Goal: Information Seeking & Learning: Compare options

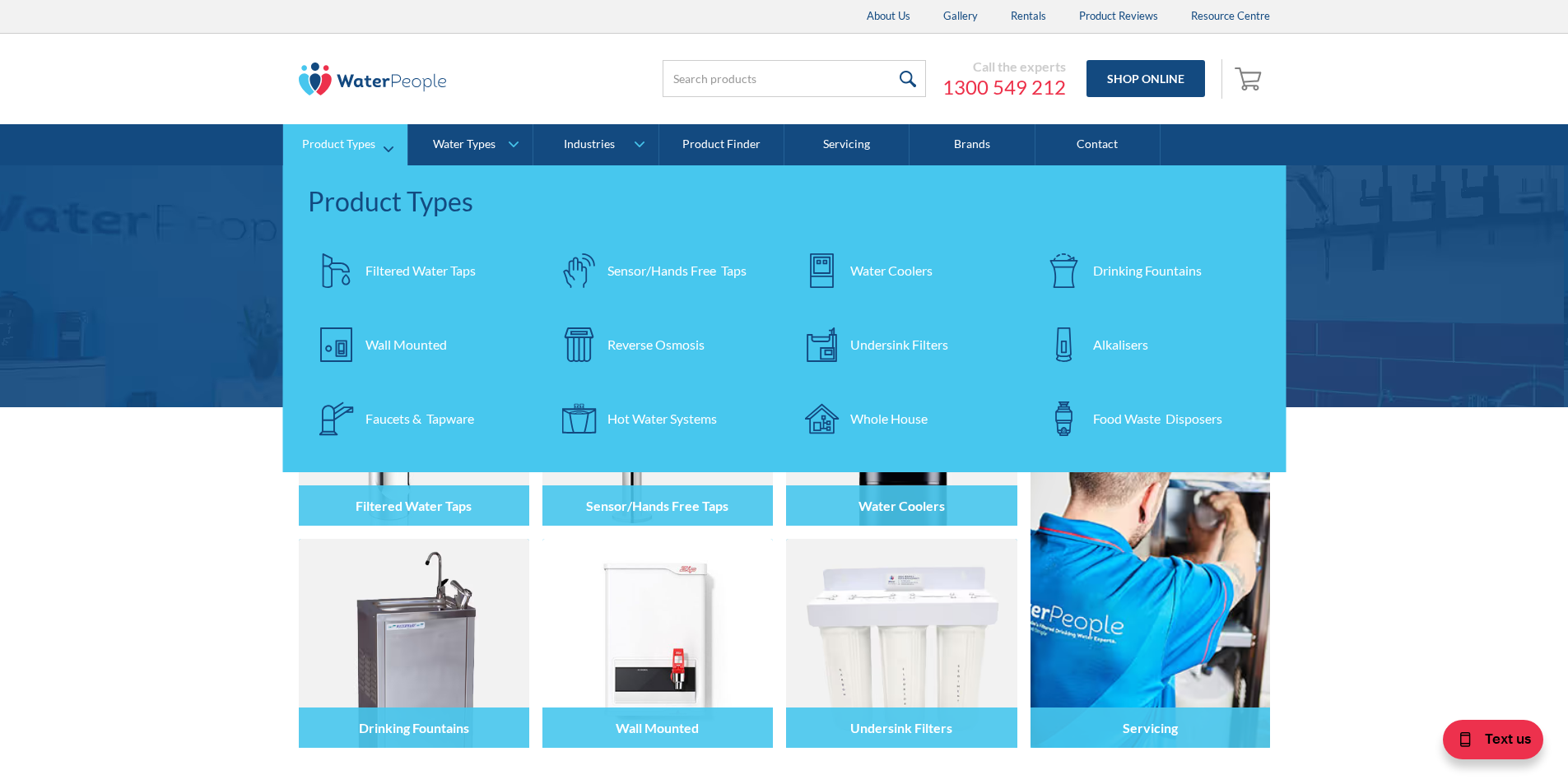
click at [408, 274] on div "Filtered Water Taps" at bounding box center [420, 271] width 110 height 19
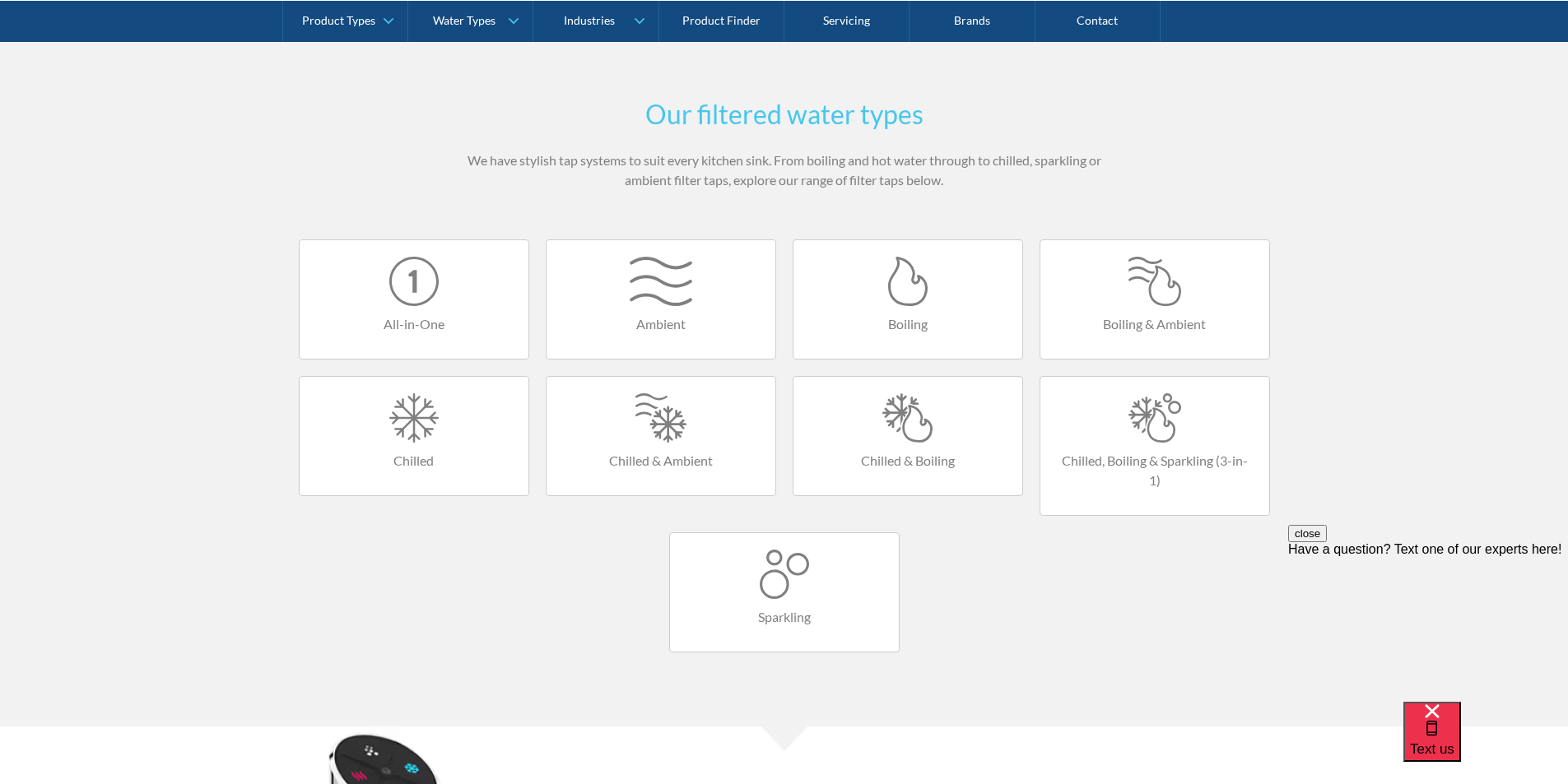
click at [894, 426] on div at bounding box center [907, 418] width 196 height 50
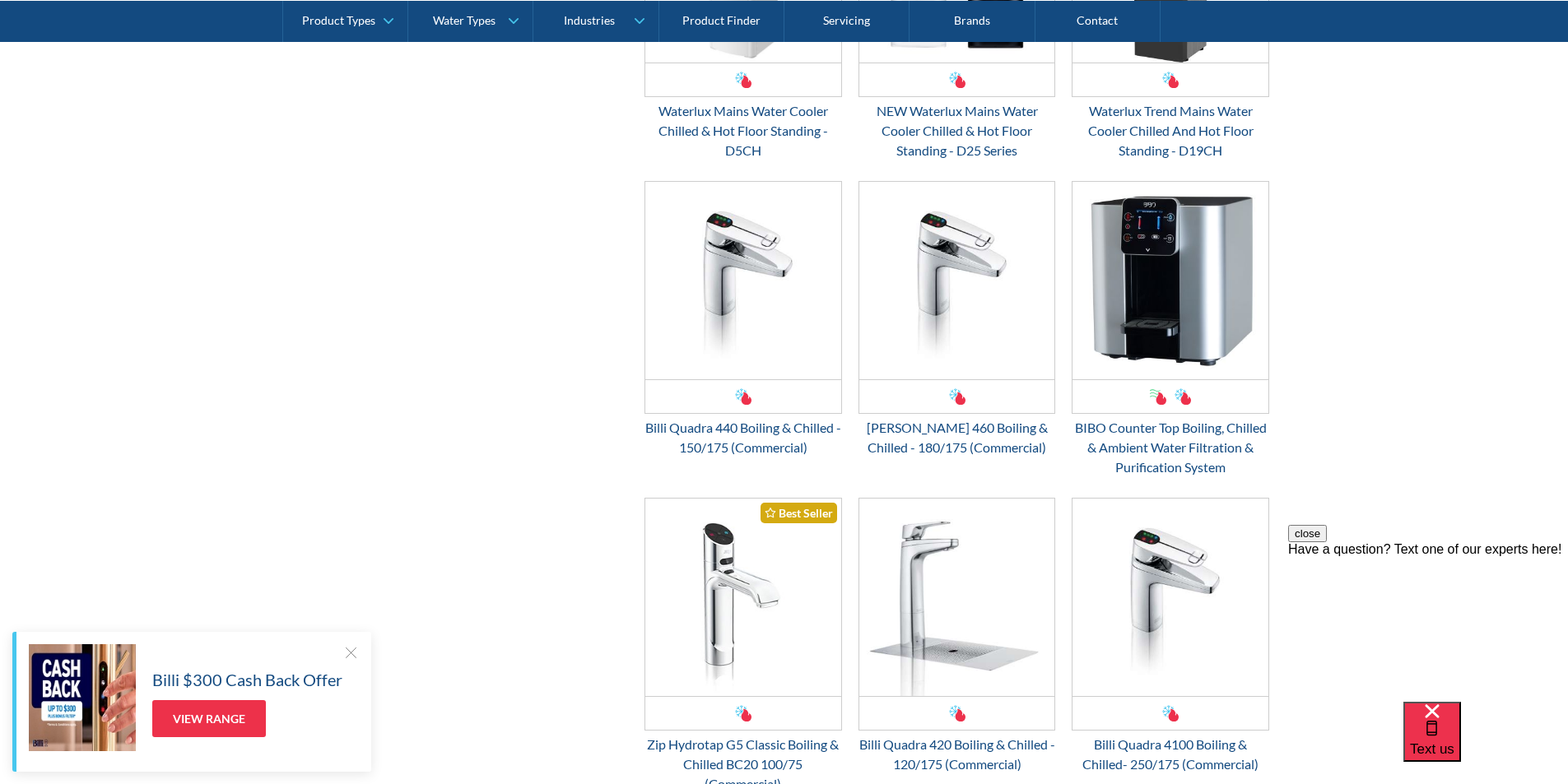
scroll to position [1728, 0]
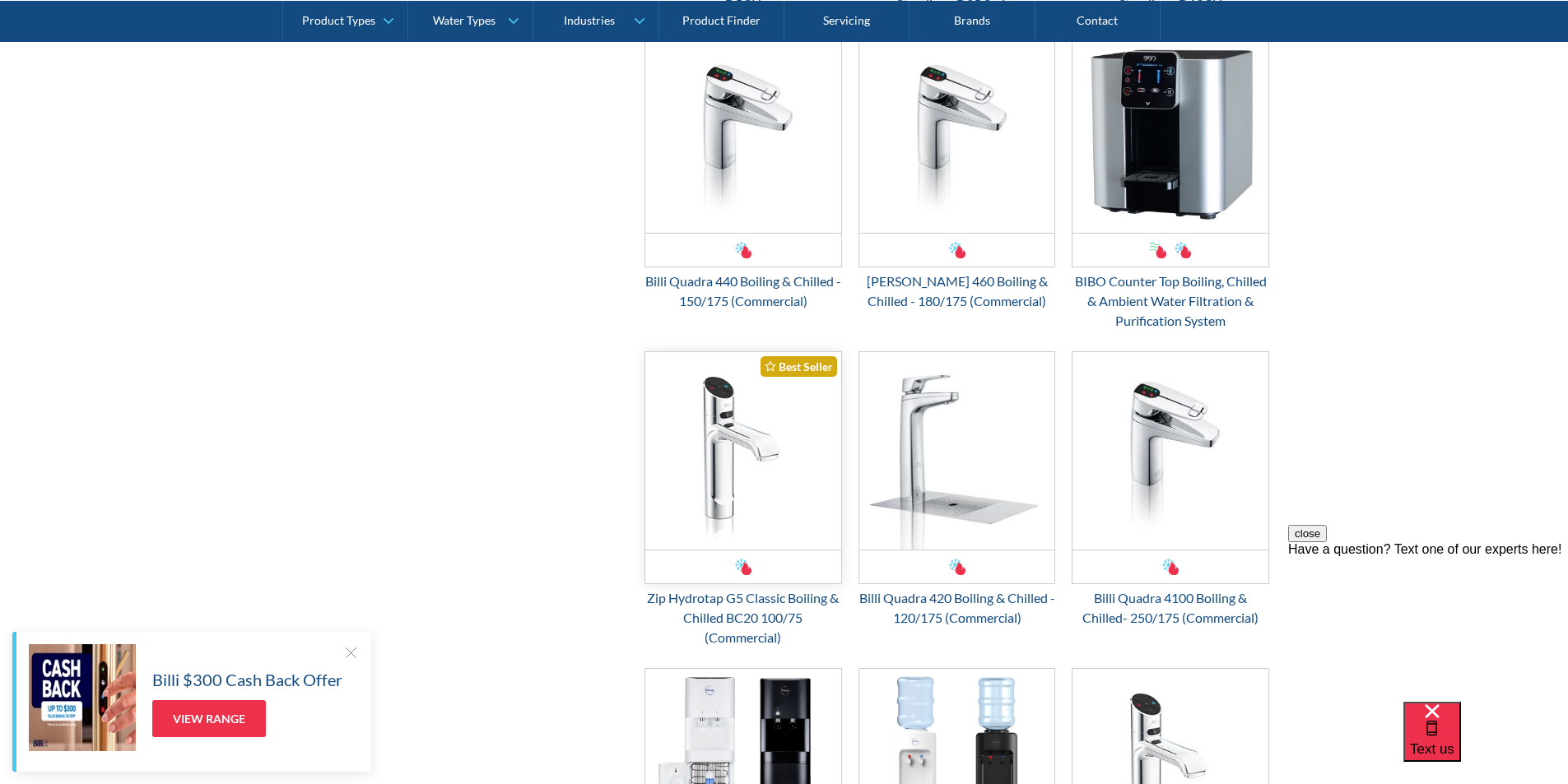
click at [733, 485] on img "Email Form 3" at bounding box center [742, 451] width 196 height 198
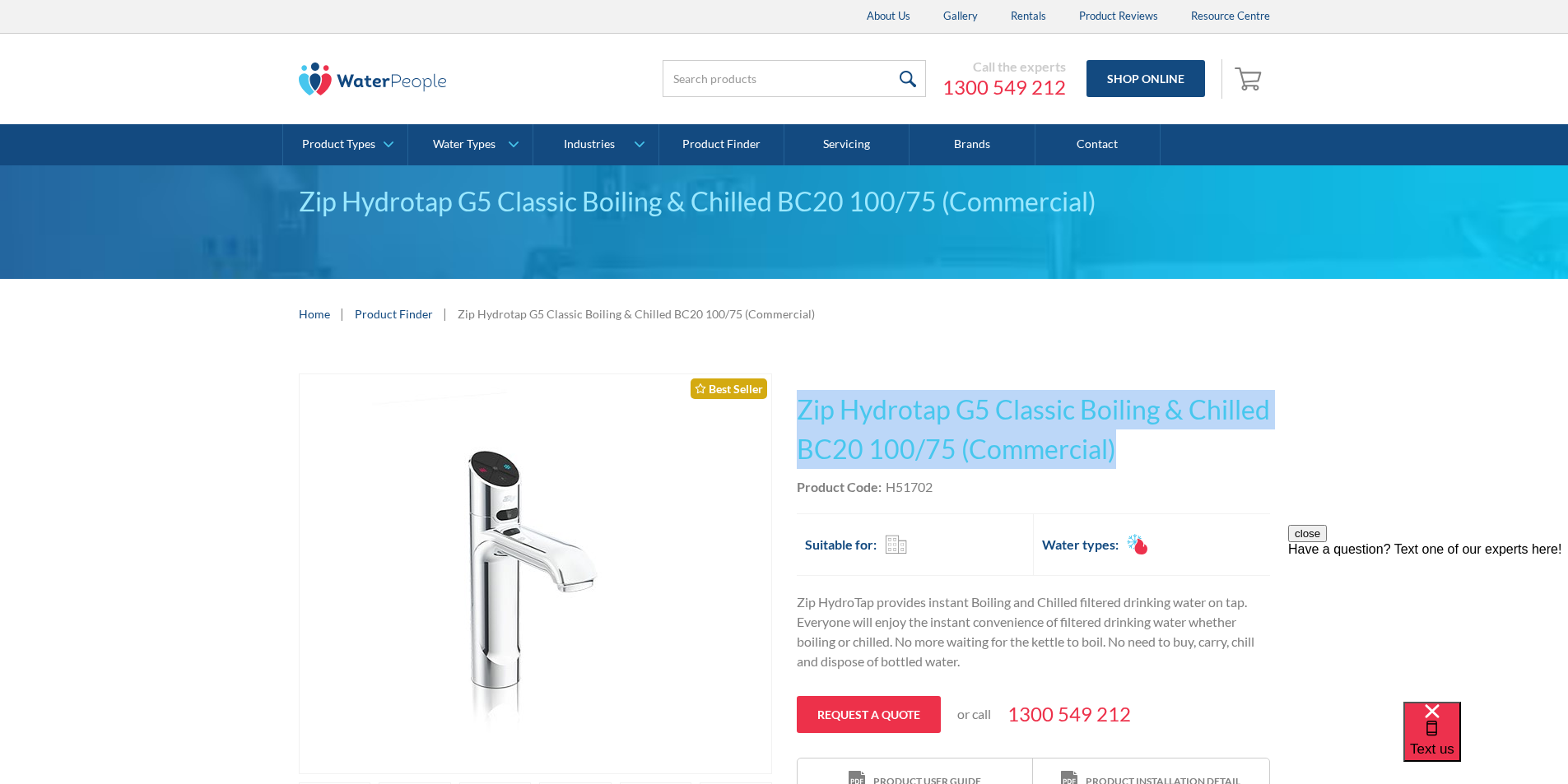
drag, startPoint x: 1157, startPoint y: 452, endPoint x: 795, endPoint y: 395, distance: 366.5
click at [795, 393] on div "Play video Fits Most Brands Best Seller No items found. This tap design is incl…" at bounding box center [784, 686] width 971 height 623
copy h1 "Zip Hydrotap G5 Classic Boiling & Chilled BC20 100/75 (Commercial)"
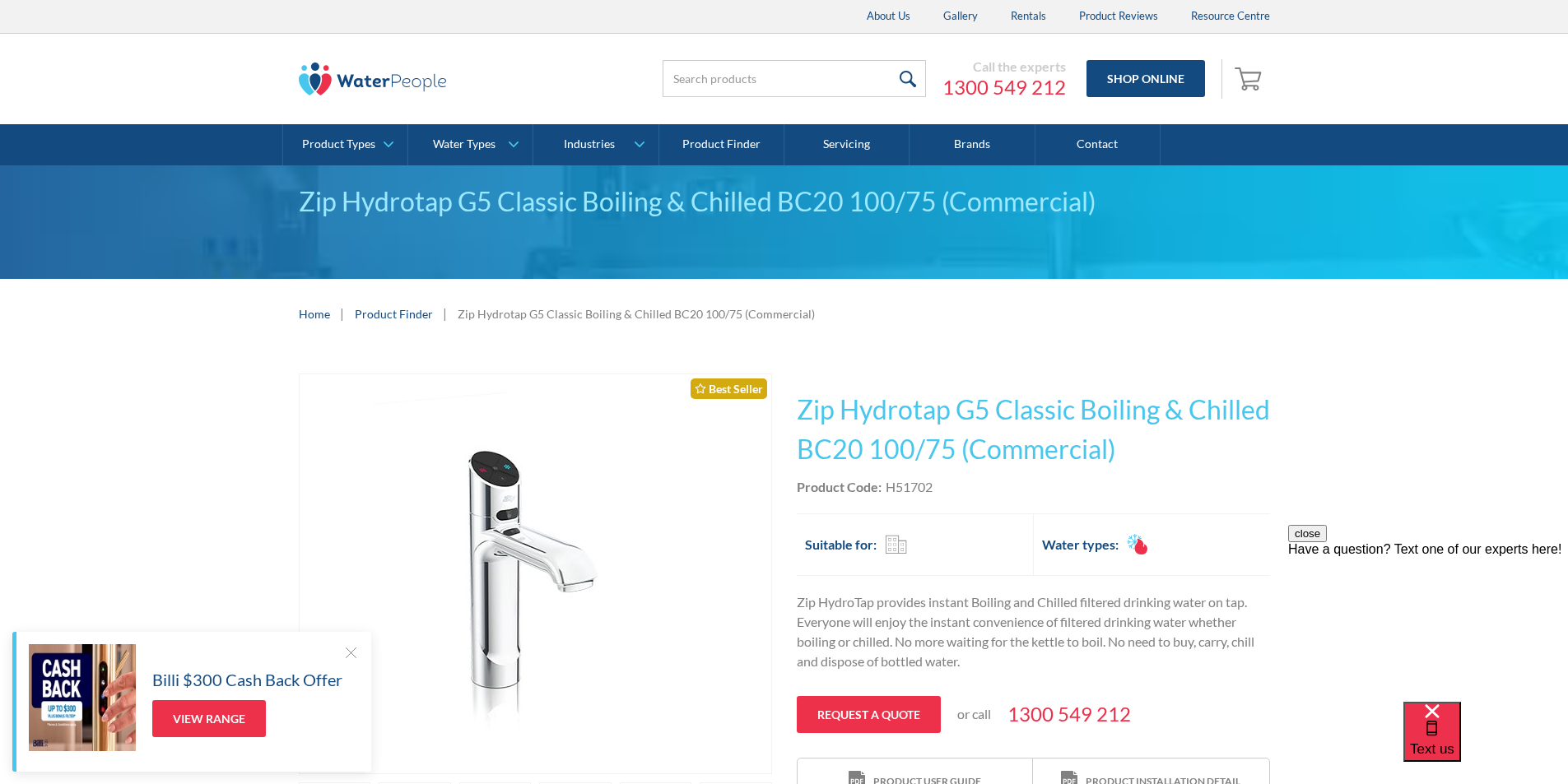
click at [947, 494] on div "Product Code: H51702" at bounding box center [1033, 487] width 473 height 19
drag, startPoint x: 941, startPoint y: 486, endPoint x: 888, endPoint y: 486, distance: 53.0
click at [888, 486] on div "Product Code: H51702" at bounding box center [1033, 487] width 473 height 19
copy div "H51702"
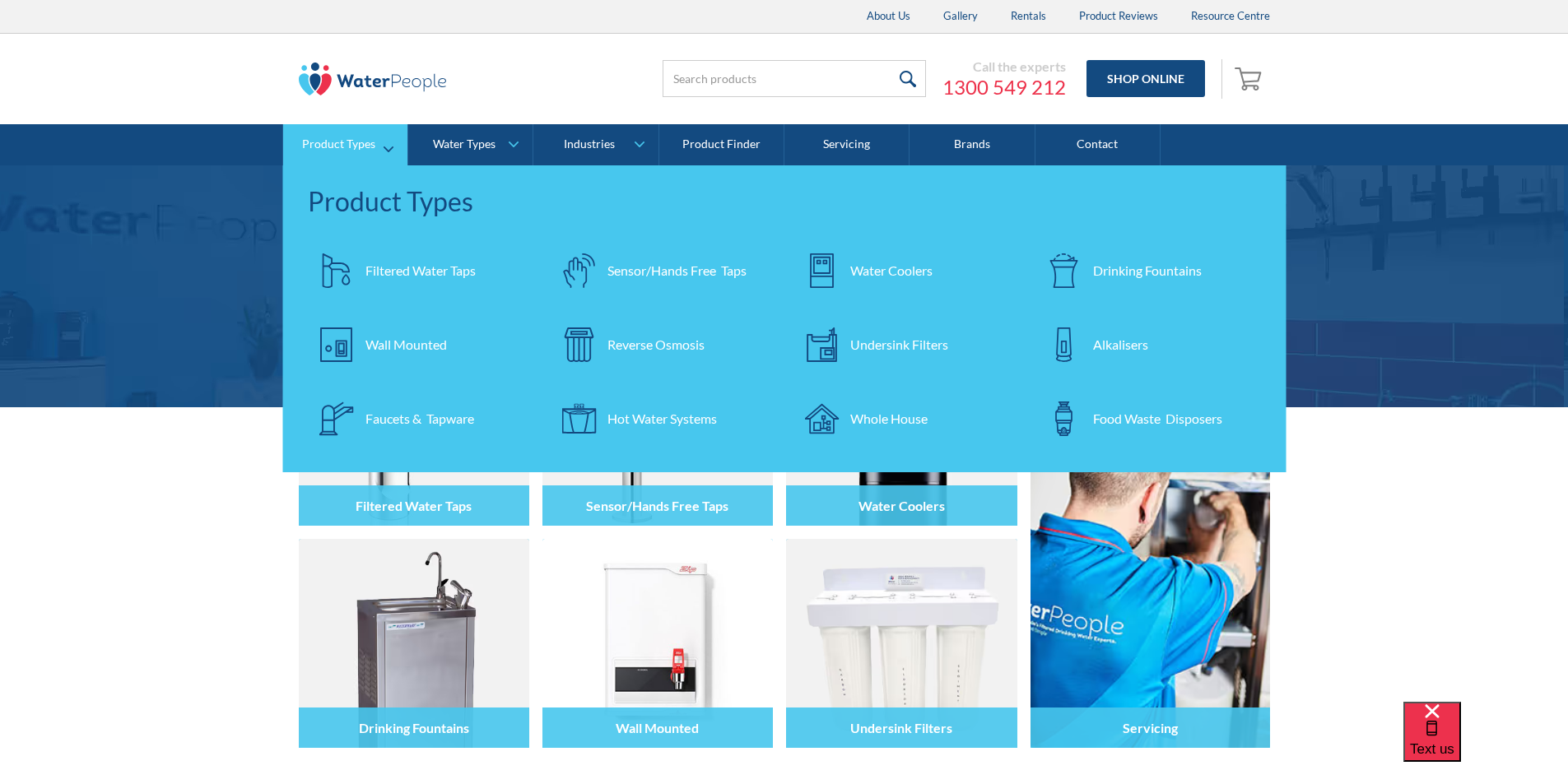
click at [386, 271] on div "Filtered Water Taps" at bounding box center [420, 271] width 110 height 19
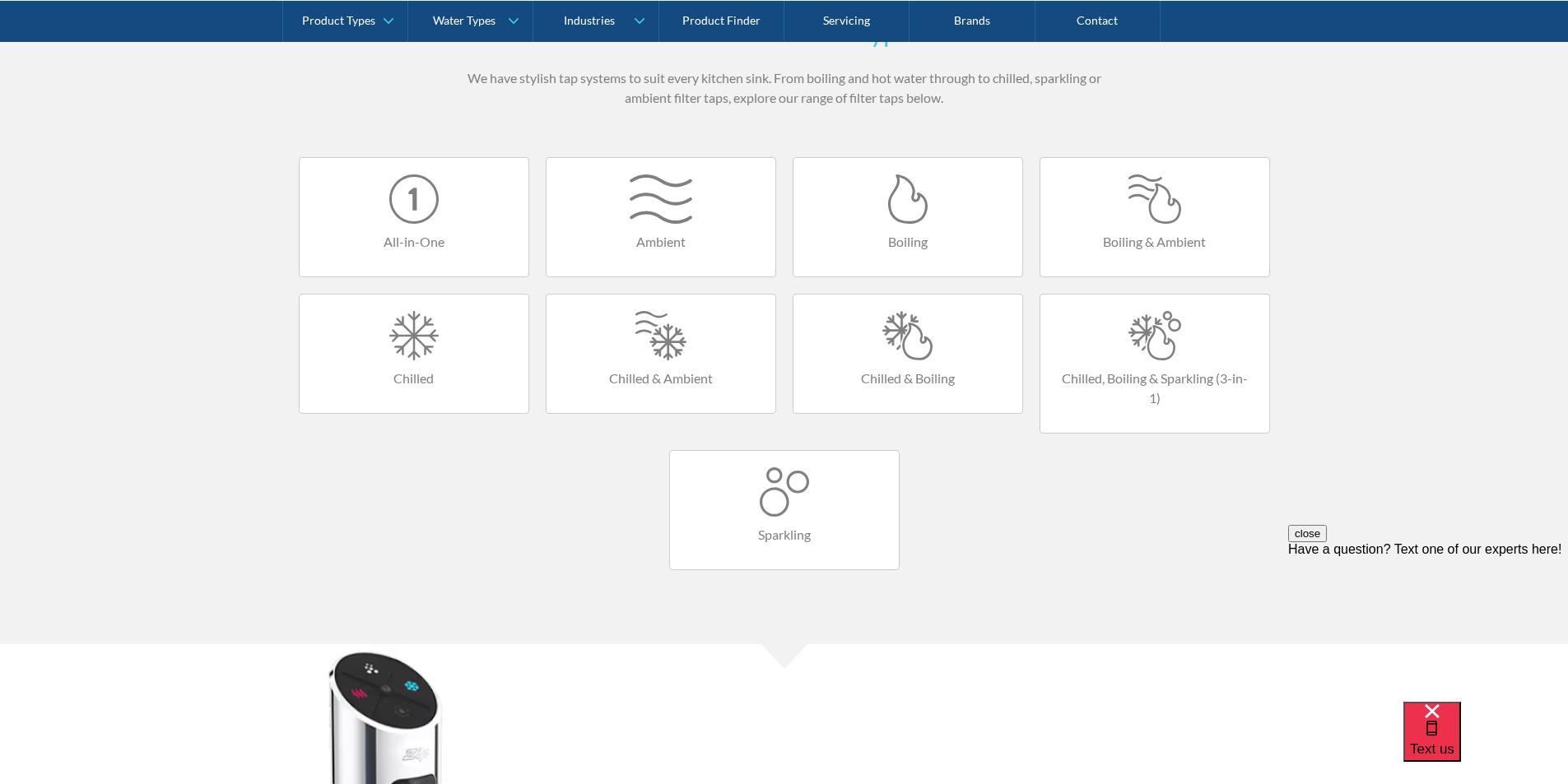
click at [898, 341] on div at bounding box center [907, 335] width 196 height 50
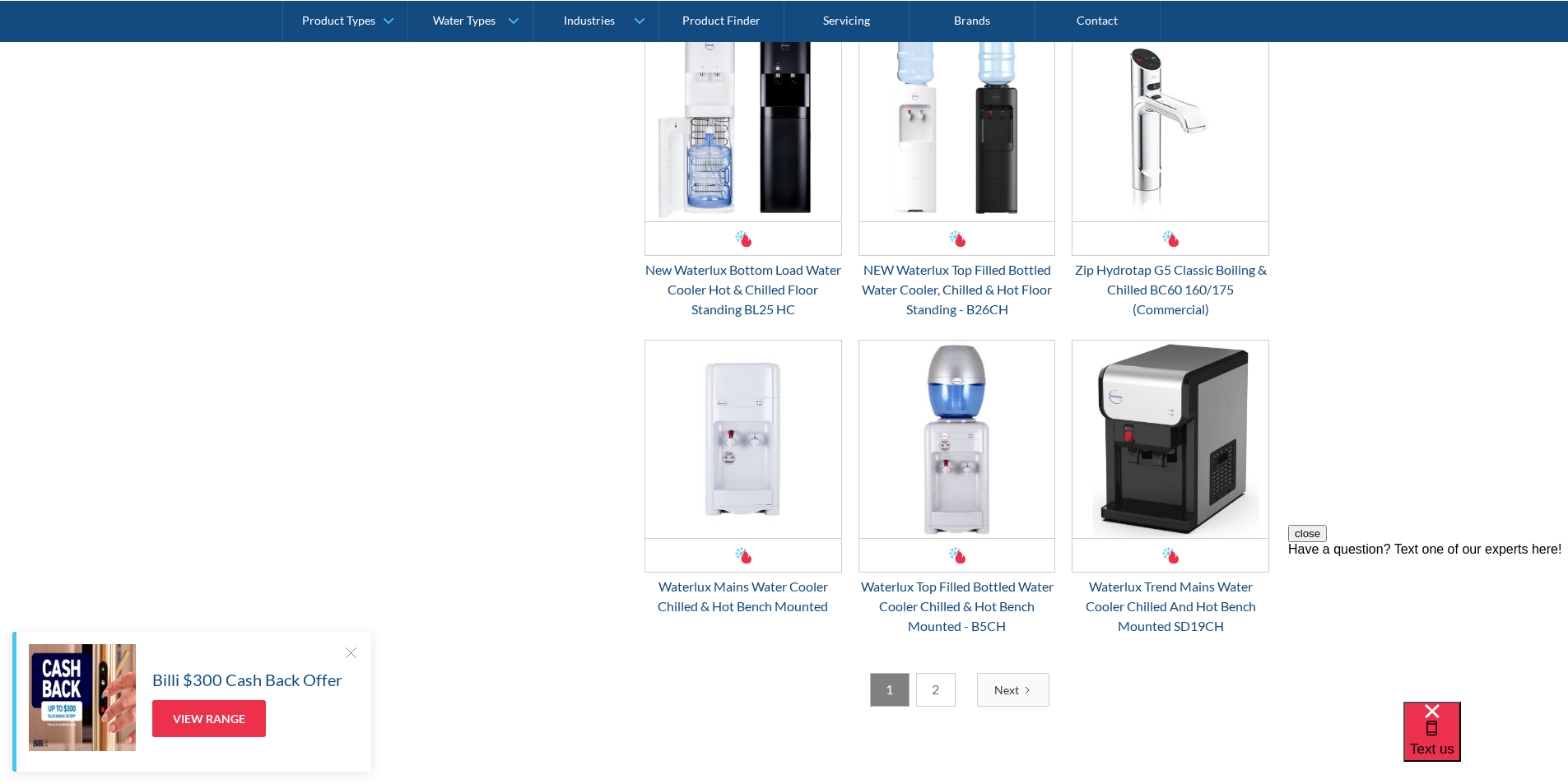
scroll to position [2386, 0]
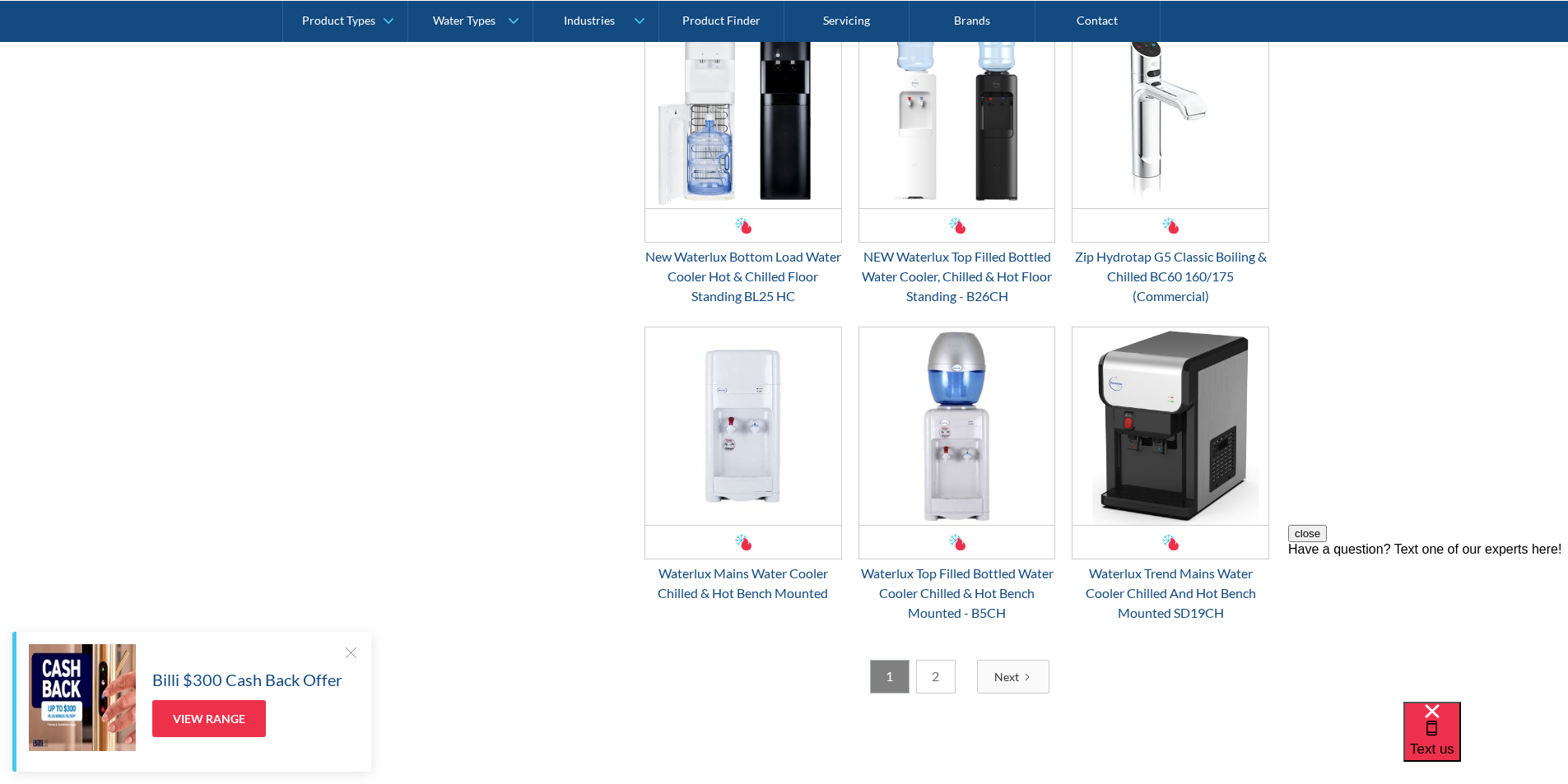
click at [939, 671] on link "2" at bounding box center [935, 677] width 40 height 34
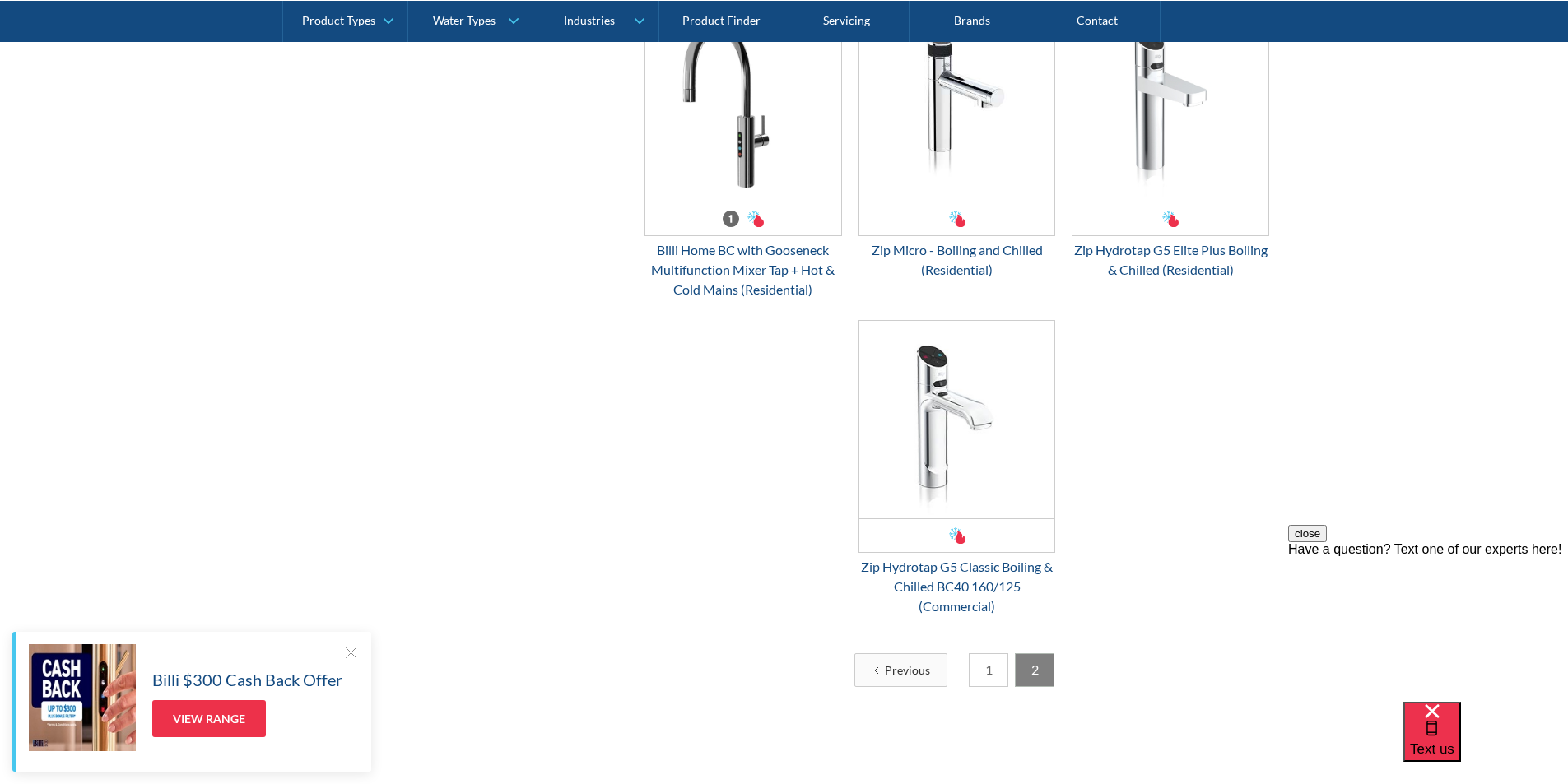
scroll to position [1123, 0]
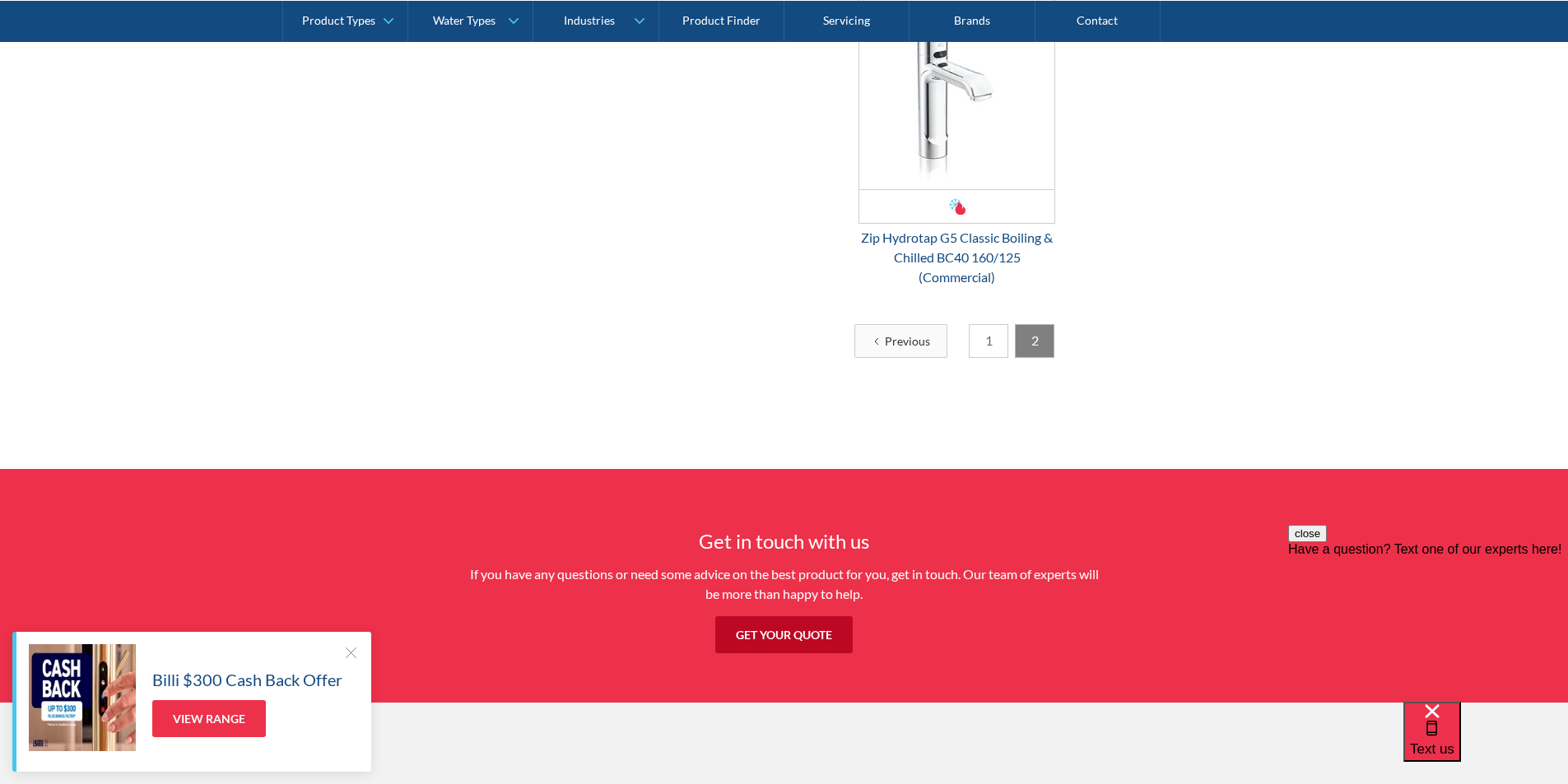
click at [990, 346] on link "1" at bounding box center [989, 341] width 40 height 34
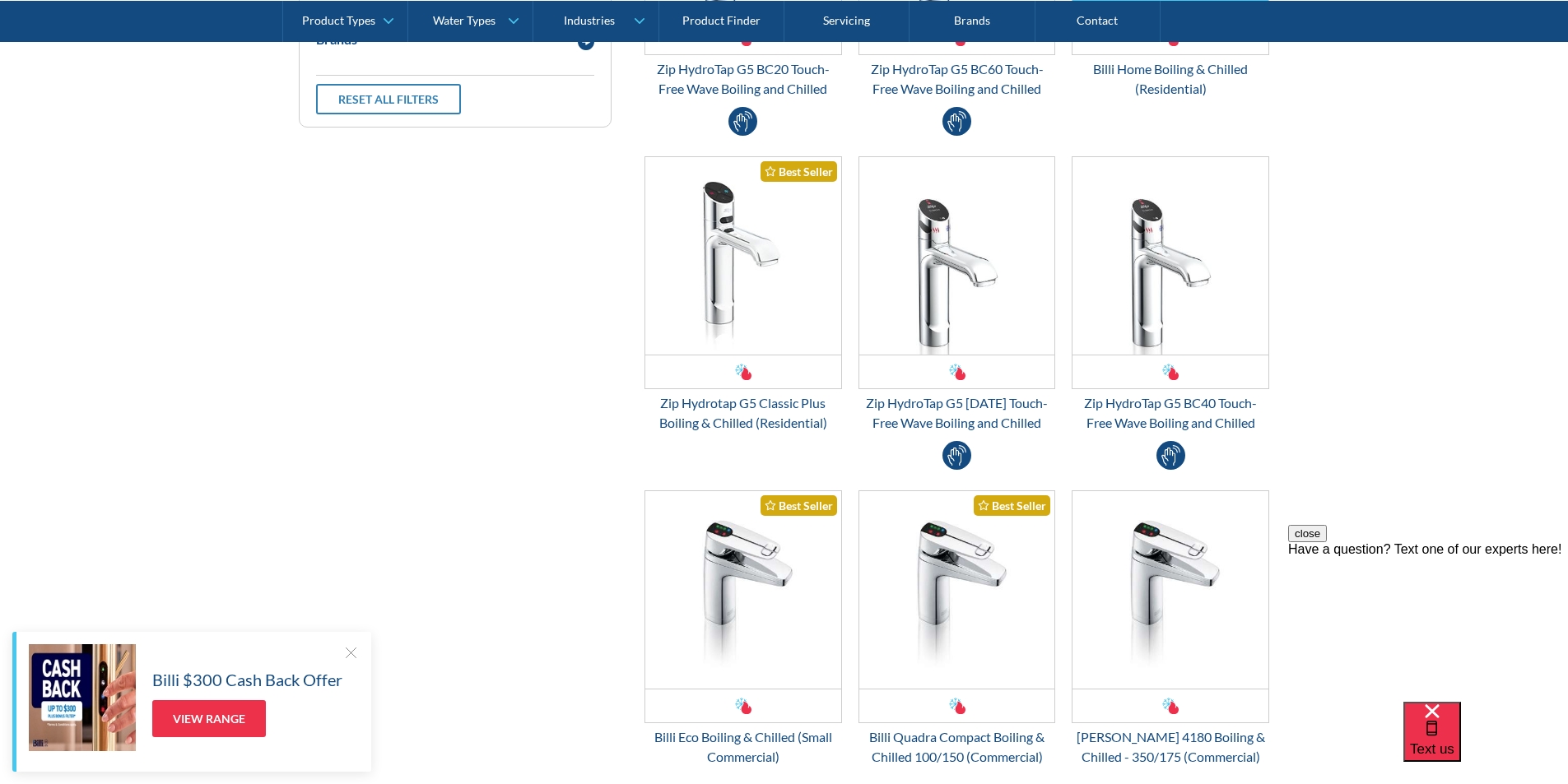
scroll to position [877, 0]
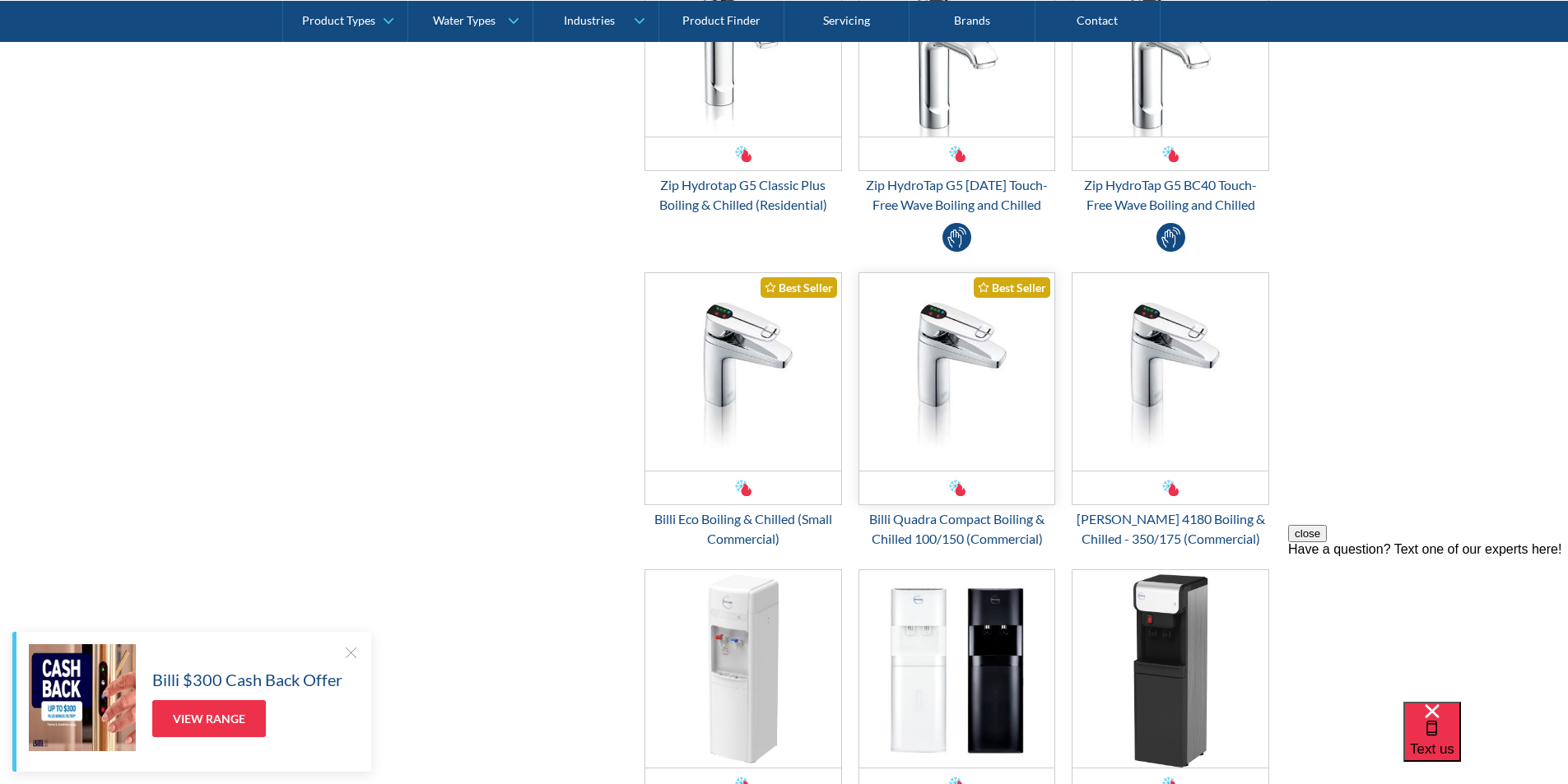
click at [941, 396] on img "Email Form 3" at bounding box center [956, 372] width 196 height 198
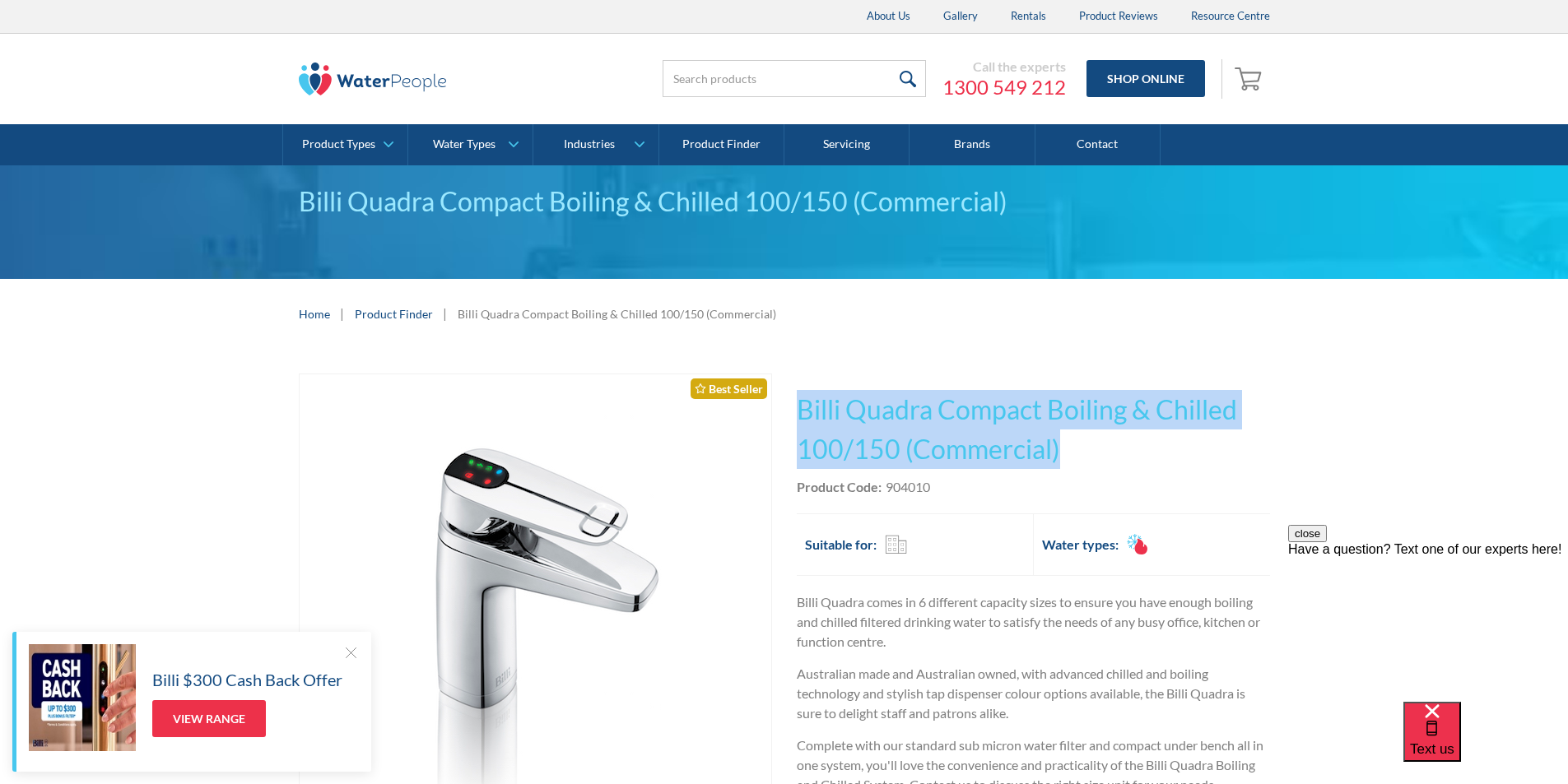
drag, startPoint x: 1059, startPoint y: 450, endPoint x: 799, endPoint y: 407, distance: 263.5
click at [799, 407] on h1 "Billi Quadra Compact Boiling & Chilled 100/150 (Commercial)" at bounding box center [1033, 429] width 473 height 79
copy h1 "Billi Quadra Compact Boiling & Chilled 100/150 (Commercial)"
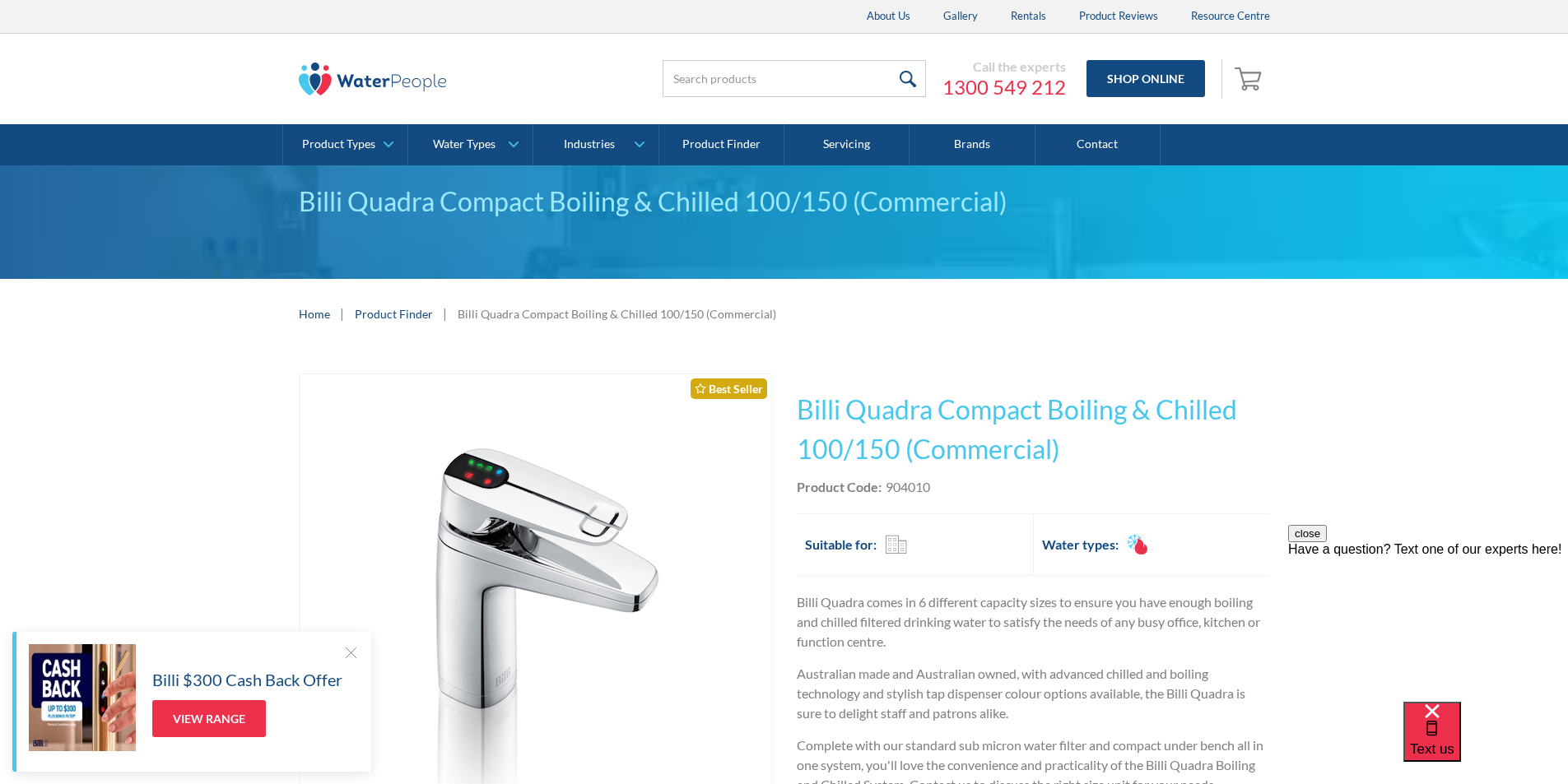
click at [958, 500] on div "This tap design is included in our standard range tap options when you purchase…" at bounding box center [1033, 652] width 473 height 556
drag, startPoint x: 940, startPoint y: 486, endPoint x: 887, endPoint y: 490, distance: 53.2
click at [887, 490] on div "Product Code: 904010" at bounding box center [1033, 487] width 473 height 19
copy div "904010"
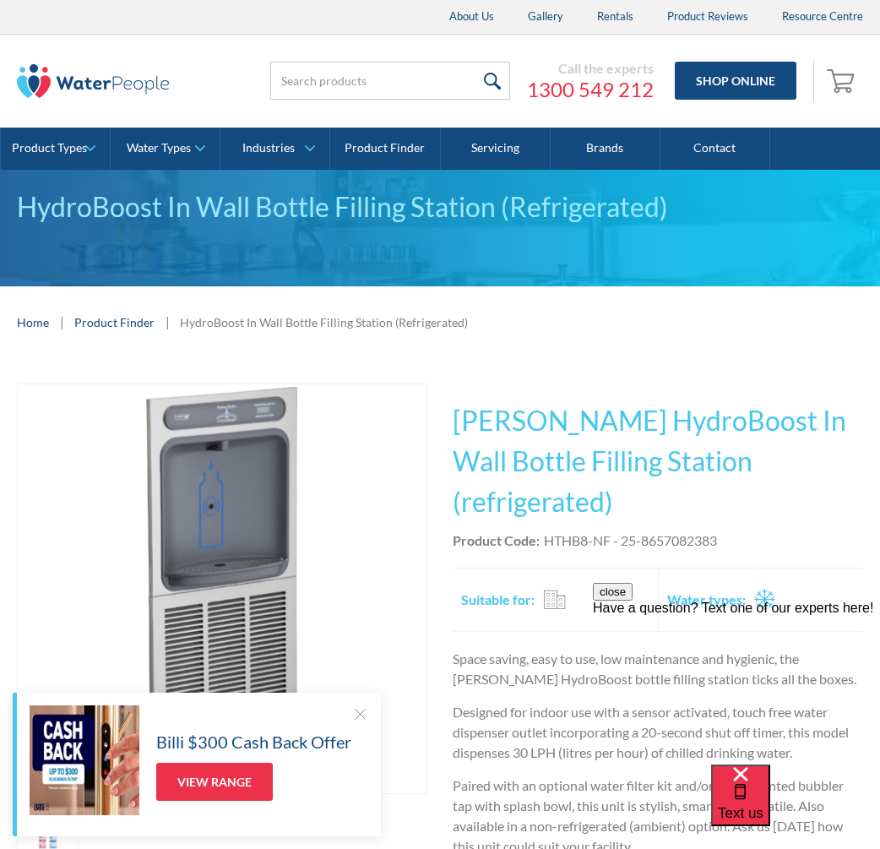
scroll to position [253, 0]
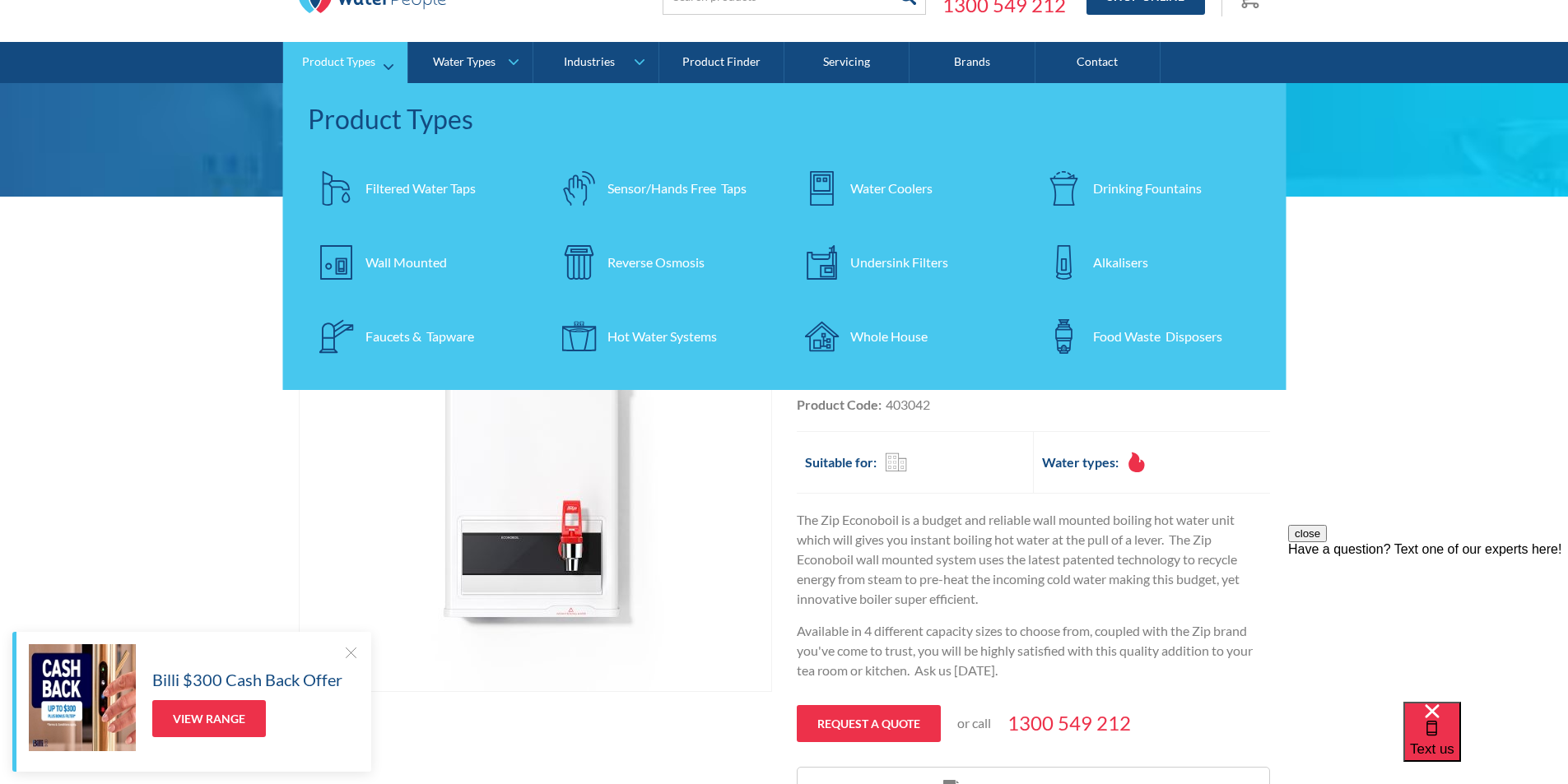
click at [1097, 183] on div "Drinking Fountains" at bounding box center [1147, 188] width 109 height 19
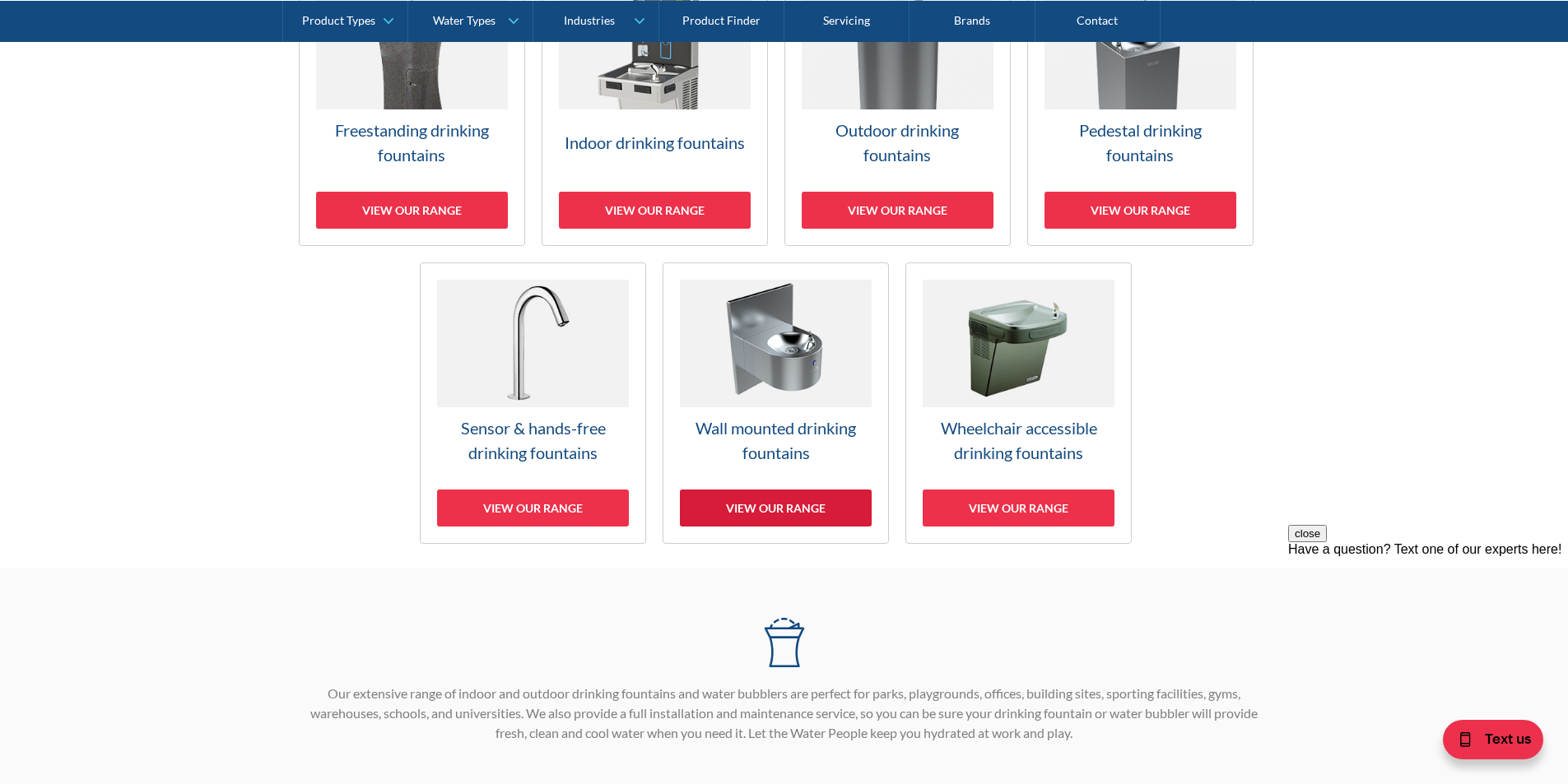
click at [788, 497] on div "View our range" at bounding box center [775, 508] width 192 height 37
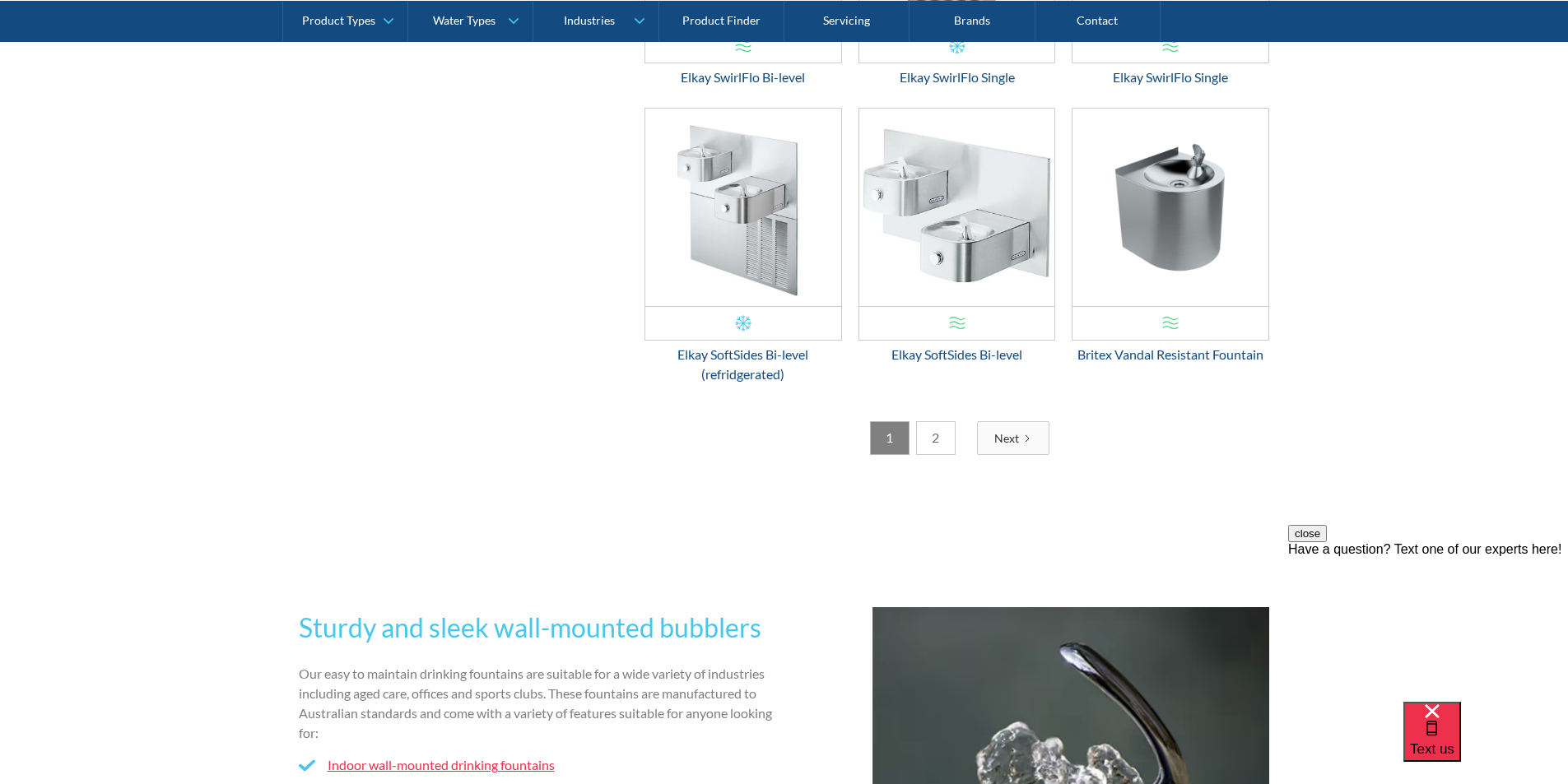
scroll to position [2637, 0]
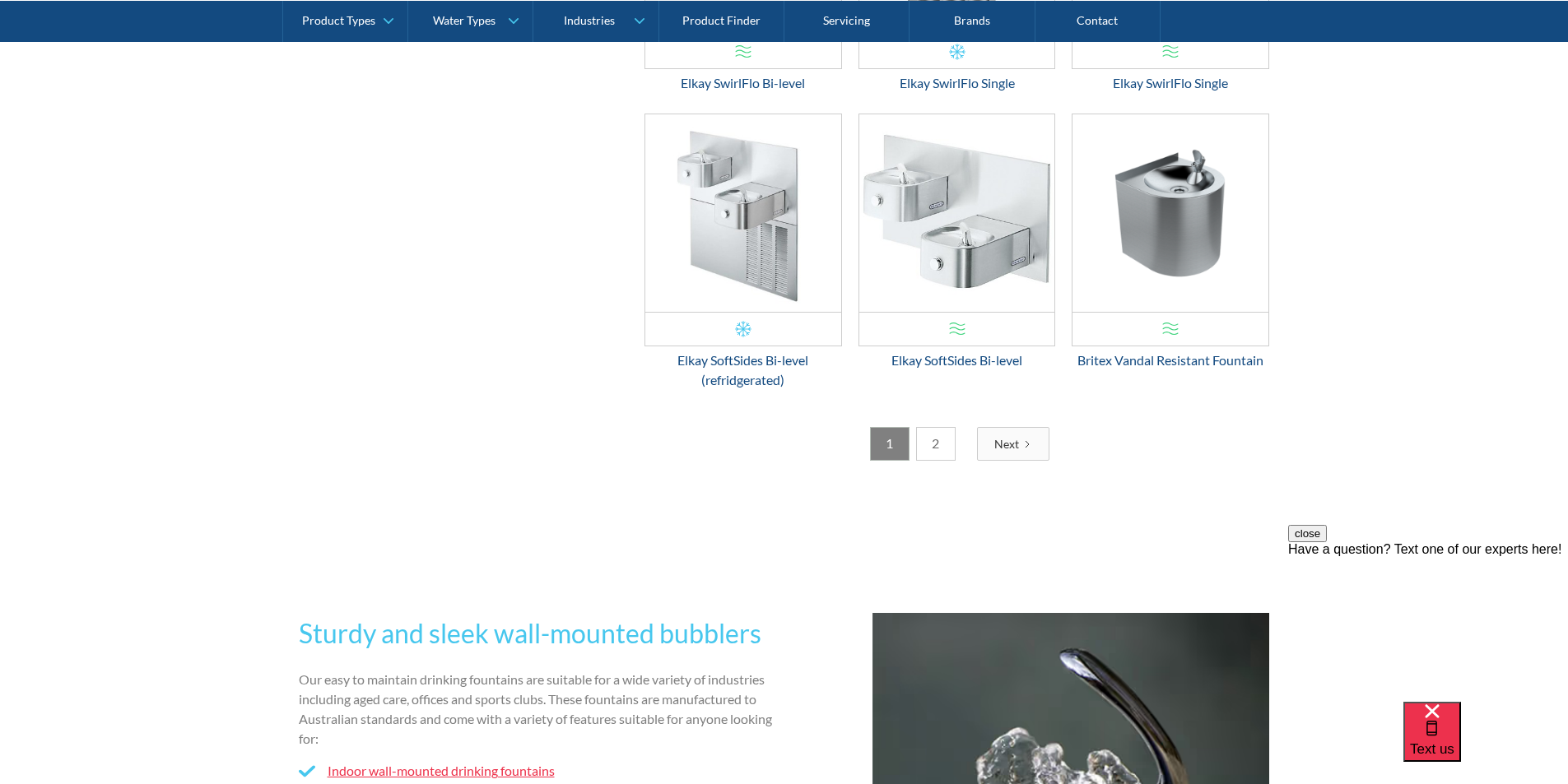
click at [940, 453] on link "2" at bounding box center [935, 444] width 40 height 34
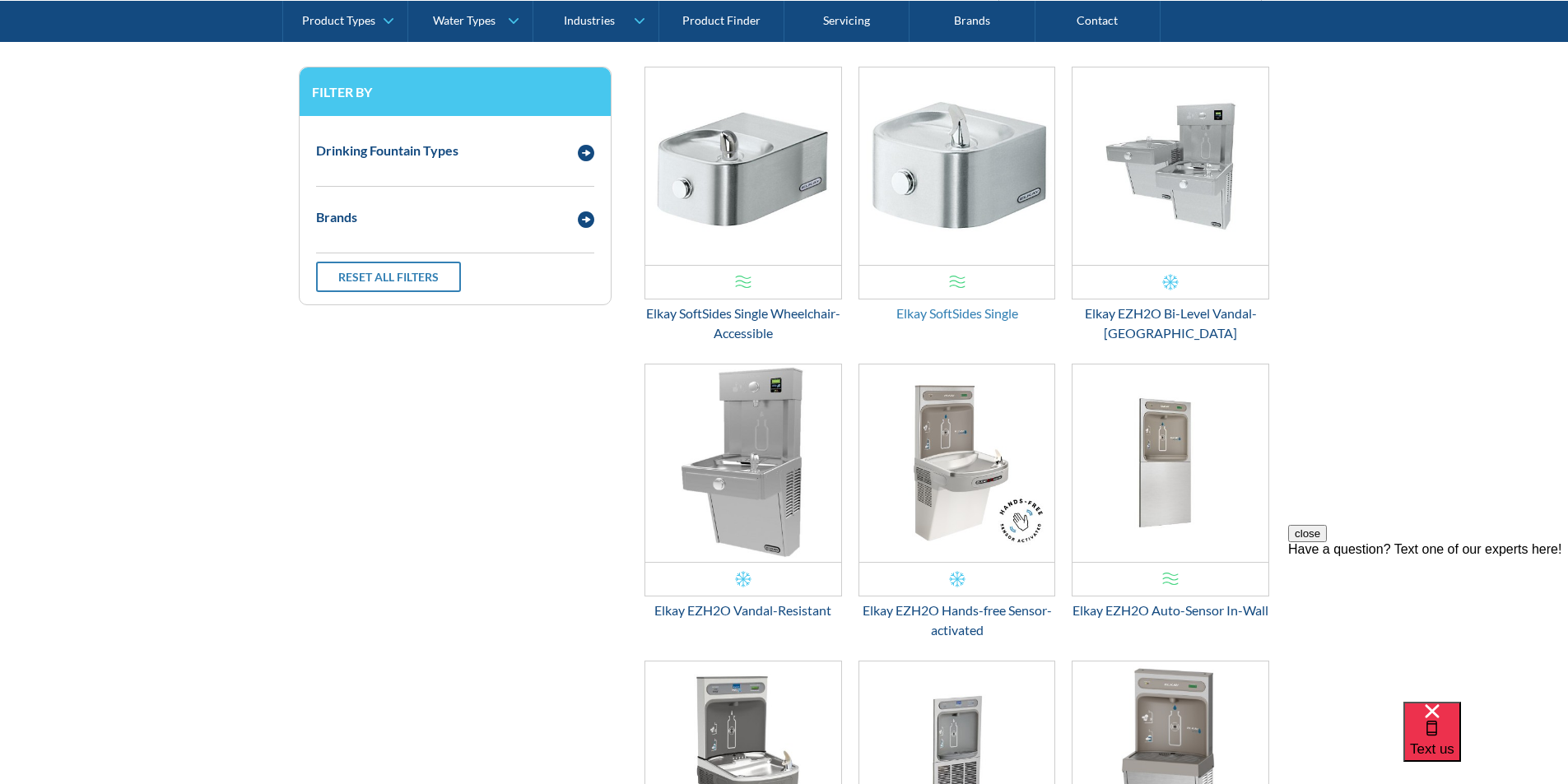
scroll to position [827, 0]
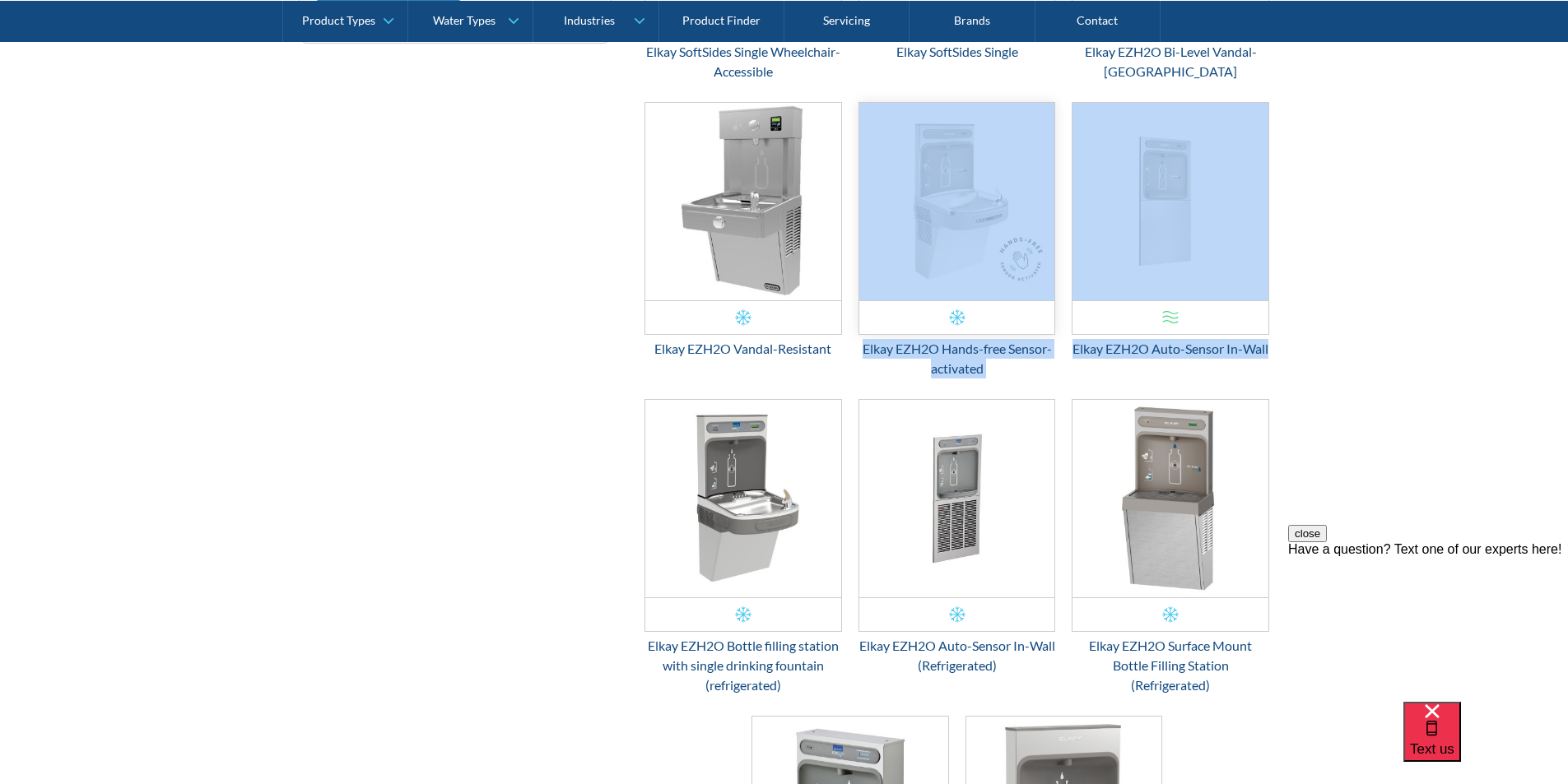
drag, startPoint x: 1316, startPoint y: 98, endPoint x: 1002, endPoint y: 128, distance: 315.4
click at [1002, 128] on form "Our wall mounted bubblers Find a wall mounted drinking fountain for any commerc…" at bounding box center [784, 338] width 1535 height 1499
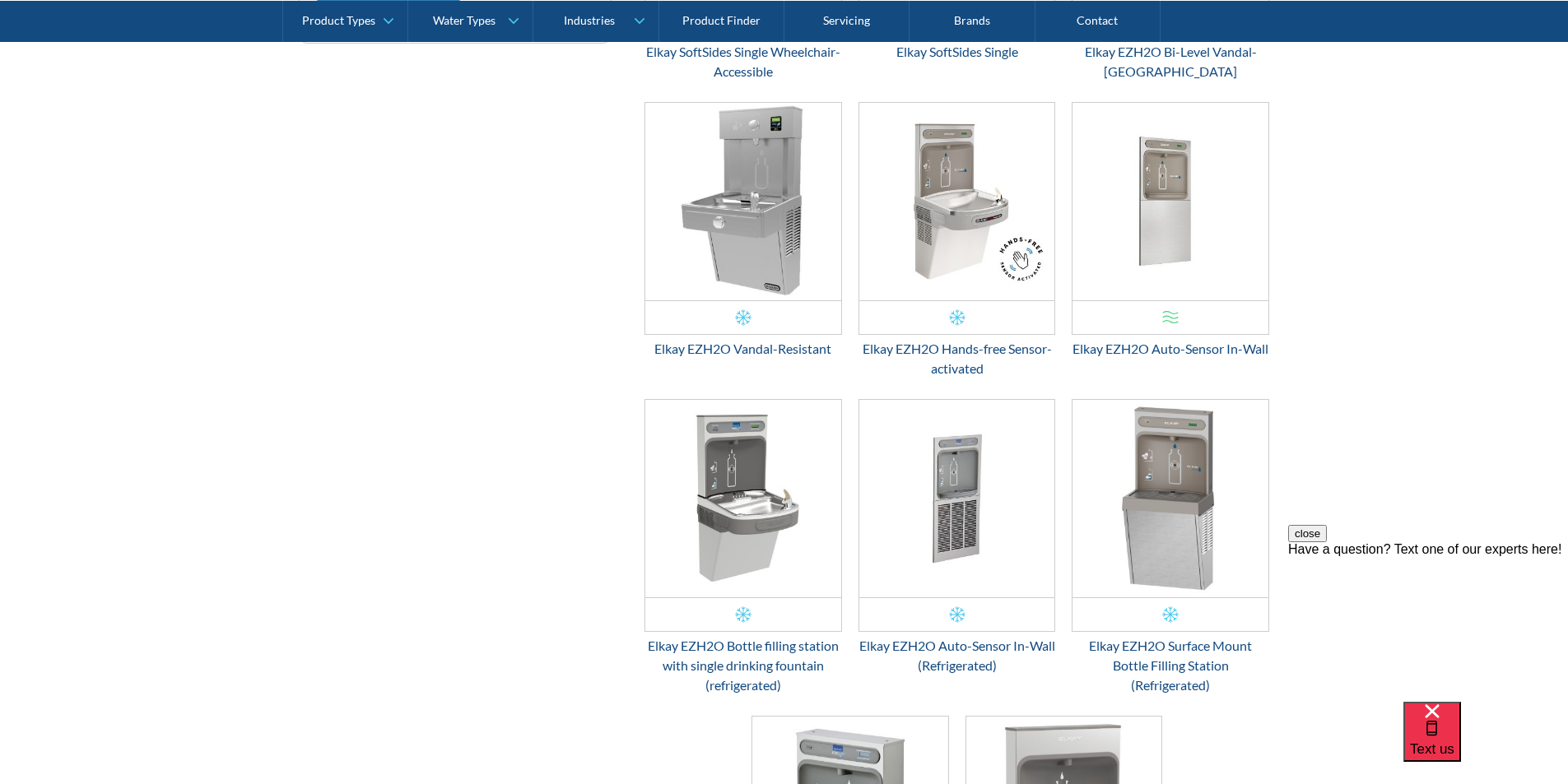
click at [1304, 152] on form "Our wall mounted bubblers Find a wall mounted drinking fountain for any commerc…" at bounding box center [784, 338] width 1535 height 1499
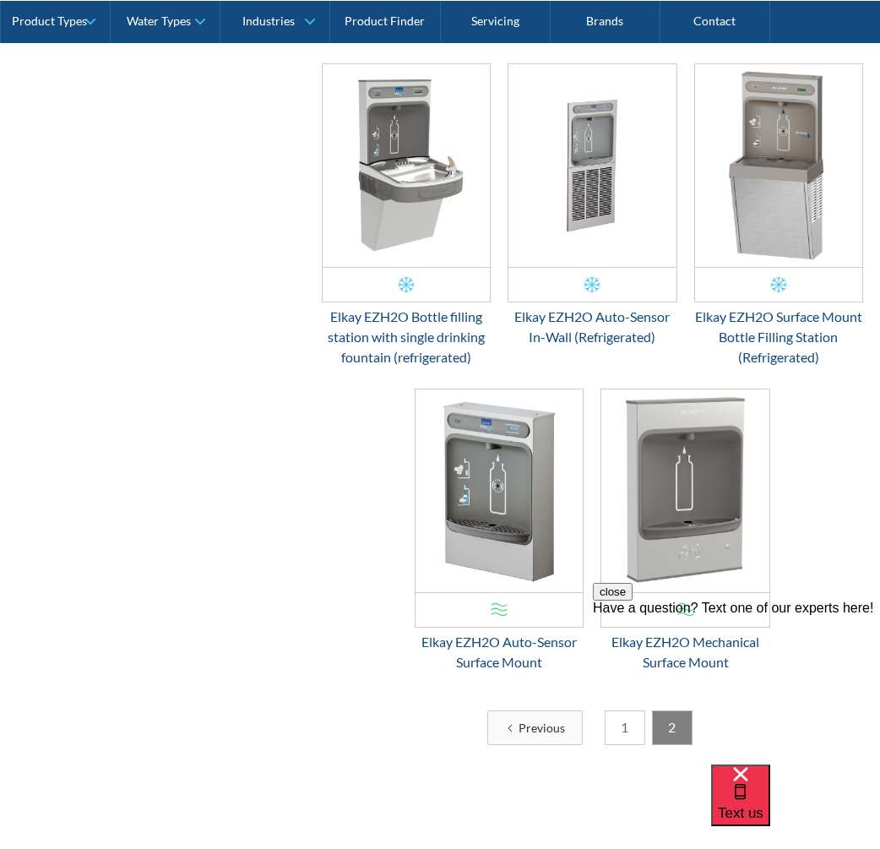
scroll to position [1238, 0]
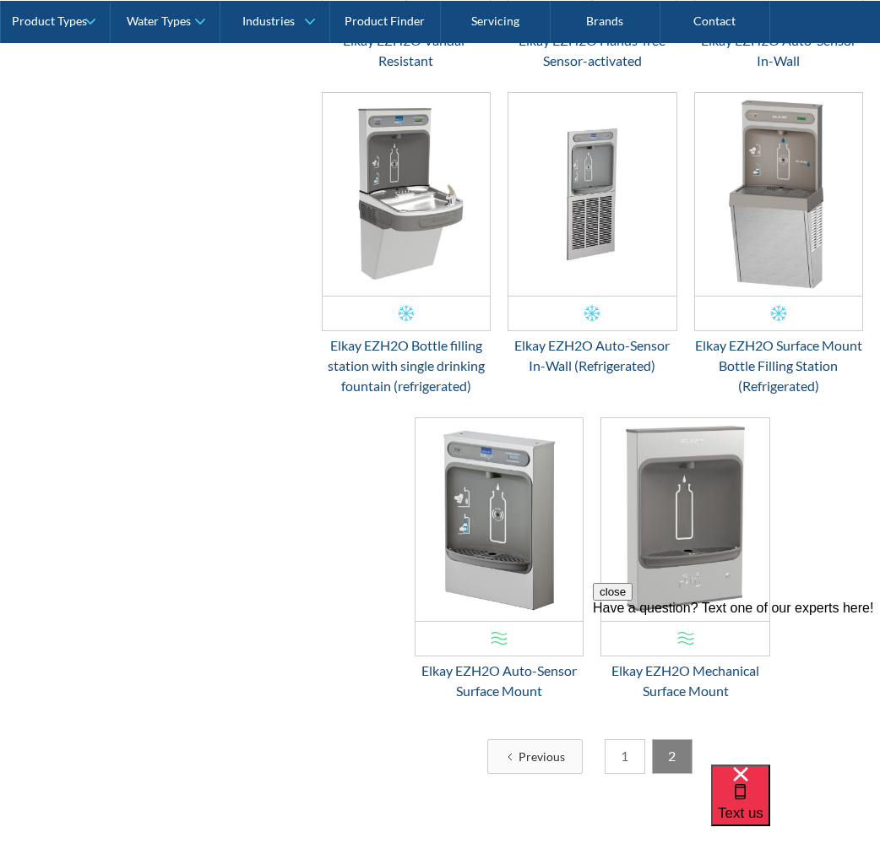
click at [105, 415] on div "Filter by Drinking Fountain Types Wall Mounted Indoor Outdoor Wheelchair Access…" at bounding box center [440, 131] width 847 height 1338
click at [592, 185] on img "Email Form 3" at bounding box center [592, 194] width 167 height 203
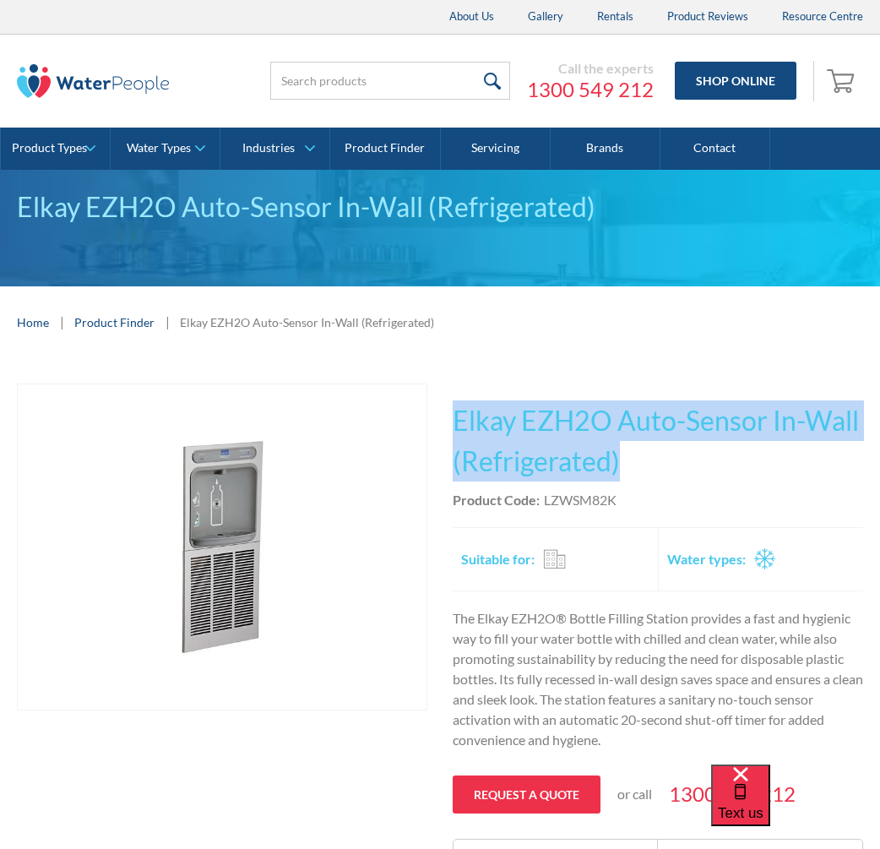
drag, startPoint x: 649, startPoint y: 466, endPoint x: 449, endPoint y: 391, distance: 213.6
click at [449, 391] on div "Play video Fits Most Brands Best Seller No items found. This tap design is incl…" at bounding box center [440, 636] width 847 height 505
copy h1 "Elkay EZH2O Auto-Sensor In-Wall (Refrigerated)"
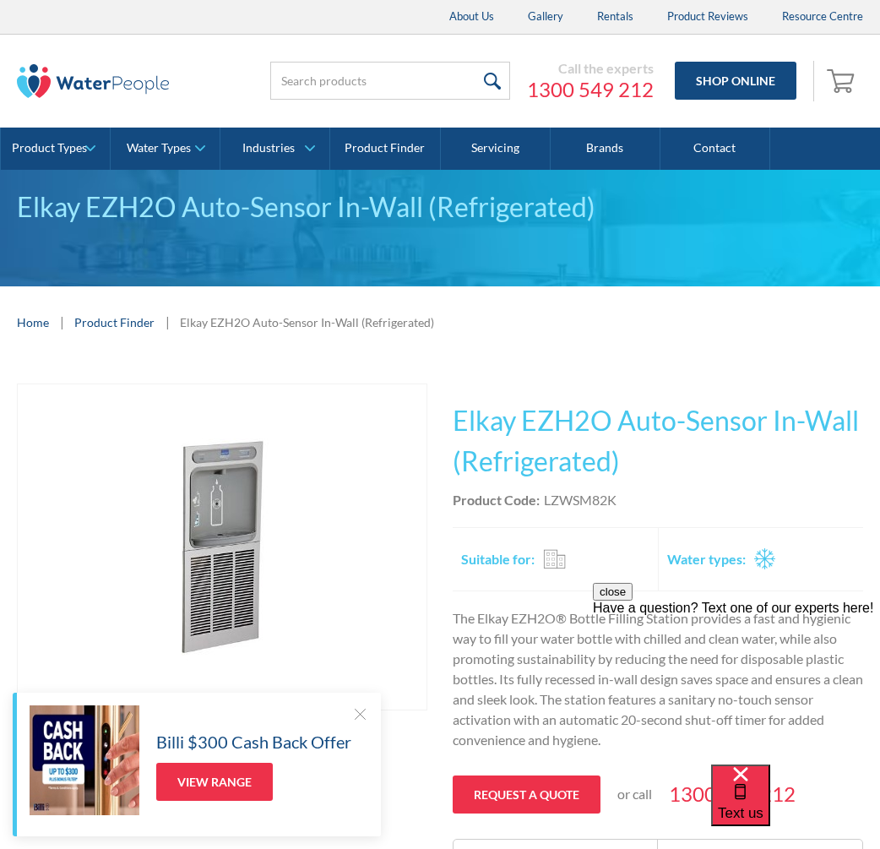
click at [644, 487] on div "This tap design is included in our standard range tap options when you purchase…" at bounding box center [658, 636] width 411 height 505
drag, startPoint x: 632, startPoint y: 499, endPoint x: 582, endPoint y: 488, distance: 51.0
click at [582, 488] on div "This tap design is included in our standard range tap options when you purchase…" at bounding box center [658, 636] width 411 height 505
copy div "LZWSM82K"
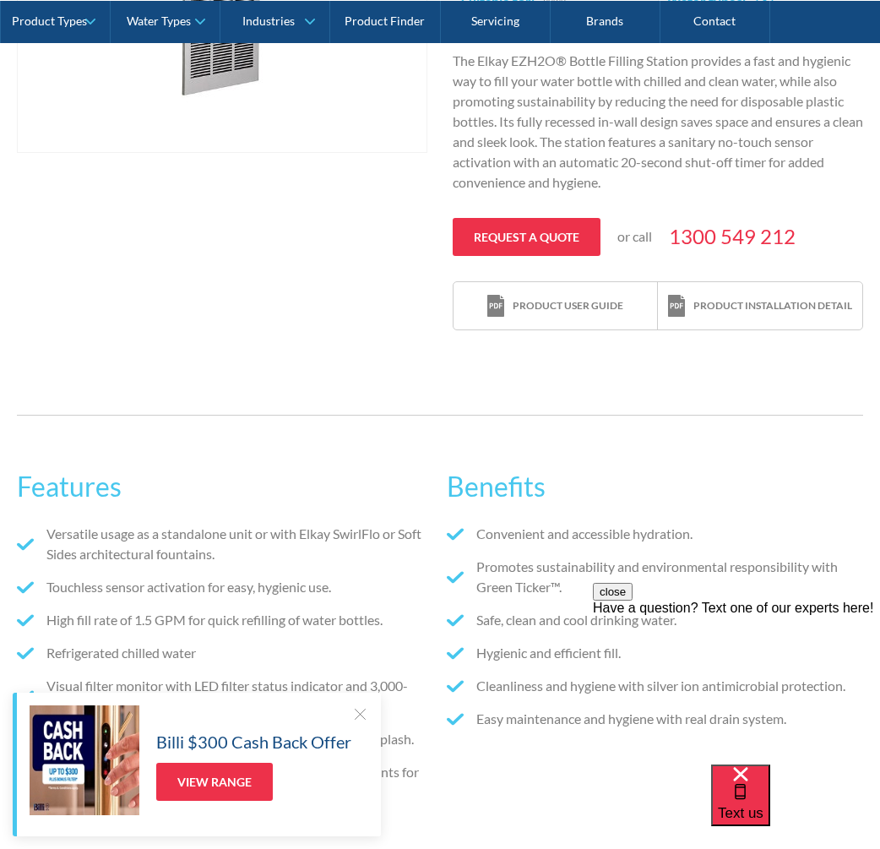
scroll to position [386, 0]
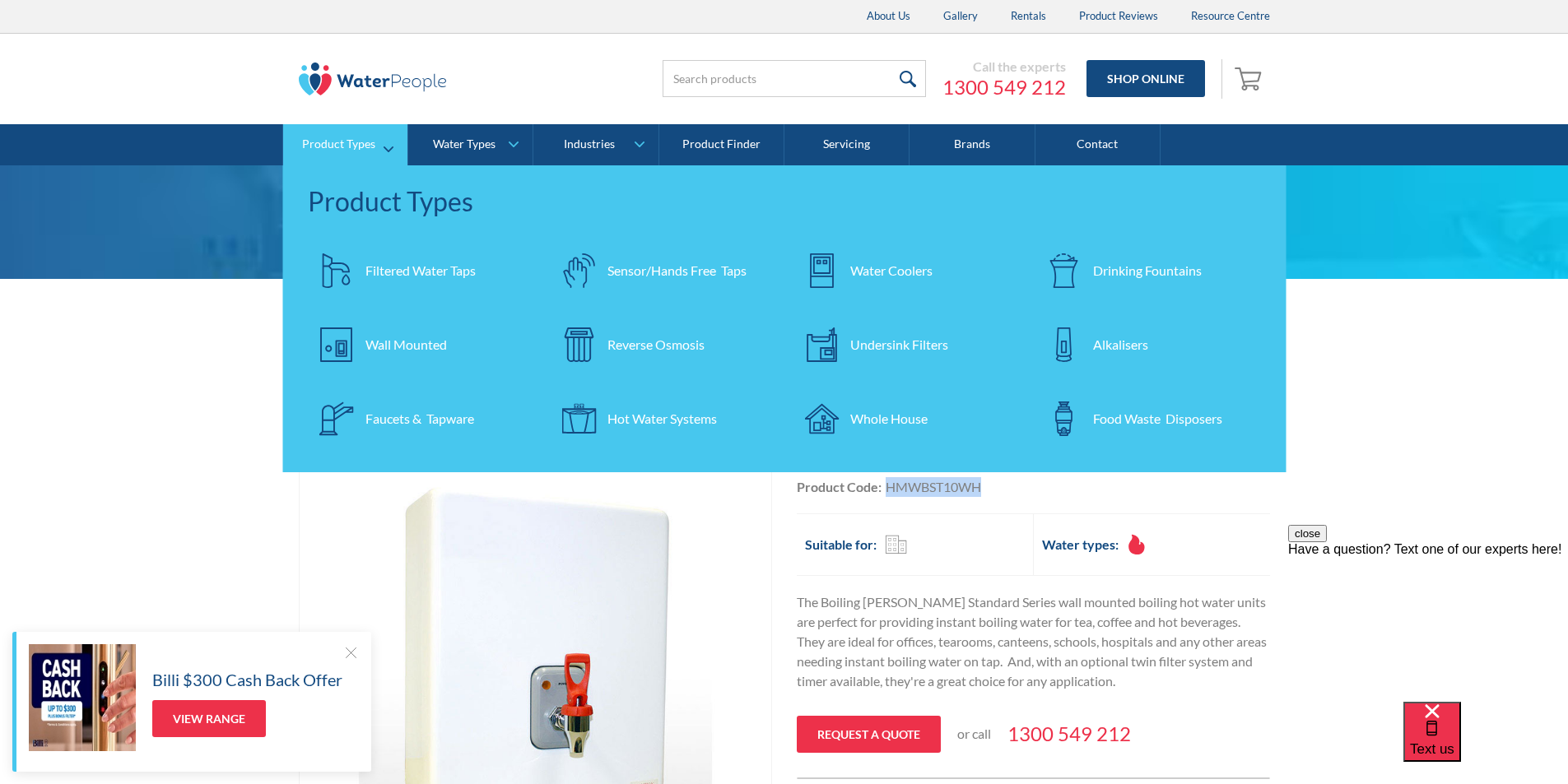
click at [1145, 277] on div "Drinking Fountains" at bounding box center [1147, 271] width 109 height 19
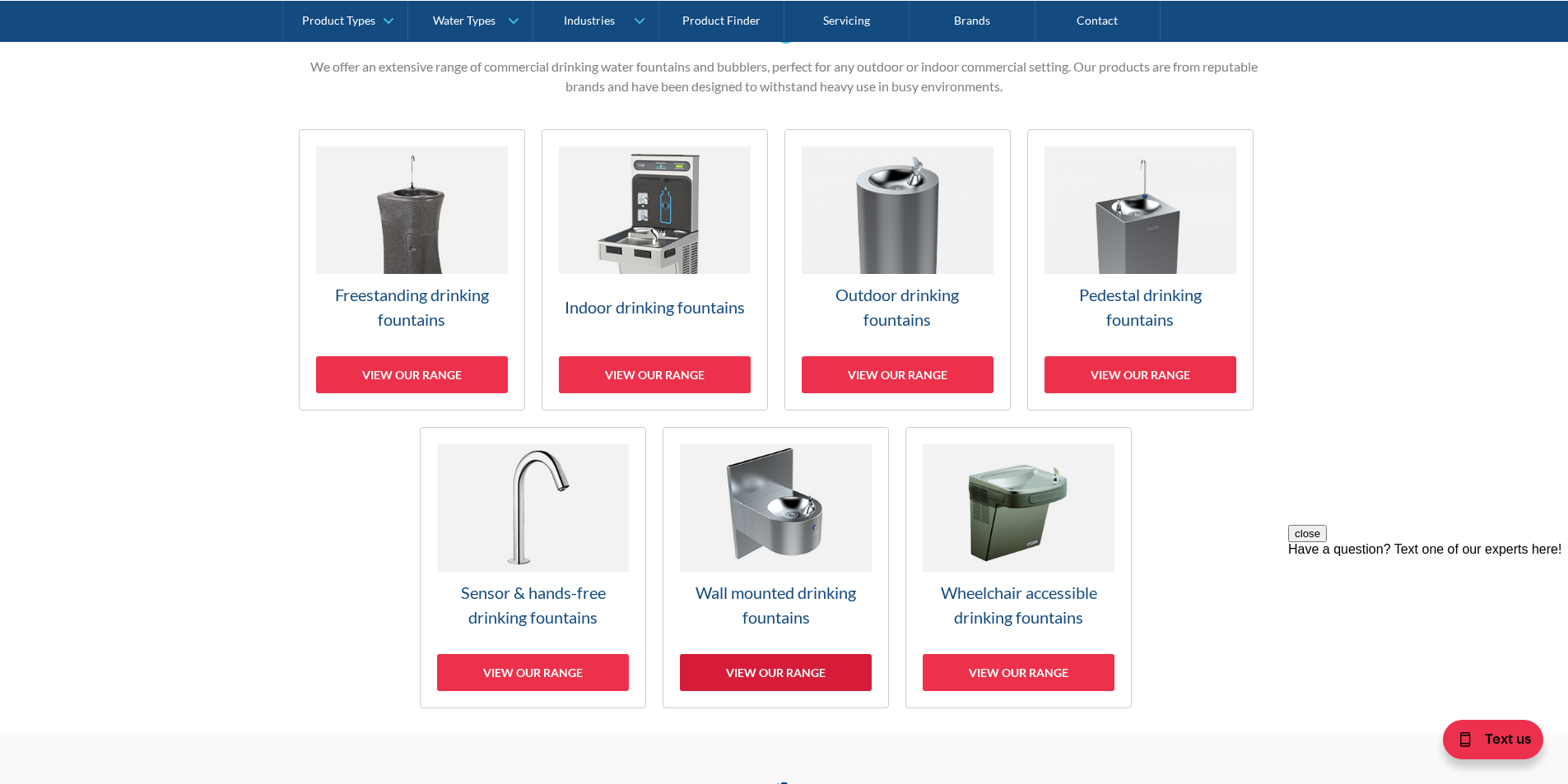
click at [799, 674] on div "View our range" at bounding box center [775, 673] width 192 height 37
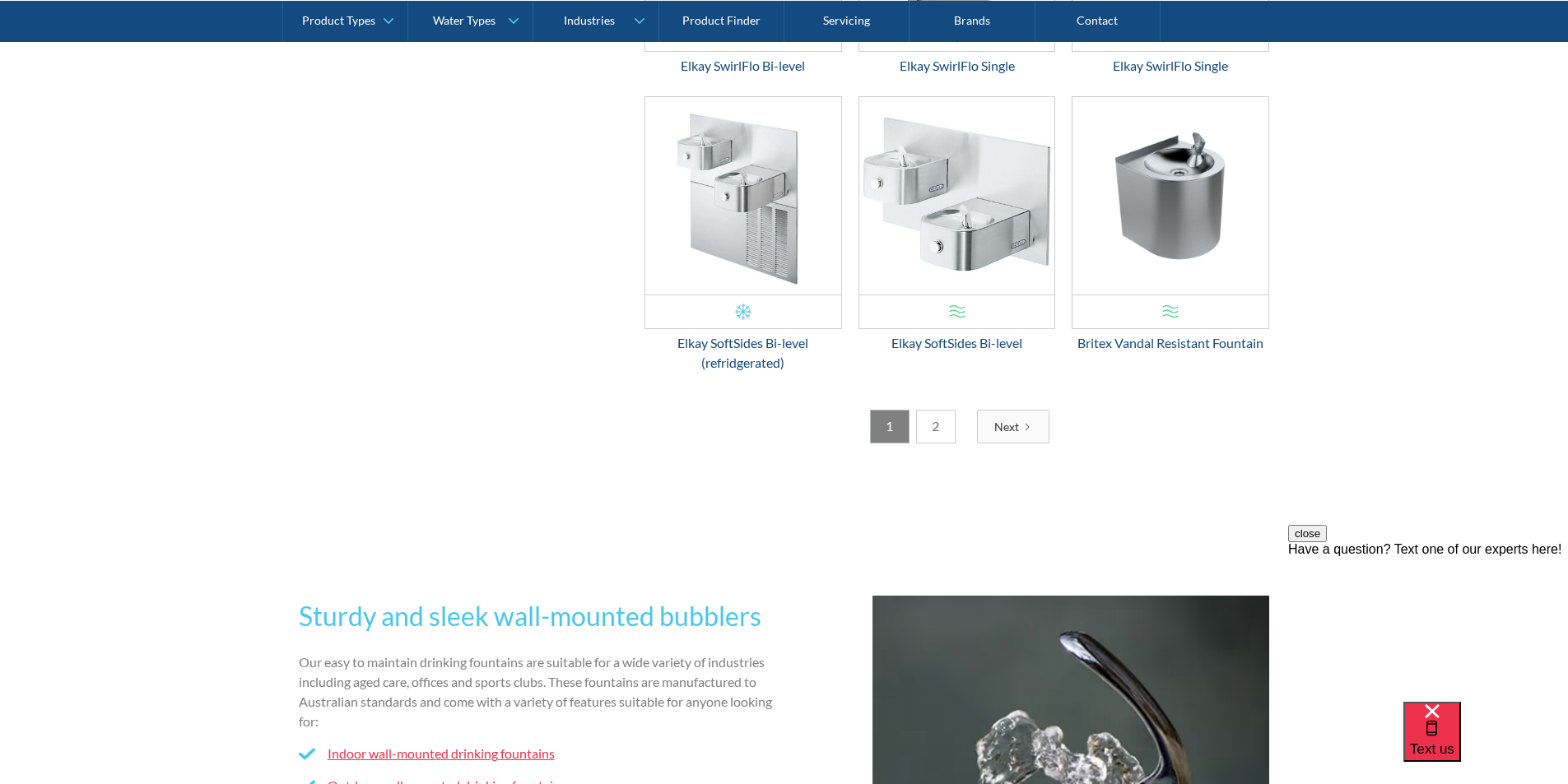
scroll to position [2720, 0]
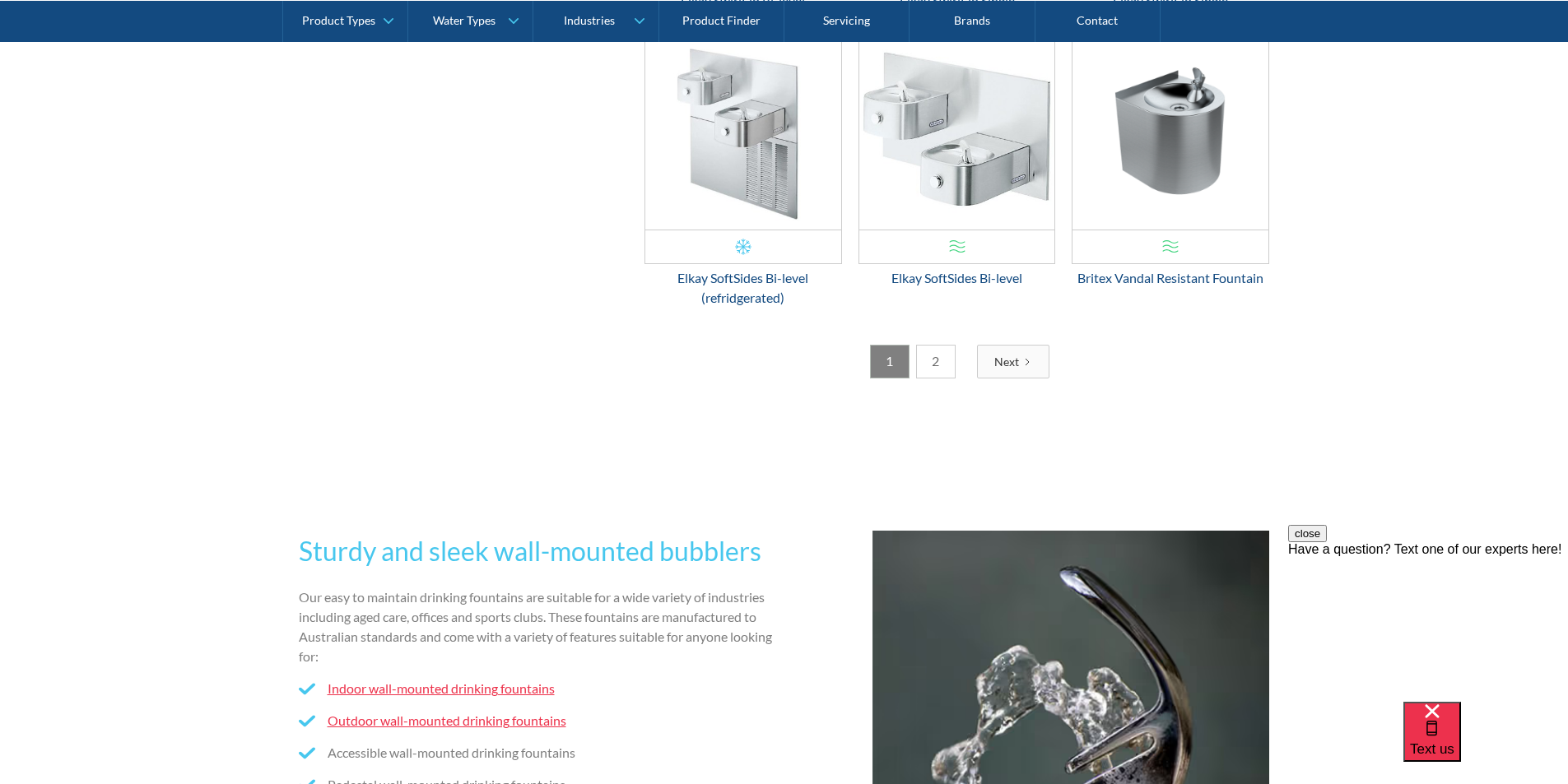
click at [934, 353] on link "2" at bounding box center [935, 361] width 40 height 34
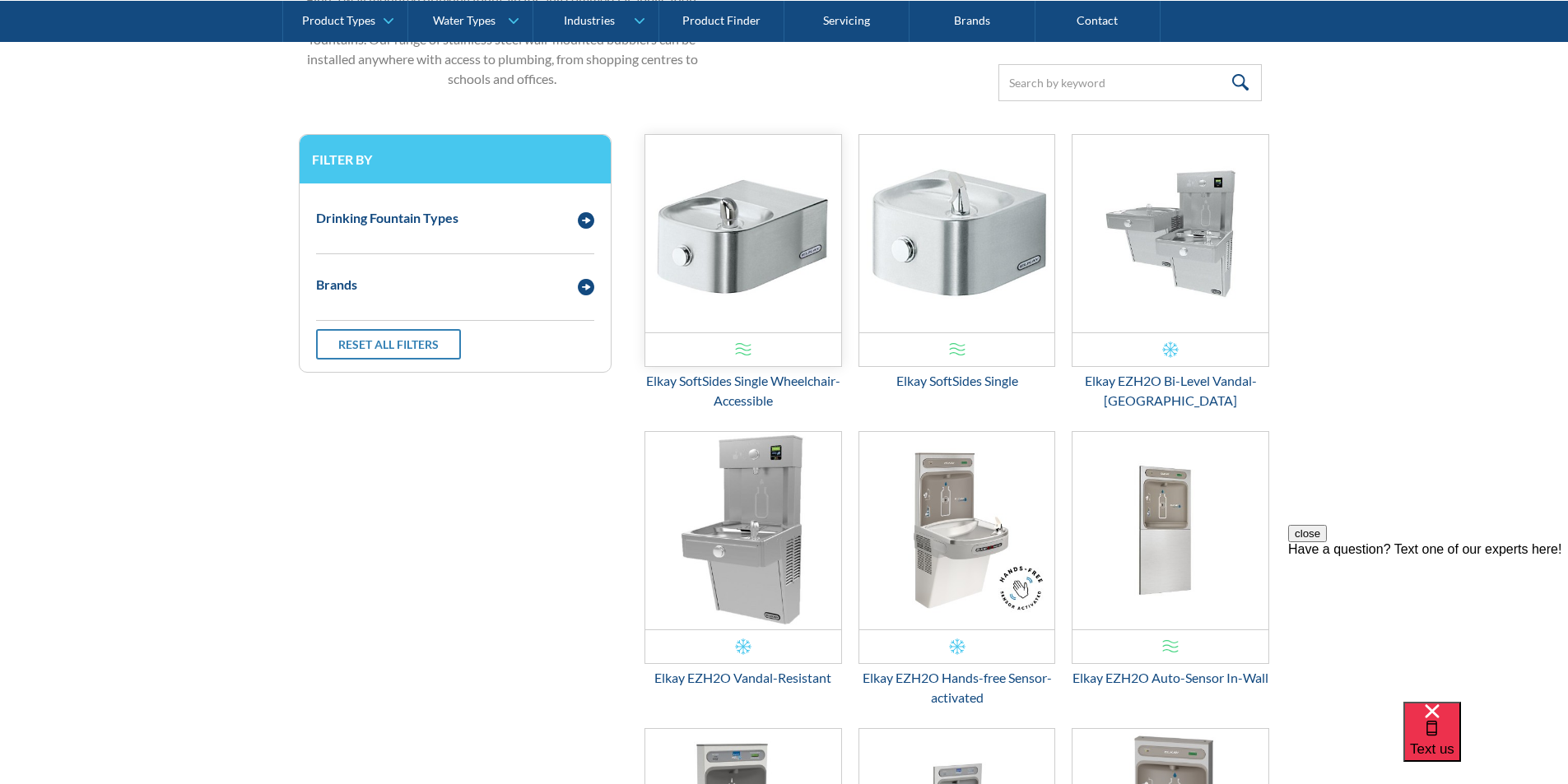
scroll to position [745, 0]
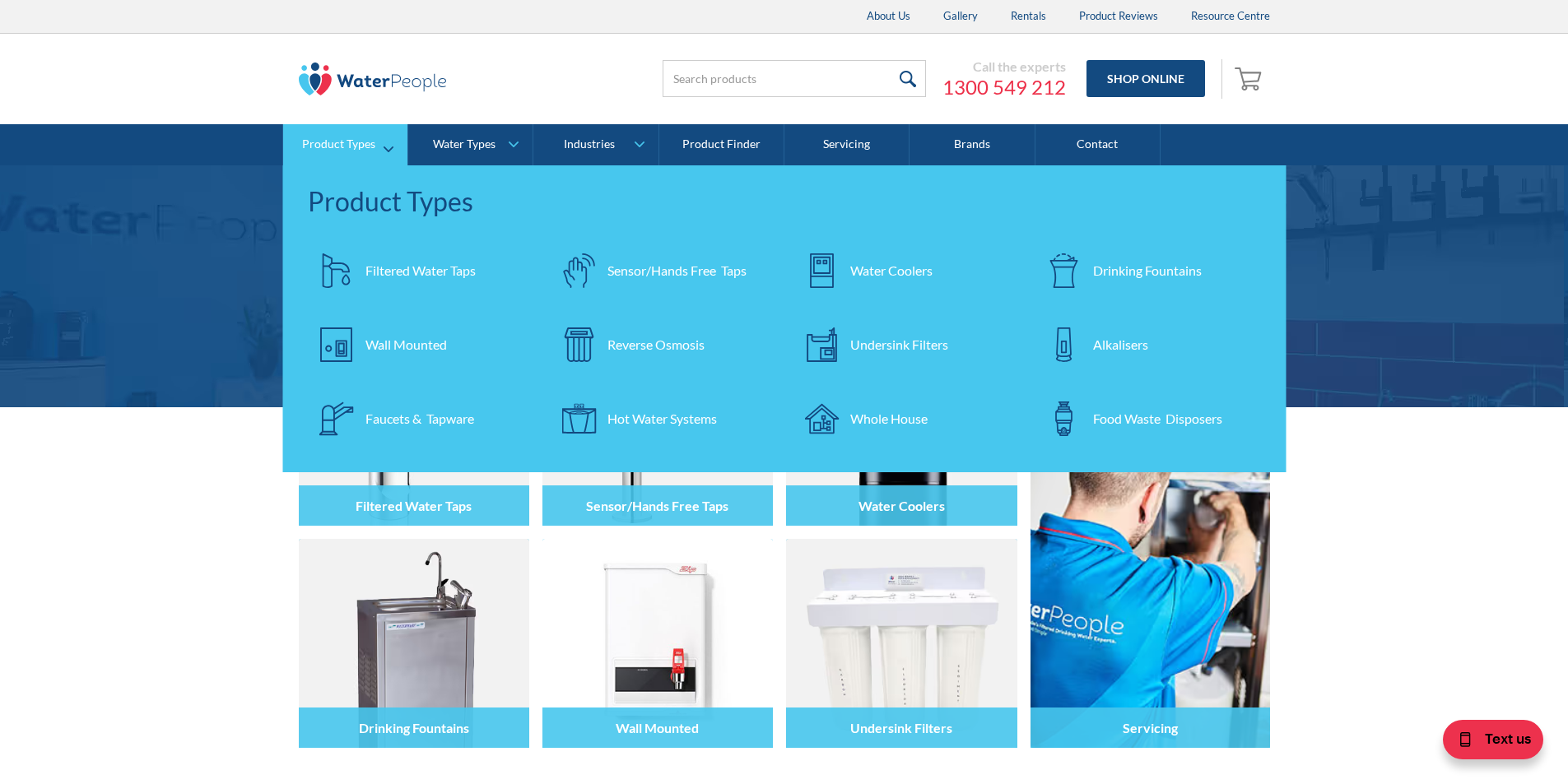
click at [385, 259] on link "Filtered Water Taps" at bounding box center [421, 270] width 226 height 57
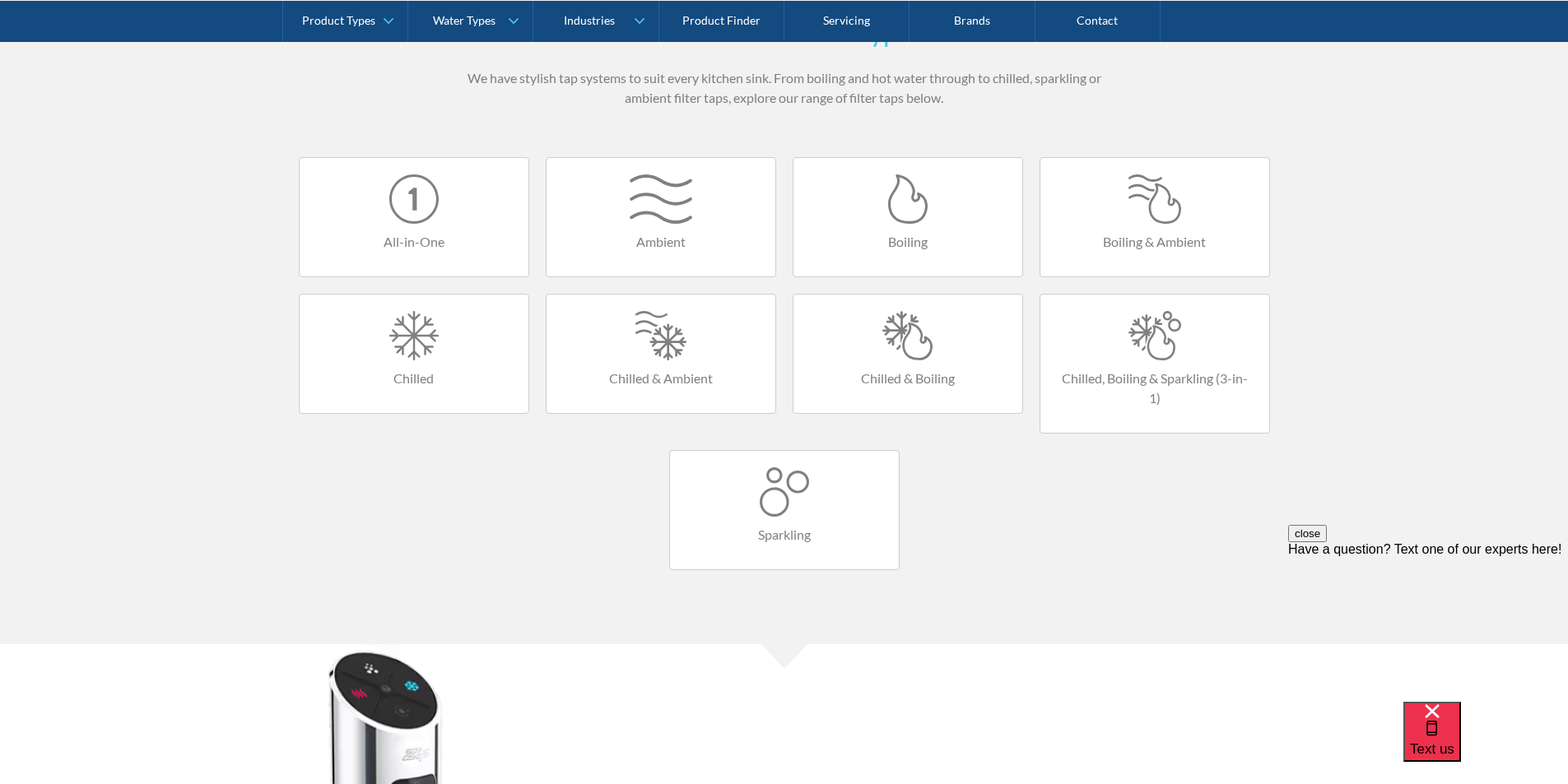
click at [904, 358] on div at bounding box center [907, 335] width 196 height 50
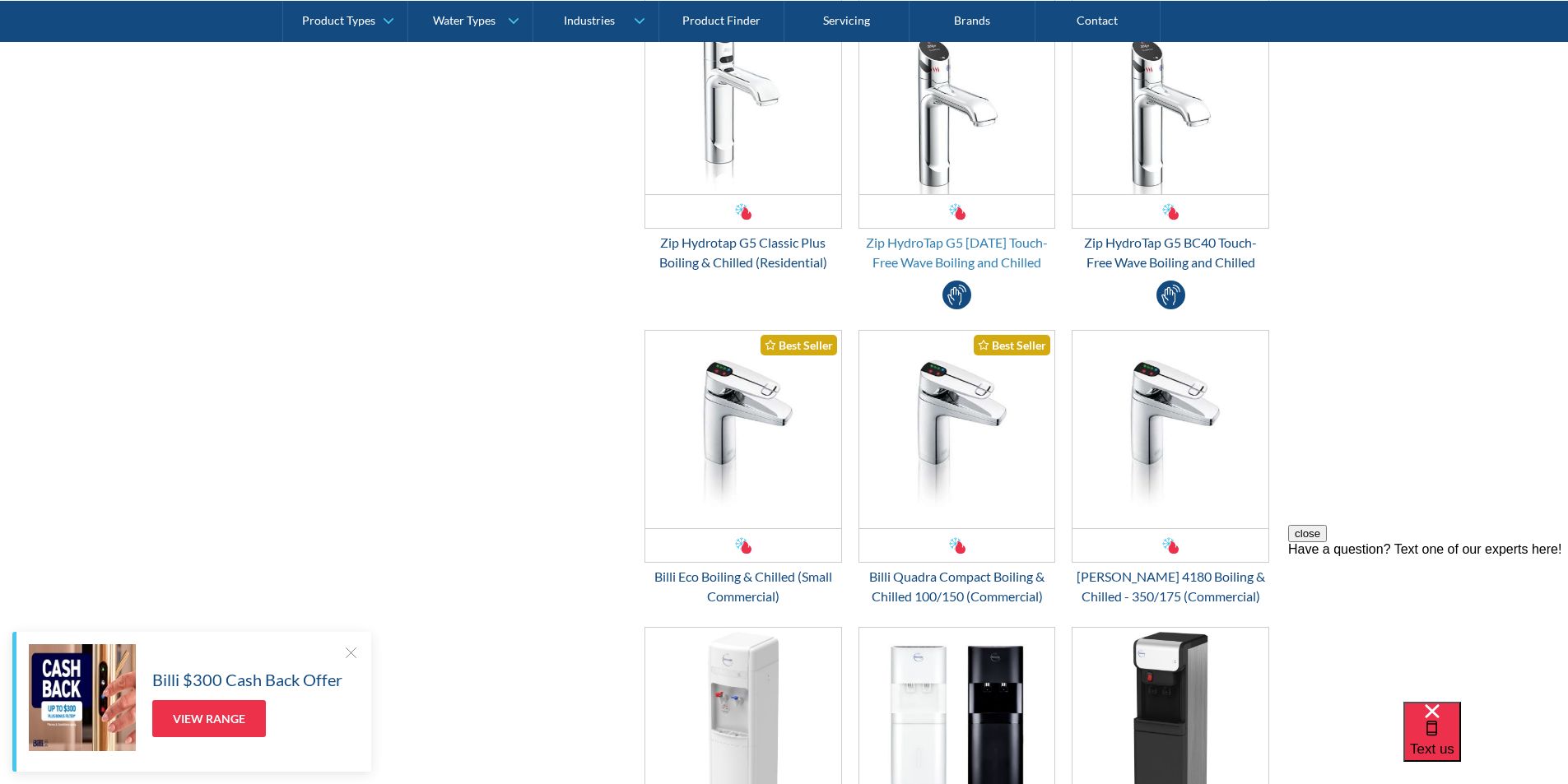
scroll to position [823, 0]
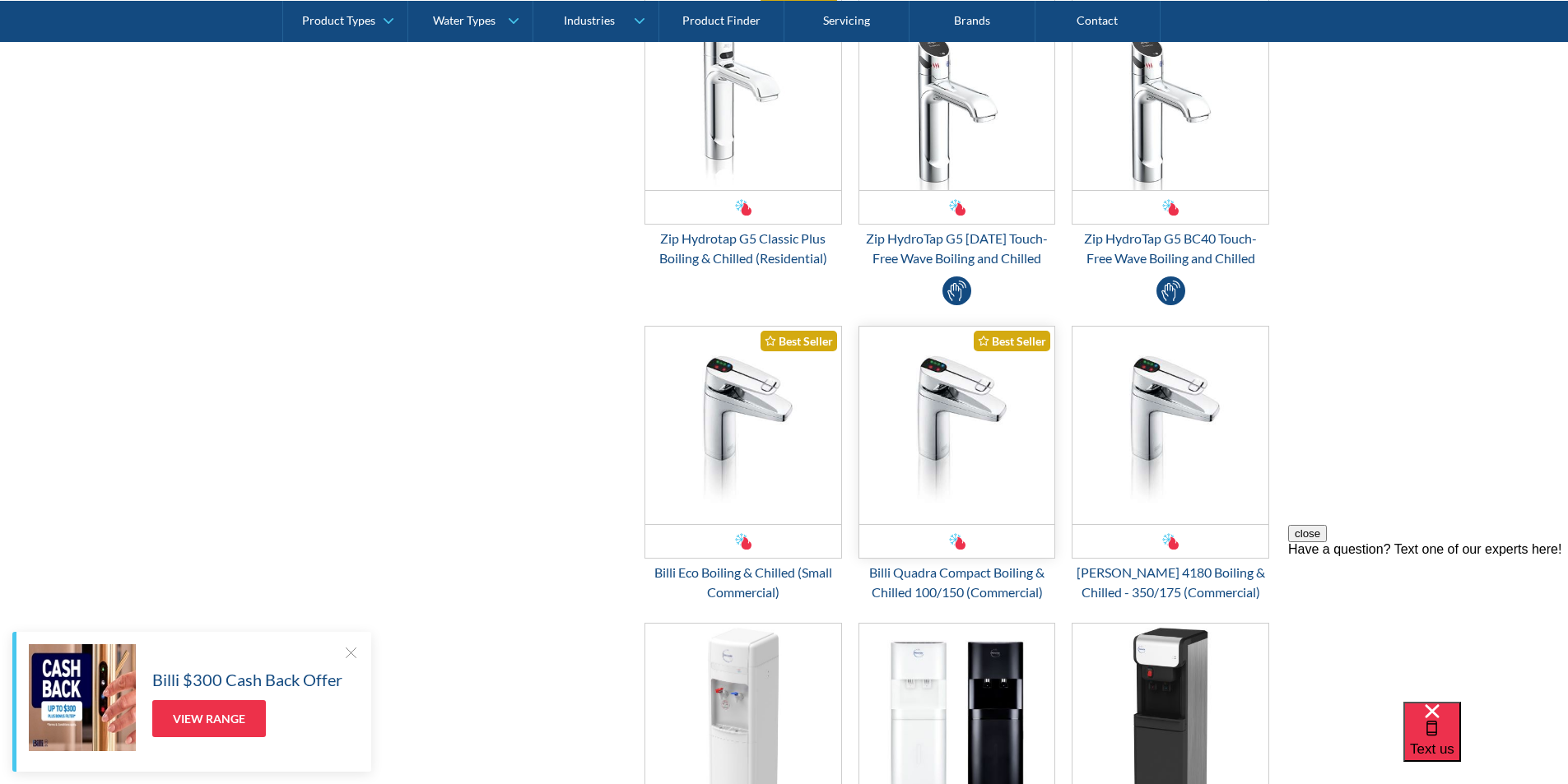
click at [937, 411] on img "Email Form 3" at bounding box center [956, 425] width 196 height 198
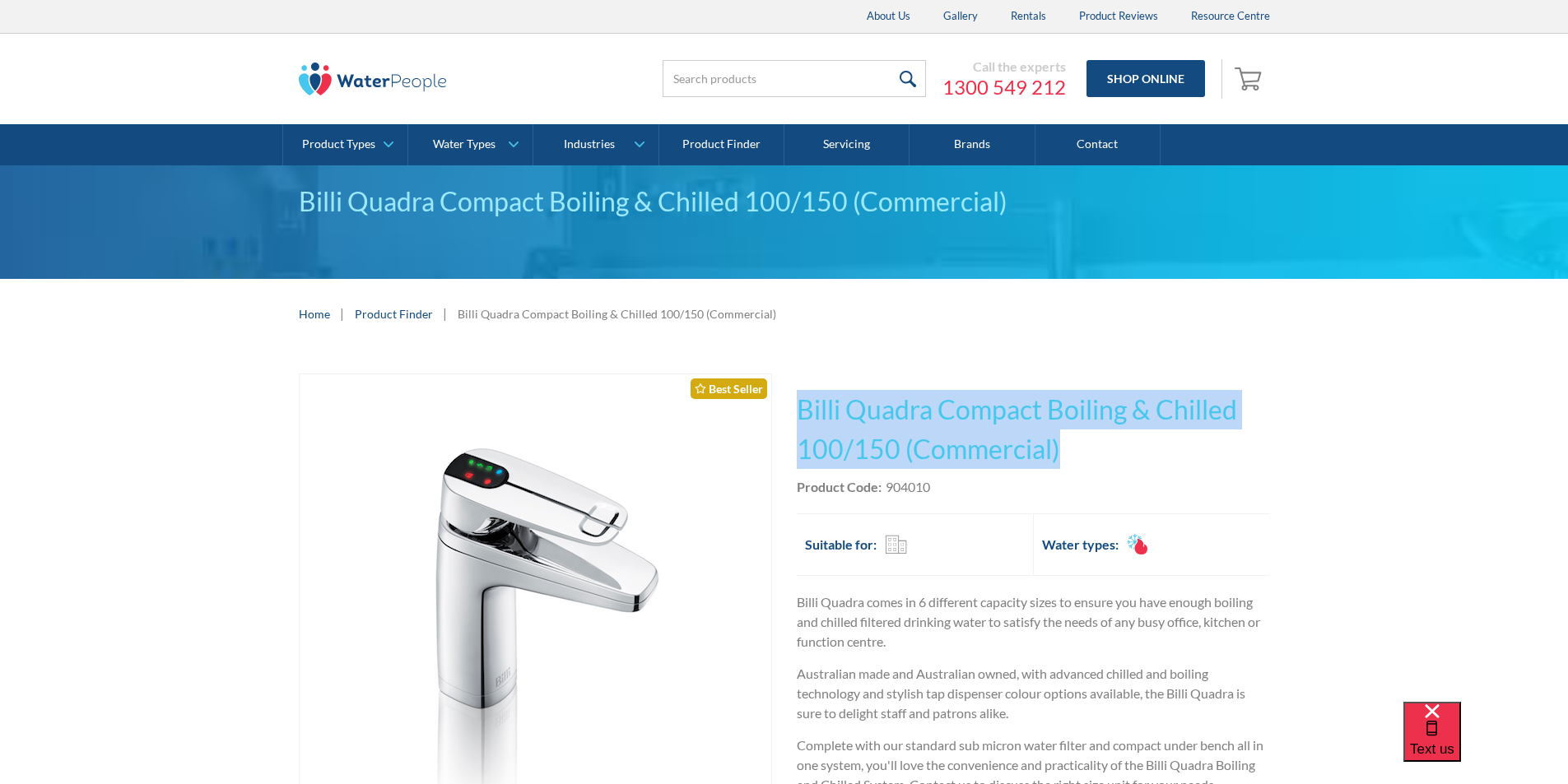
drag, startPoint x: 1066, startPoint y: 453, endPoint x: 803, endPoint y: 372, distance: 275.2
click at [803, 372] on div "Play video Fits Most Brands Best Seller No items found. This tap design is incl…" at bounding box center [784, 731] width 1568 height 766
copy h1 "Billi Quadra Compact Boiling & Chilled 100/150 (Commercial)"
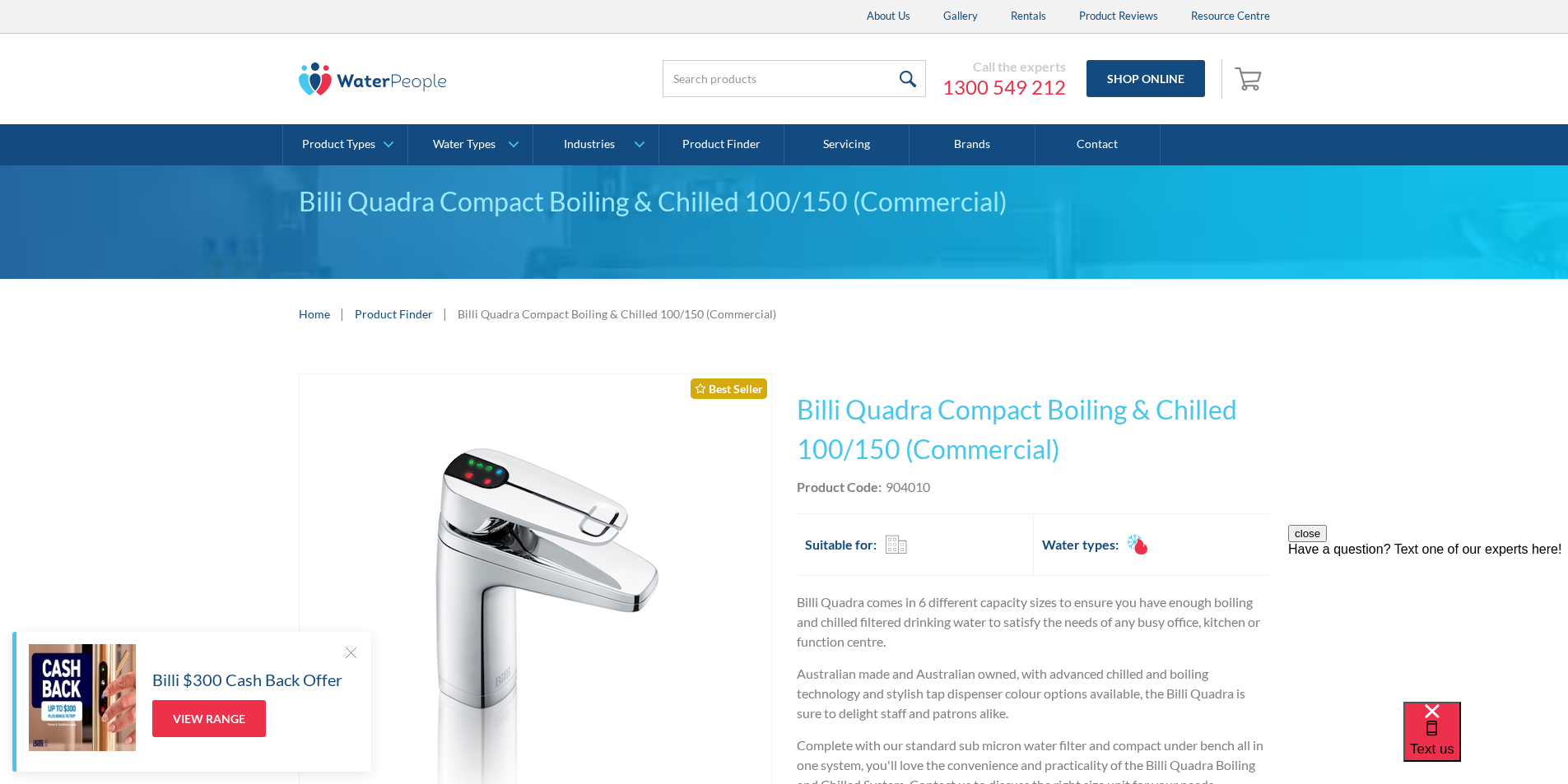
click at [951, 486] on div "Product Code: 904010" at bounding box center [1033, 487] width 473 height 19
drag, startPoint x: 942, startPoint y: 486, endPoint x: 885, endPoint y: 487, distance: 57.0
click at [885, 487] on div "Product Code: 904010" at bounding box center [1033, 487] width 473 height 19
copy div "904010"
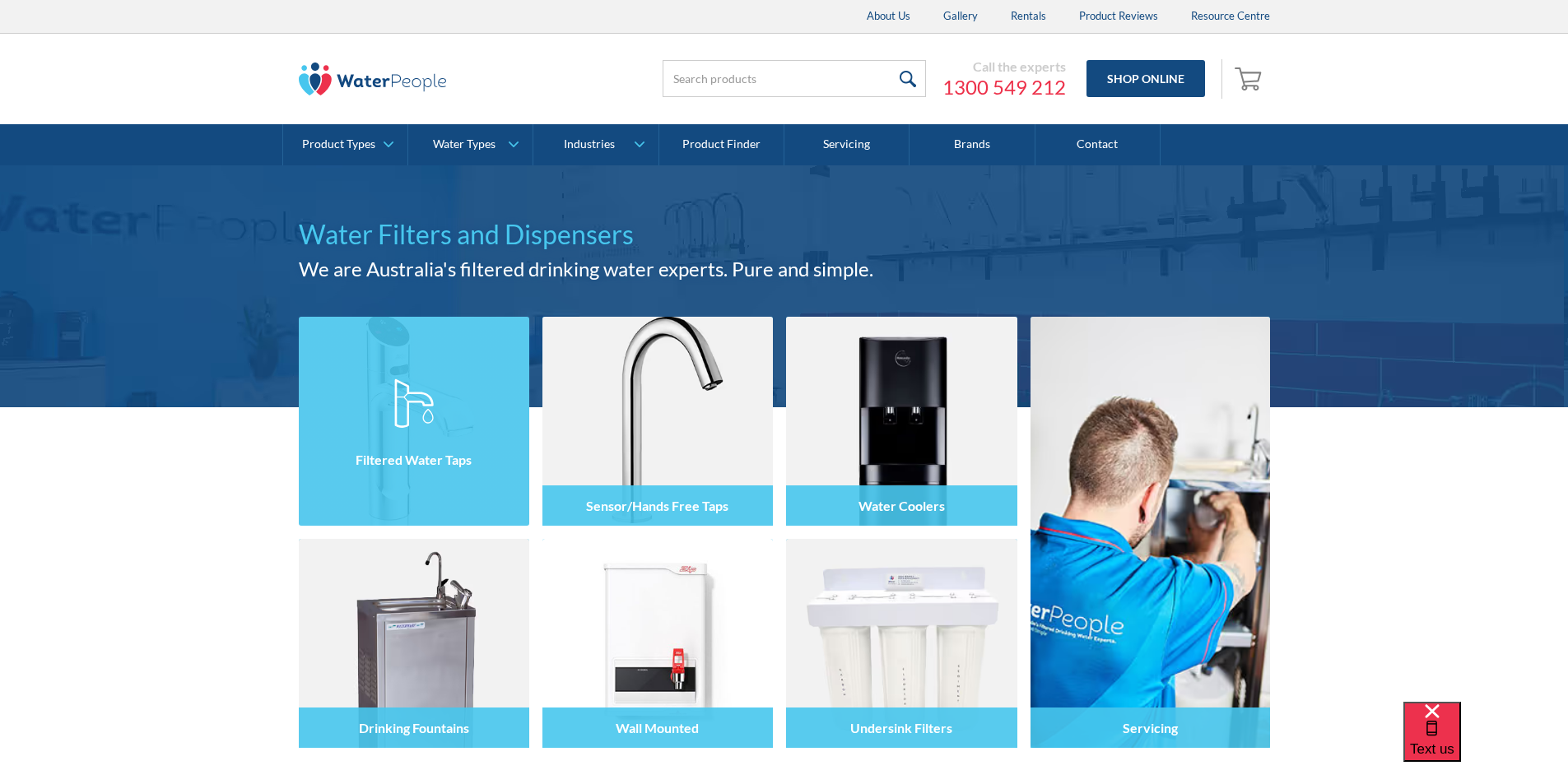
click at [421, 369] on img at bounding box center [414, 421] width 231 height 209
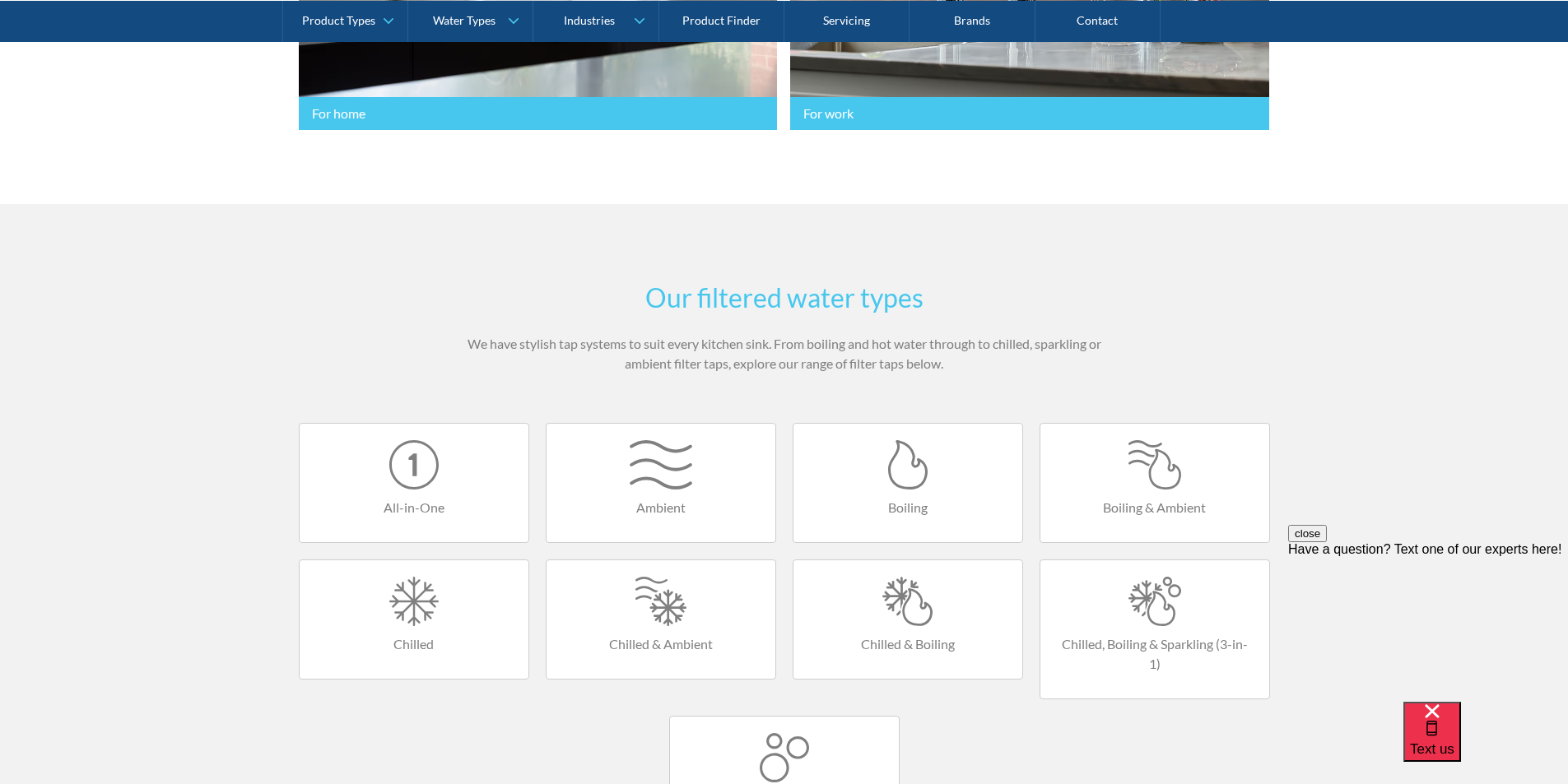
scroll to position [823, 0]
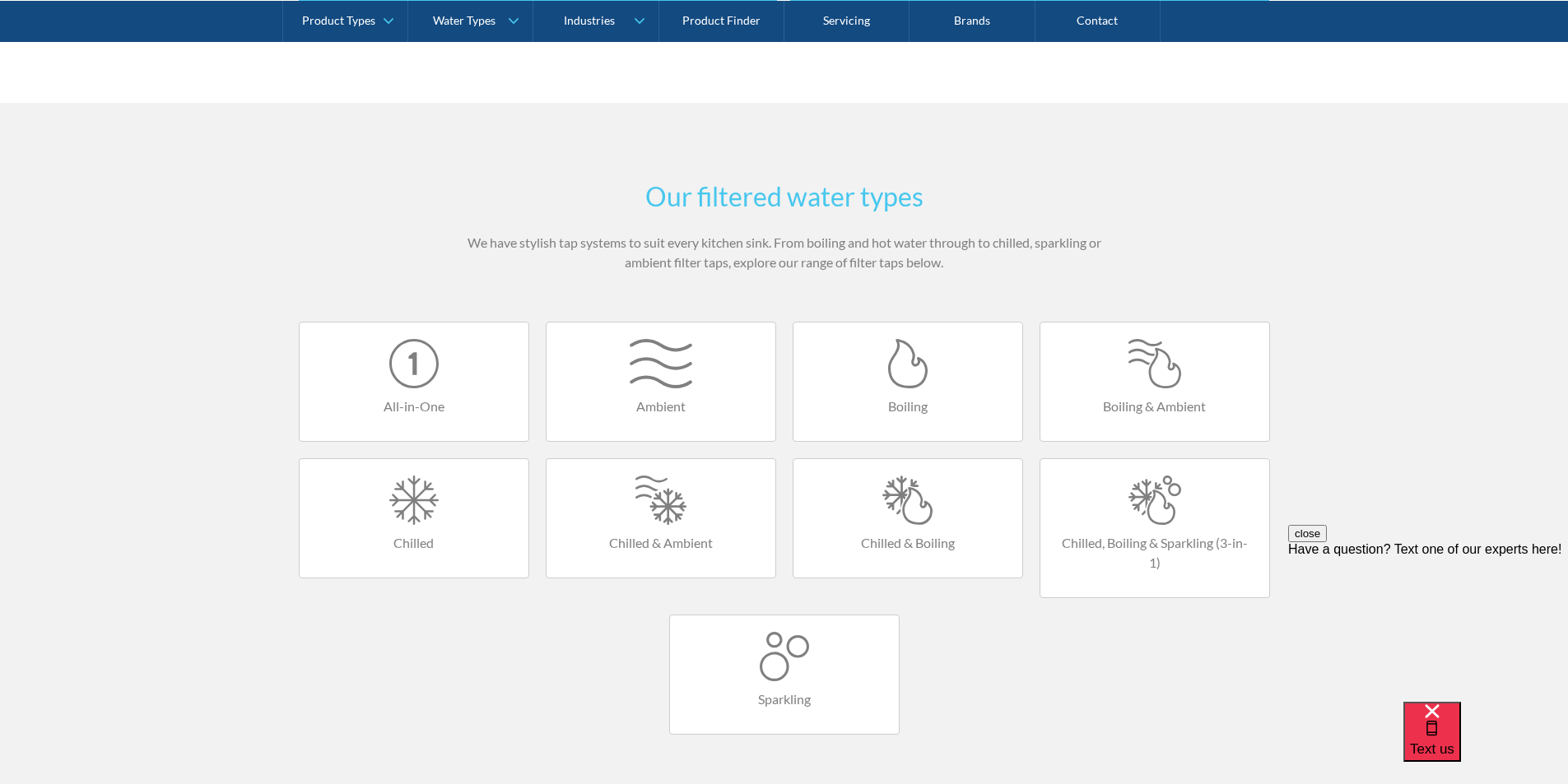
click at [901, 482] on div at bounding box center [907, 500] width 196 height 50
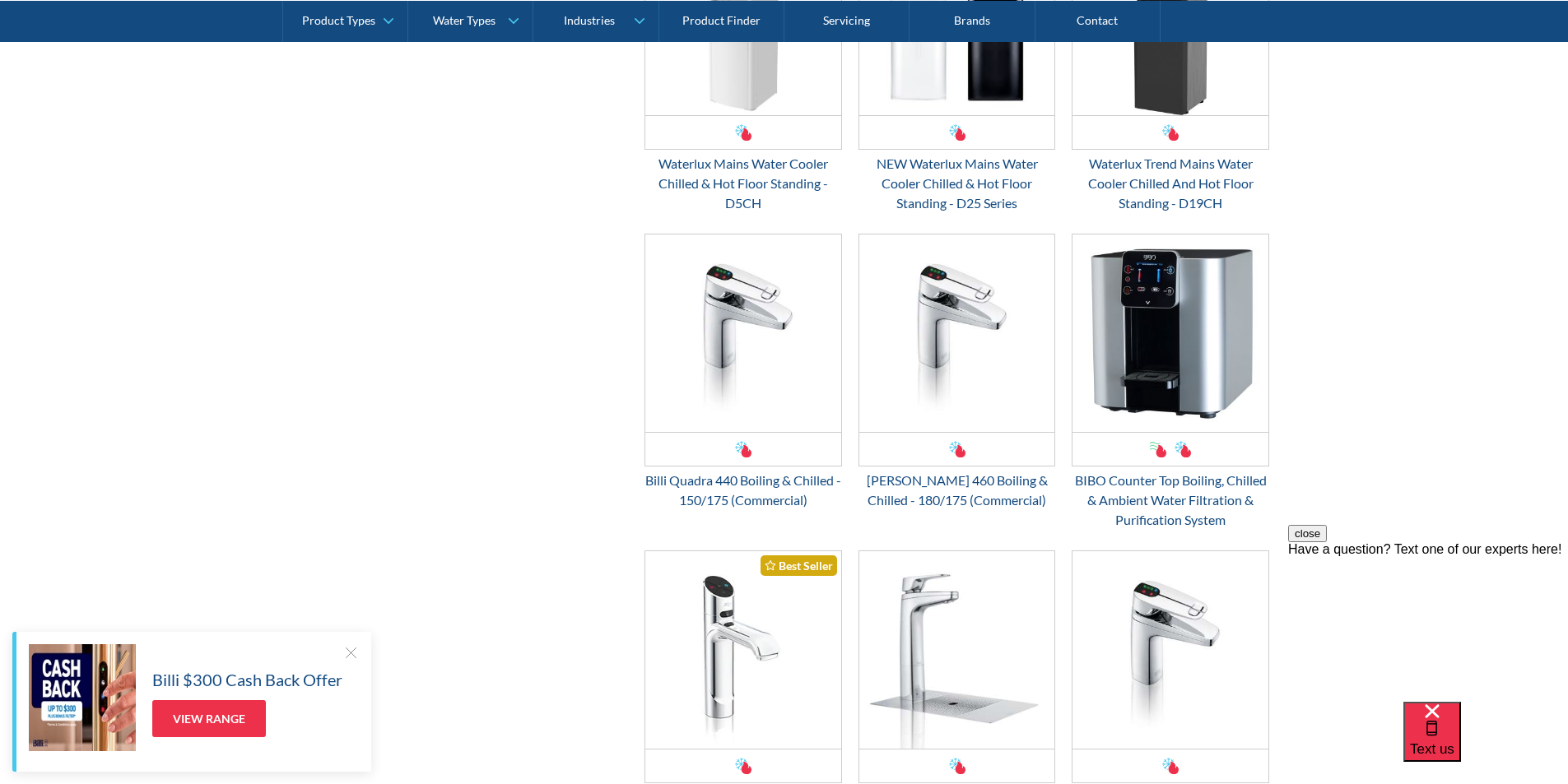
scroll to position [1728, 0]
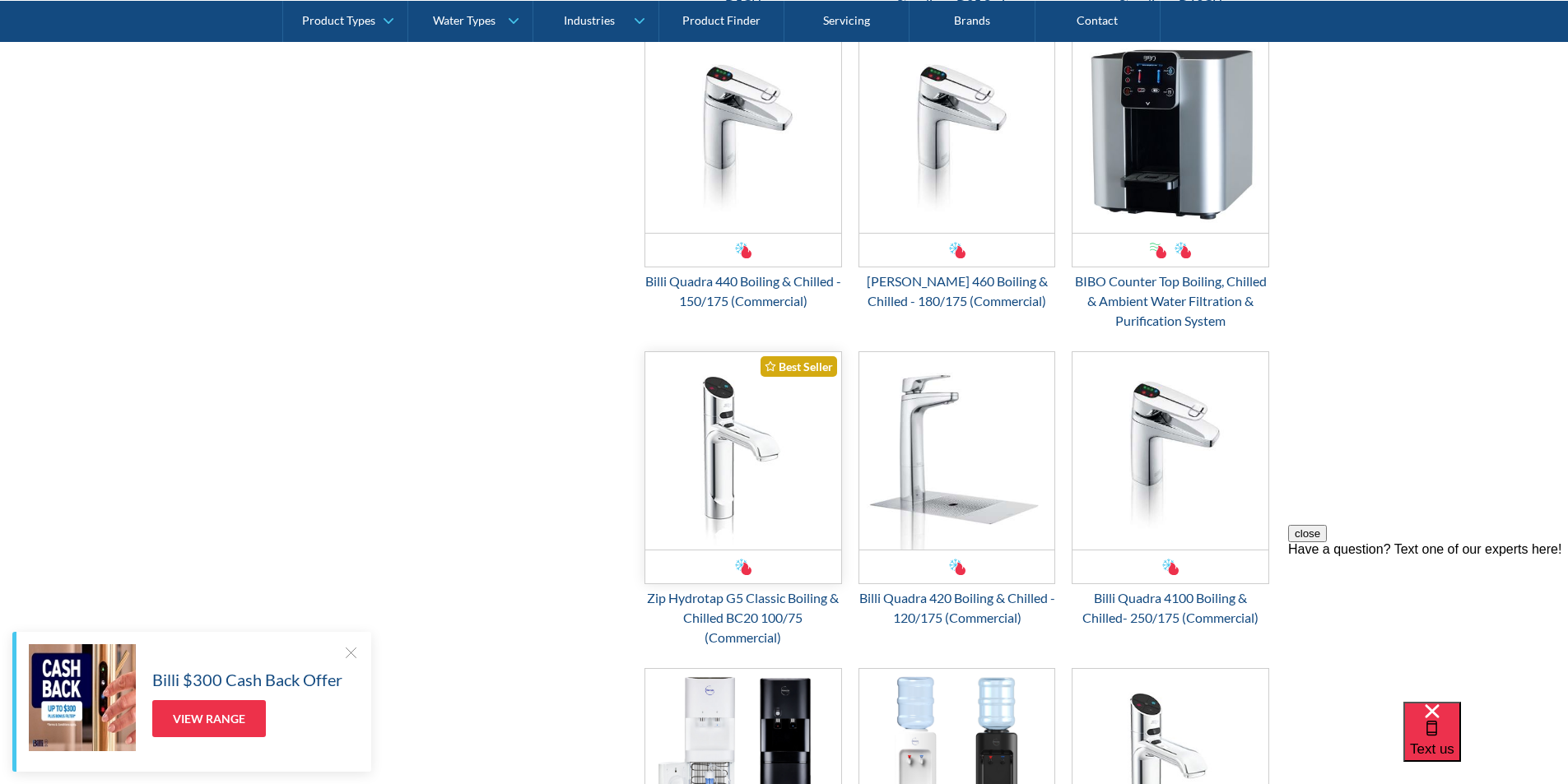
click at [741, 473] on img "Email Form 3" at bounding box center [742, 451] width 196 height 198
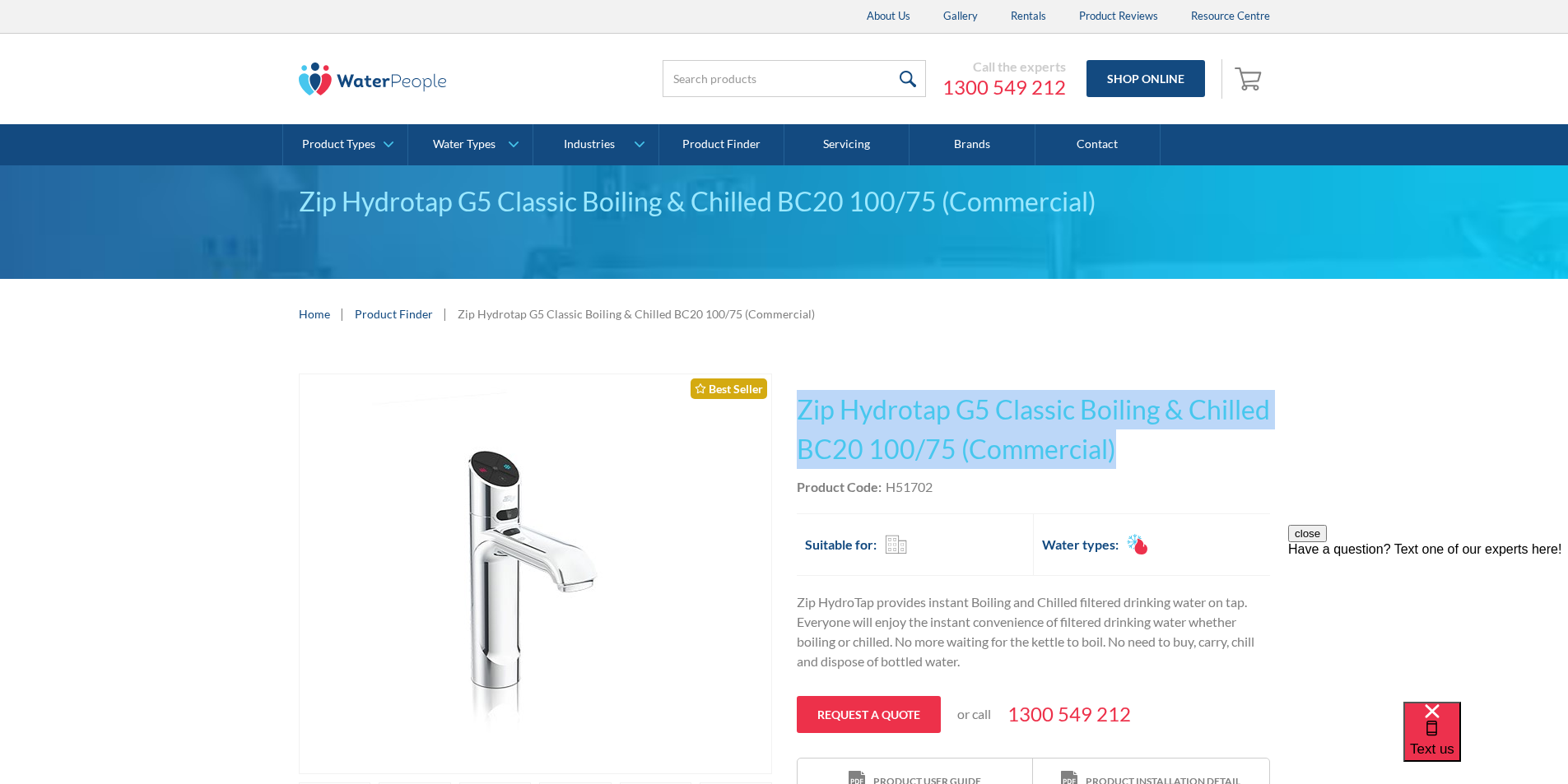
drag, startPoint x: 1221, startPoint y: 452, endPoint x: 800, endPoint y: 395, distance: 424.8
click at [800, 395] on h1 "Zip Hydrotap G5 Classic Boiling & Chilled BC20 100/75 (Commercial)" at bounding box center [1033, 429] width 473 height 79
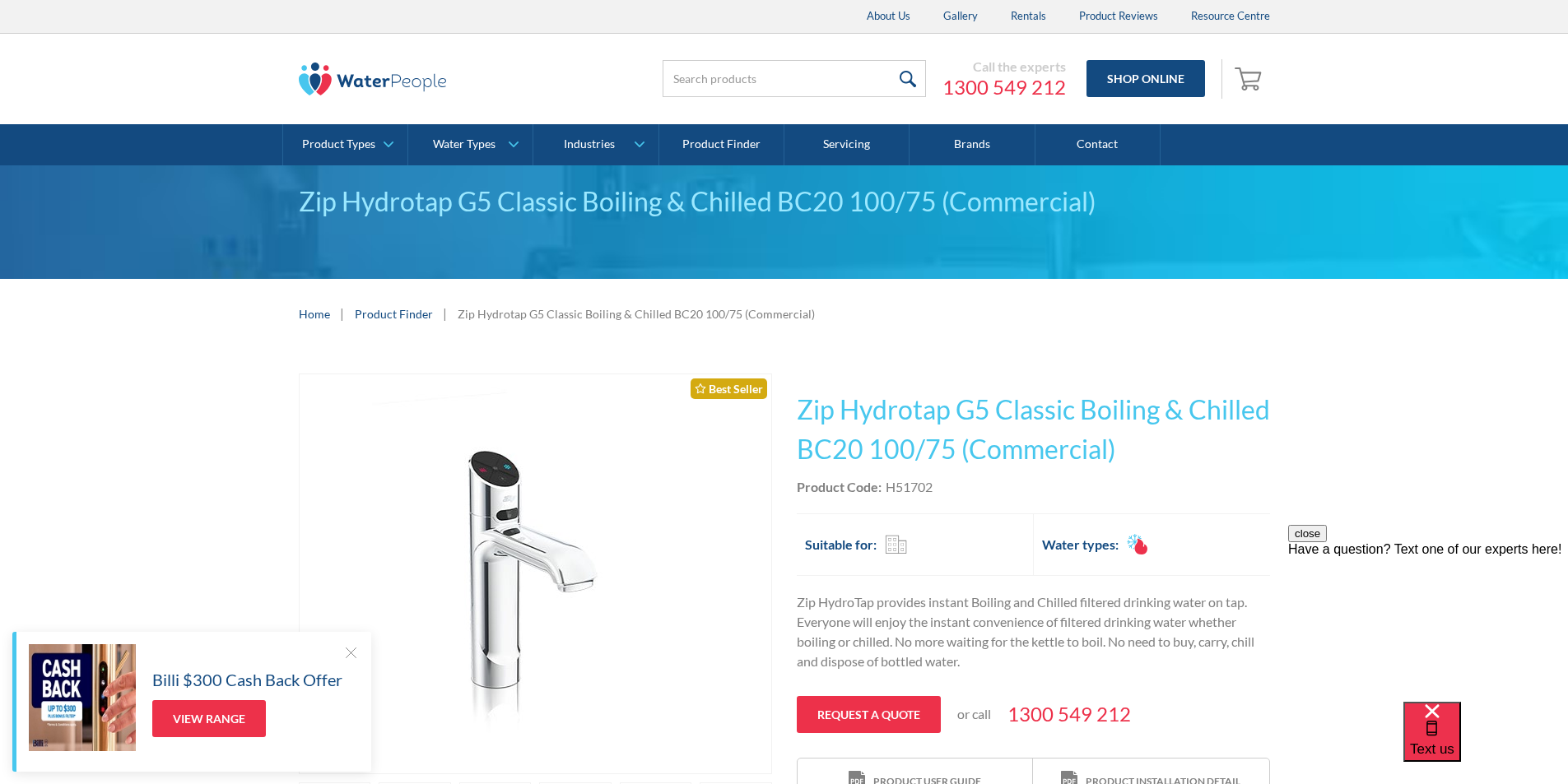
click at [952, 489] on div "Product Code: H51702" at bounding box center [1033, 487] width 473 height 19
drag, startPoint x: 946, startPoint y: 485, endPoint x: 889, endPoint y: 492, distance: 57.4
click at [889, 492] on div "Product Code: H51702" at bounding box center [1033, 487] width 473 height 19
copy div "H51702"
click at [1148, 488] on div "Product Code: H51702" at bounding box center [1033, 487] width 473 height 19
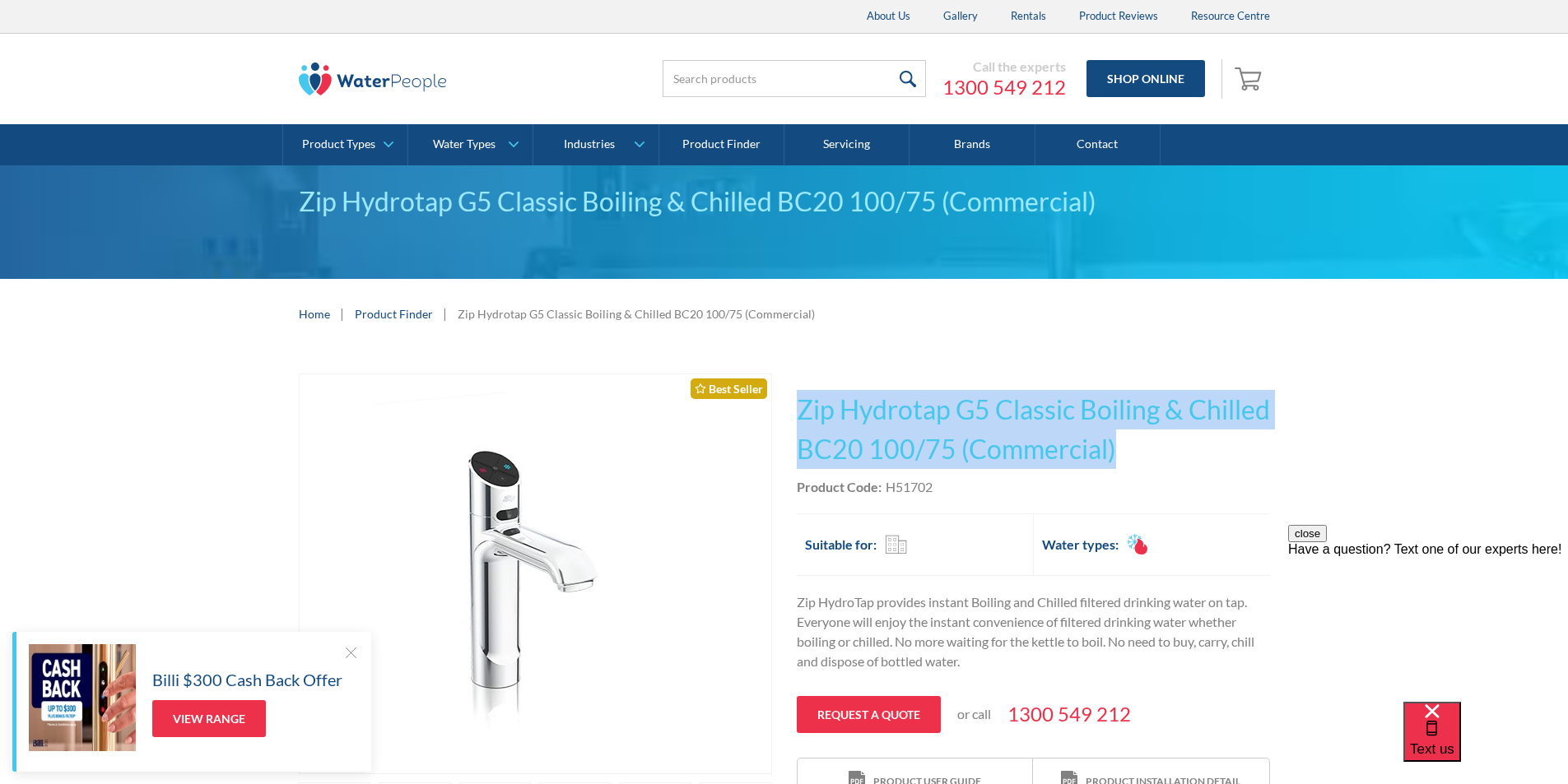
drag, startPoint x: 1206, startPoint y: 445, endPoint x: 803, endPoint y: 378, distance: 408.5
click at [789, 375] on div "Play video Fits Most Brands Best Seller No items found. This tap design is incl…" at bounding box center [784, 686] width 971 height 623
copy h1 "Zip Hydrotap G5 Classic Boiling & Chilled BC20 100/75 (Commercial)"
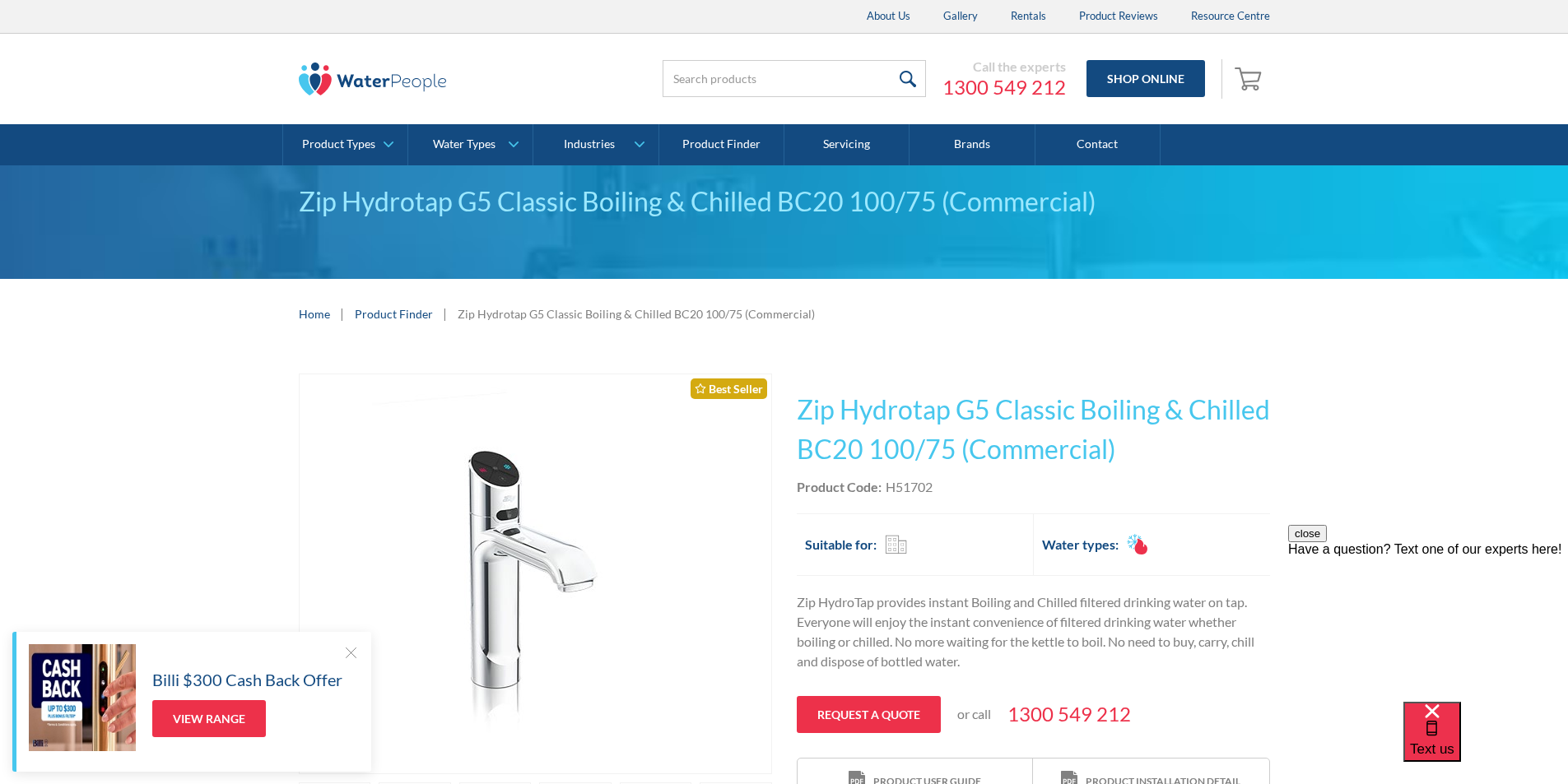
click at [970, 486] on div "Product Code: H51702" at bounding box center [1033, 487] width 473 height 19
drag, startPoint x: 933, startPoint y: 482, endPoint x: 887, endPoint y: 490, distance: 46.7
click at [887, 490] on div "Product Code: H51702" at bounding box center [1033, 487] width 473 height 19
copy div "H51702"
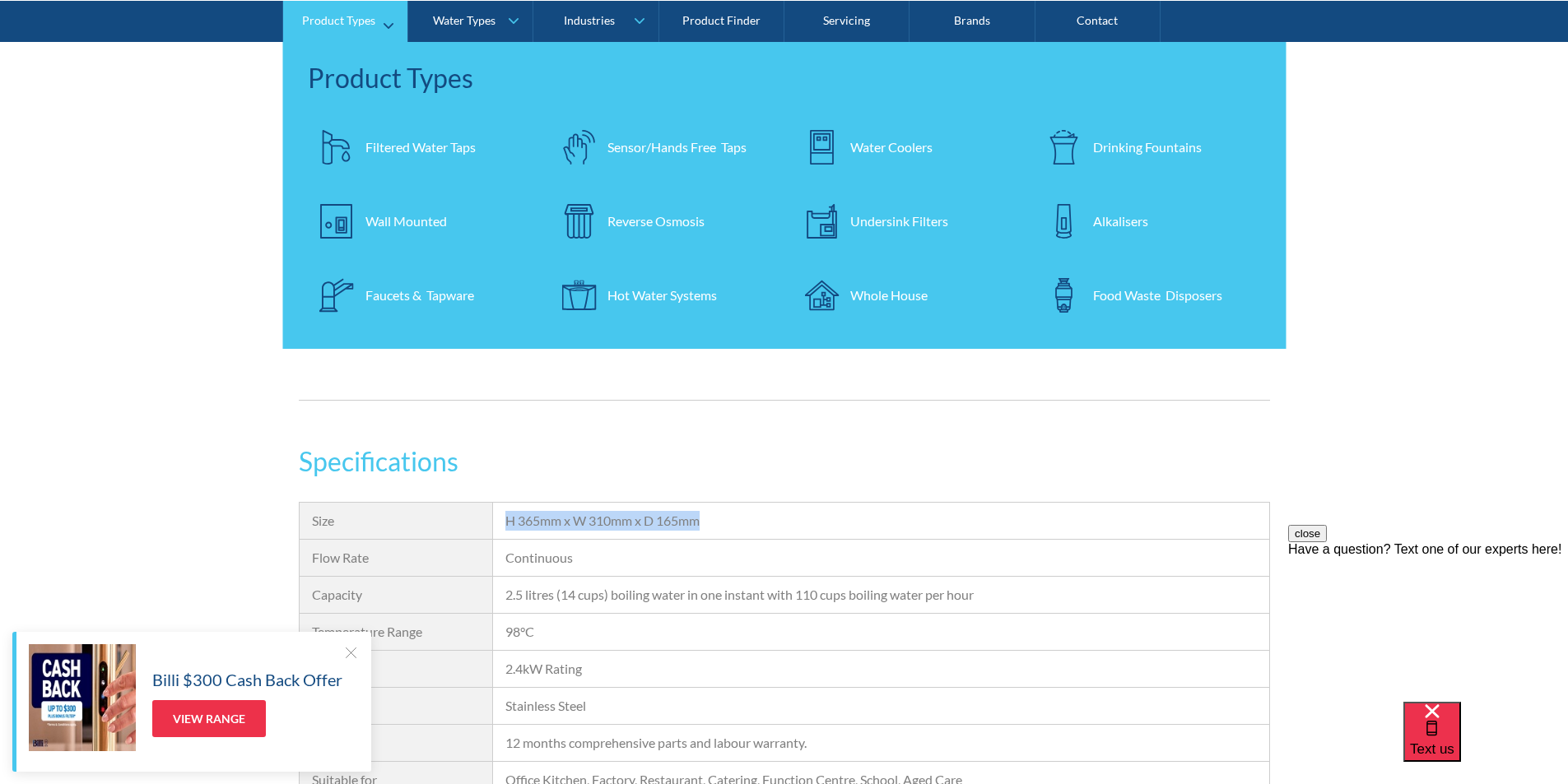
click at [656, 224] on div "Reverse Osmosis" at bounding box center [656, 220] width 97 height 19
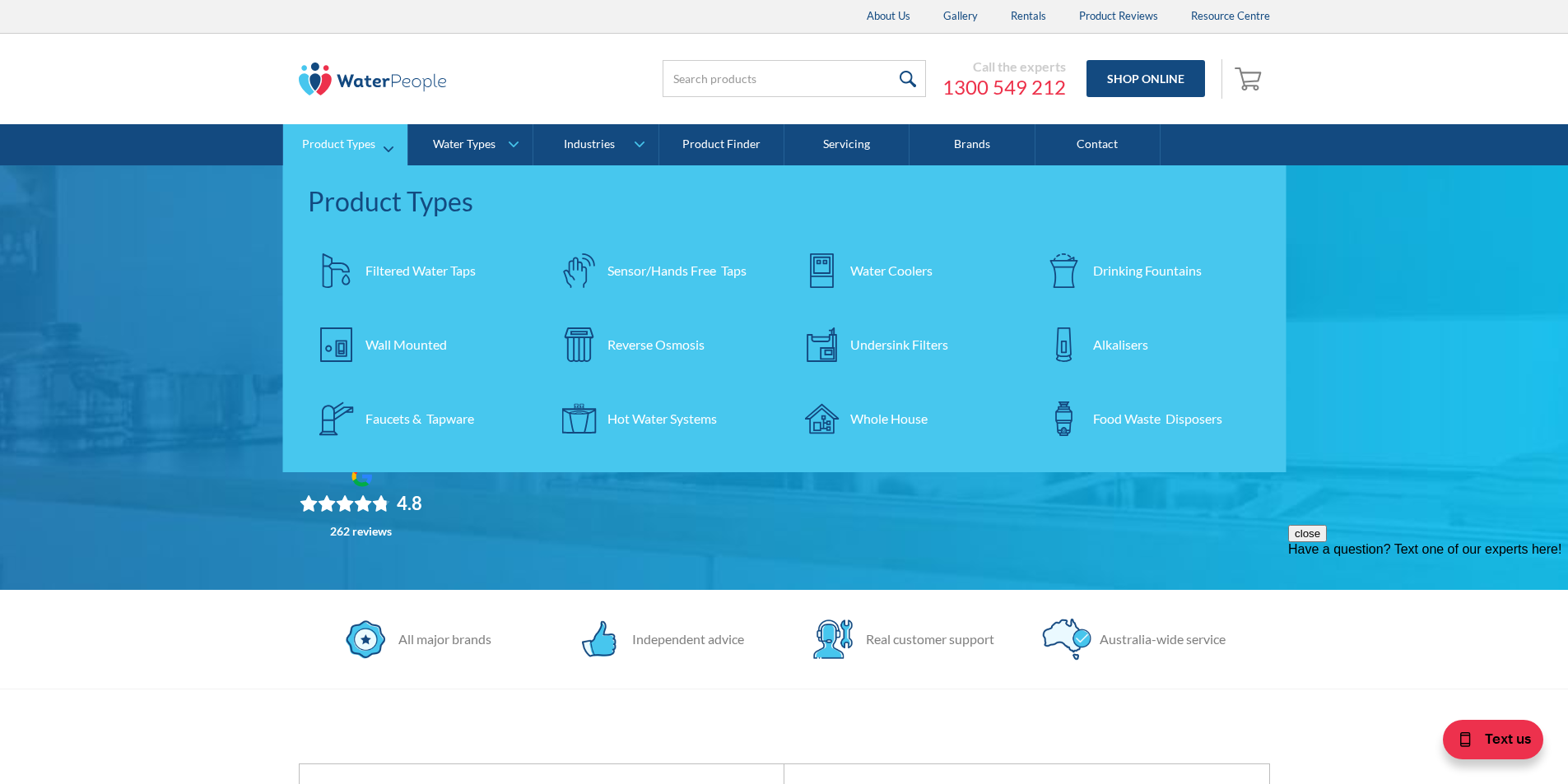
click at [644, 341] on div "Reverse Osmosis" at bounding box center [656, 345] width 97 height 19
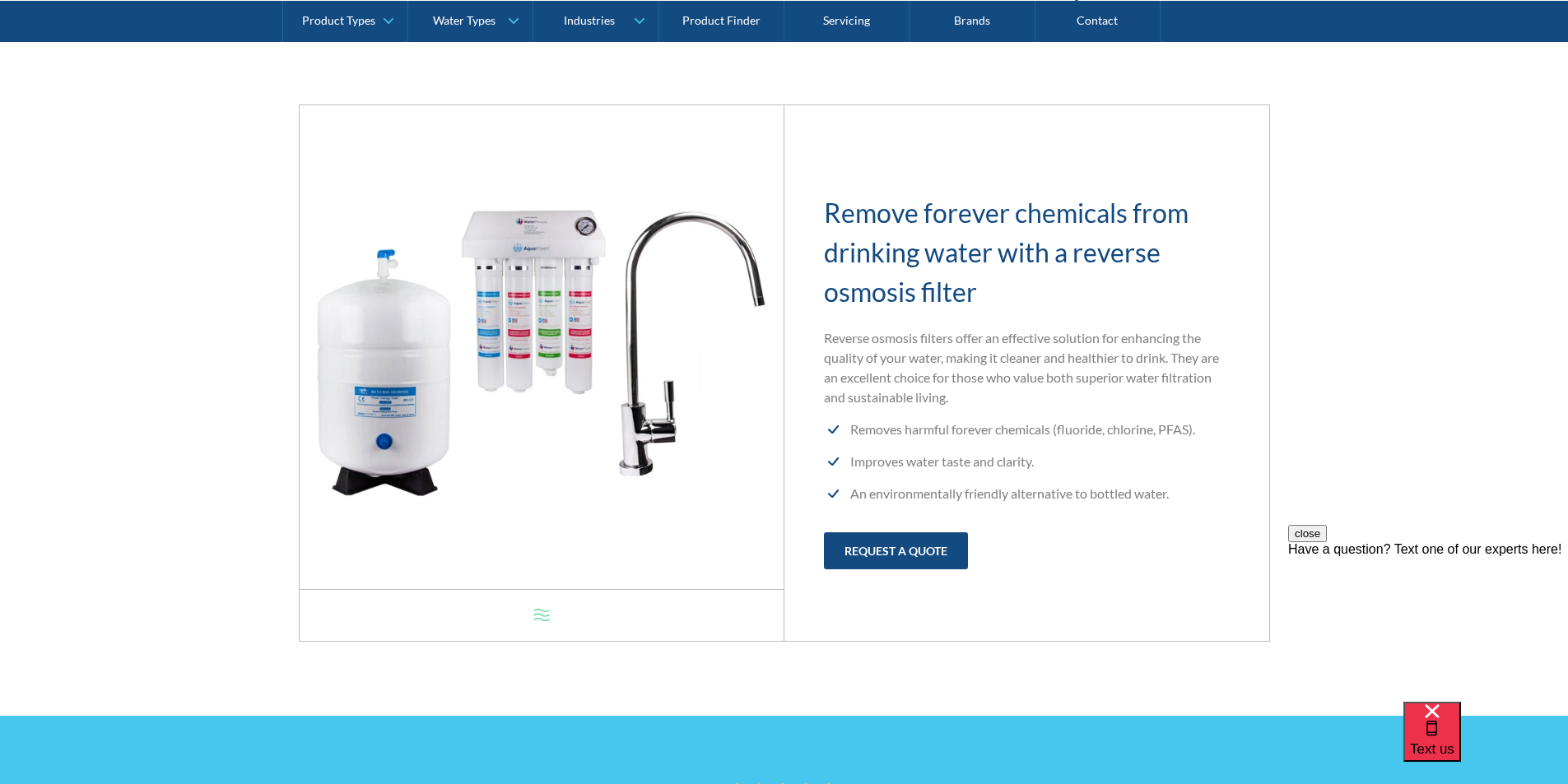
scroll to position [658, 0]
click at [546, 329] on img at bounding box center [541, 348] width 484 height 484
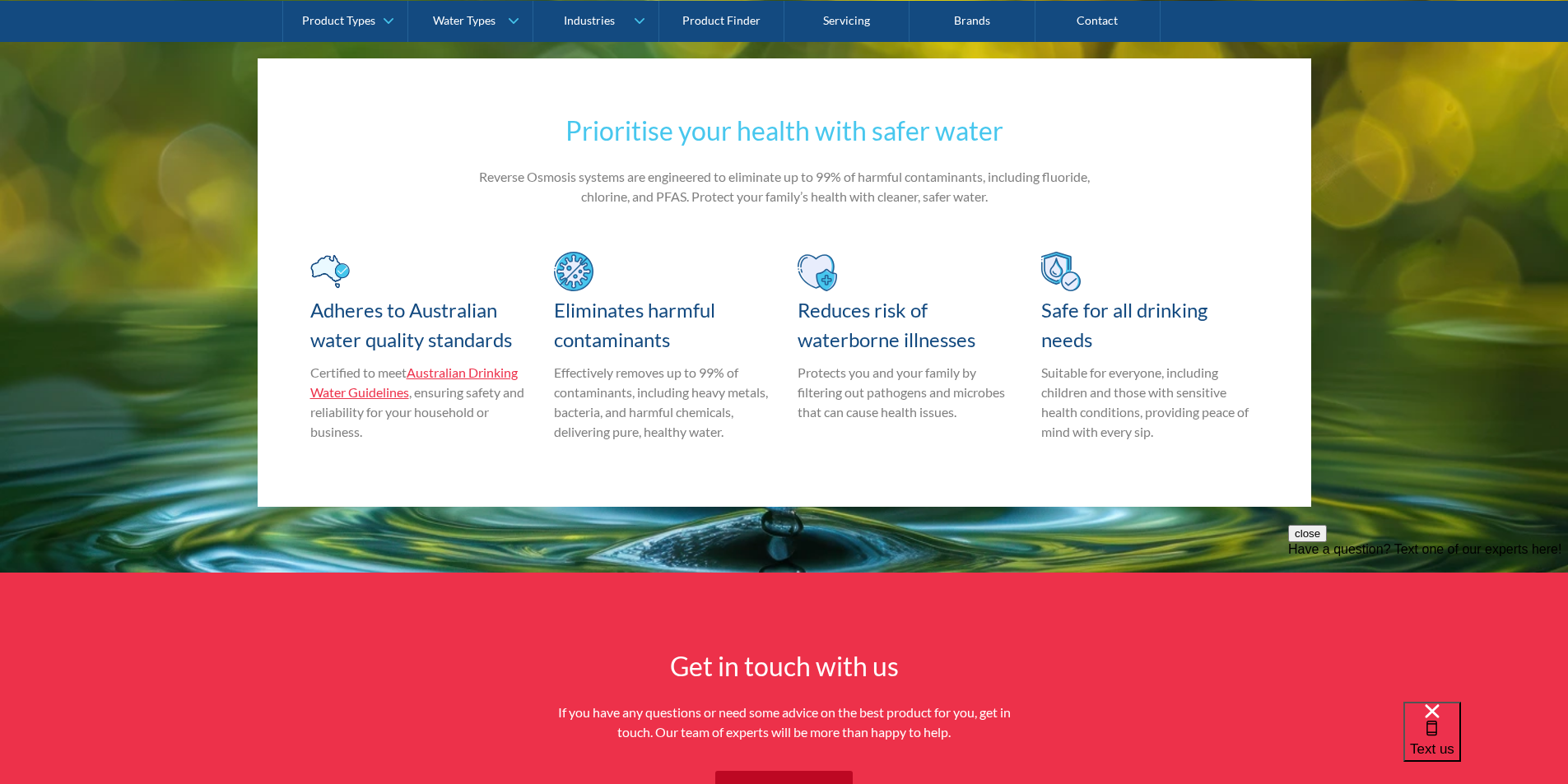
scroll to position [3292, 0]
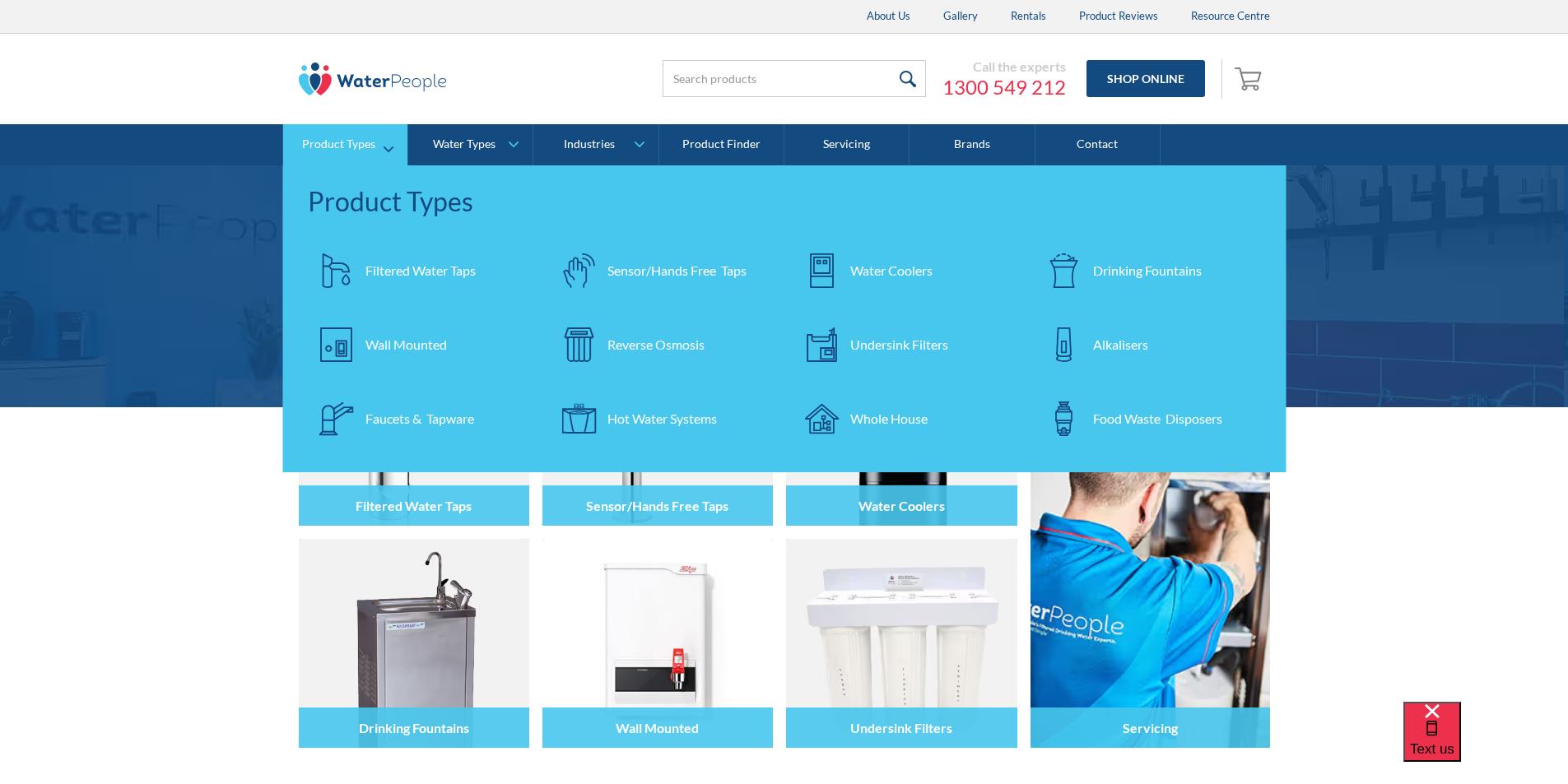
click at [680, 348] on div "Reverse Osmosis" at bounding box center [656, 345] width 97 height 19
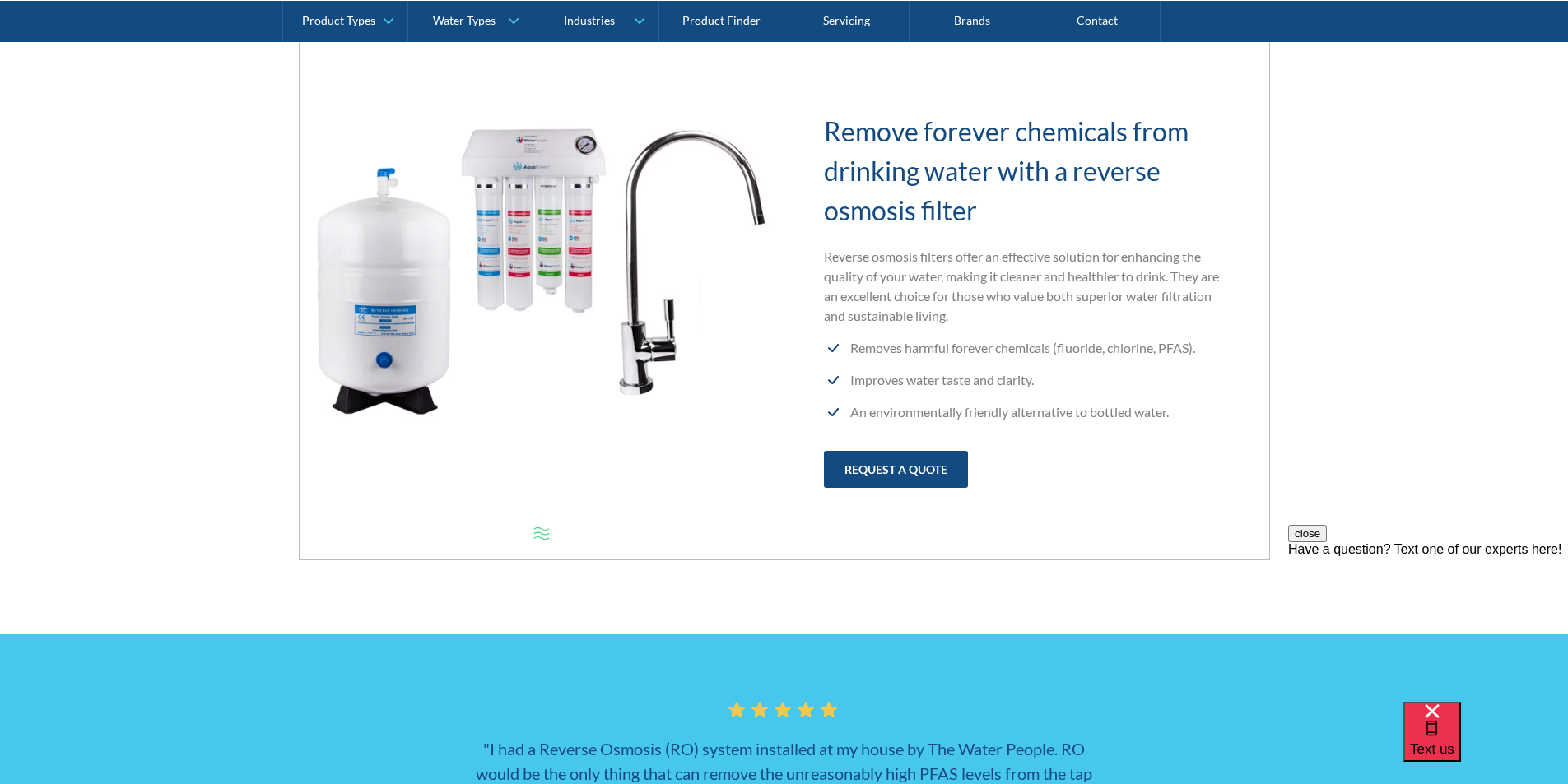
drag, startPoint x: 987, startPoint y: 213, endPoint x: 820, endPoint y: 129, distance: 186.9
click at [820, 129] on div "Remove forever chemicals from drinking water with a reverse osmosis filter Reve…" at bounding box center [1027, 291] width 485 height 471
copy h2 "Remove forever chemicals from drinking water with a reverse osmosis filter"
drag, startPoint x: 824, startPoint y: 256, endPoint x: 916, endPoint y: 263, distance: 92.3
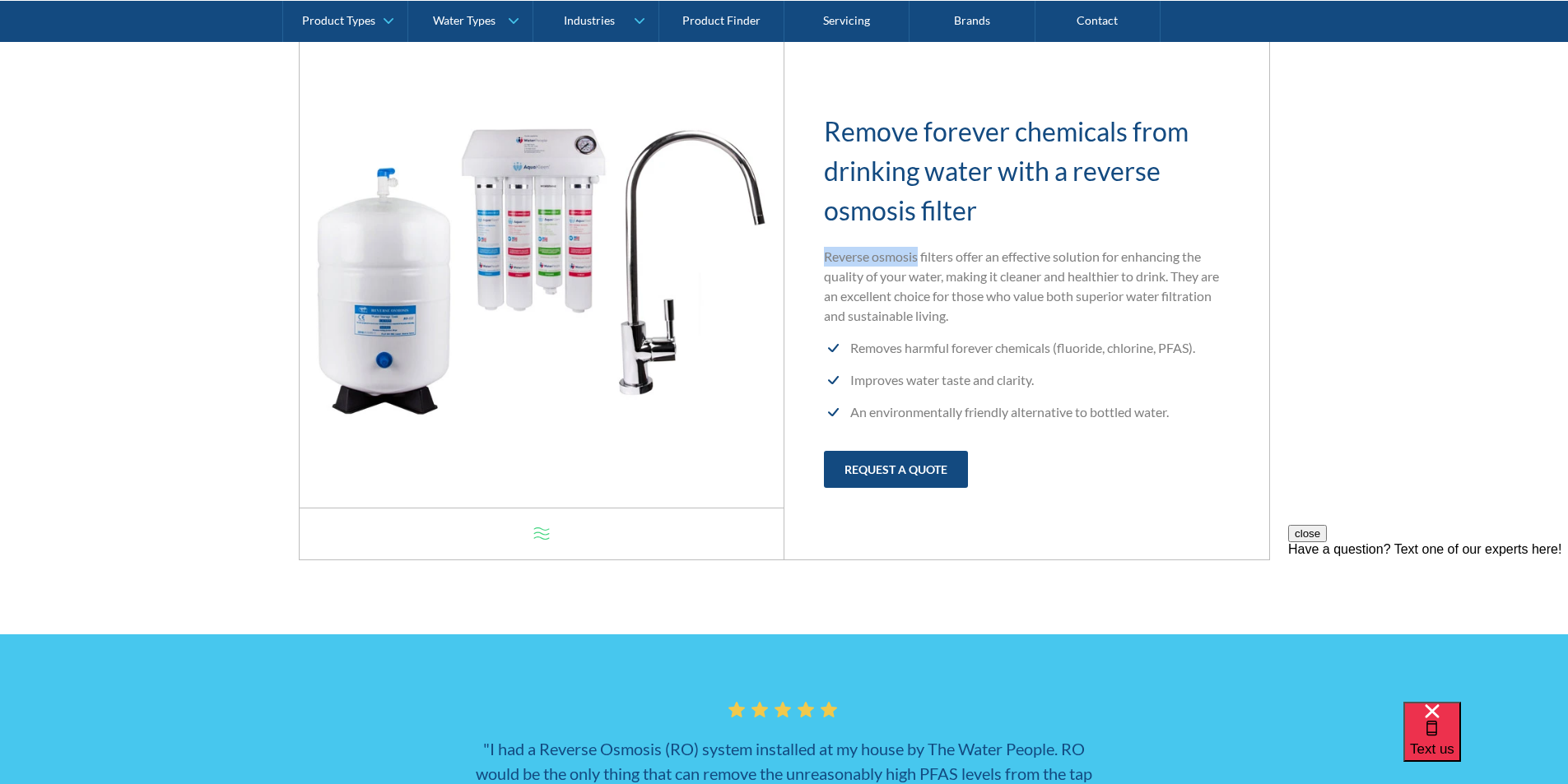
click at [916, 263] on p "Reverse osmosis filters offer an effective solution for enhancing the quality o…" at bounding box center [1027, 285] width 406 height 79
copy p "Reverse osmosis"
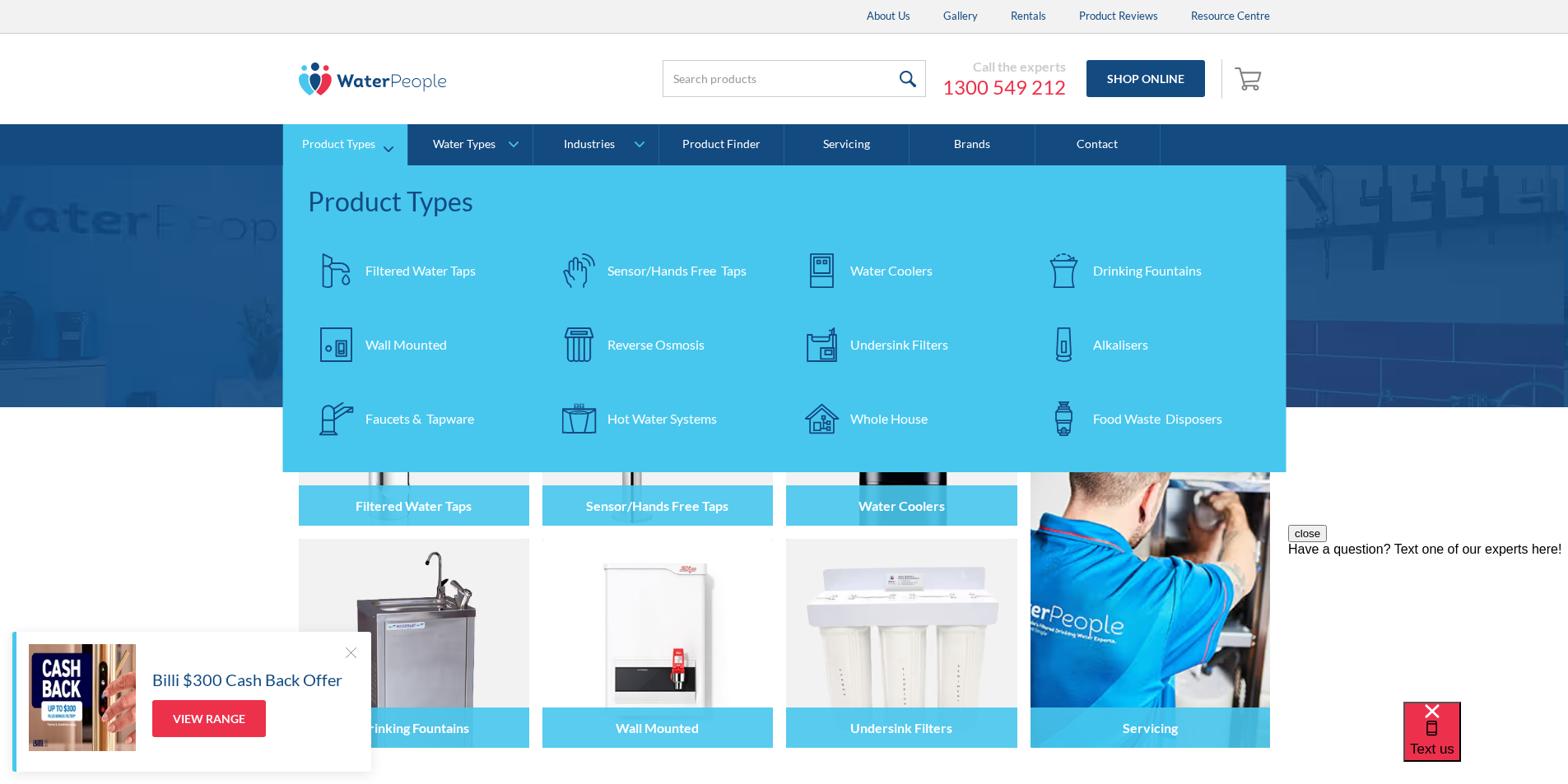
click at [409, 422] on div "Faucets & Tapware" at bounding box center [420, 419] width 109 height 19
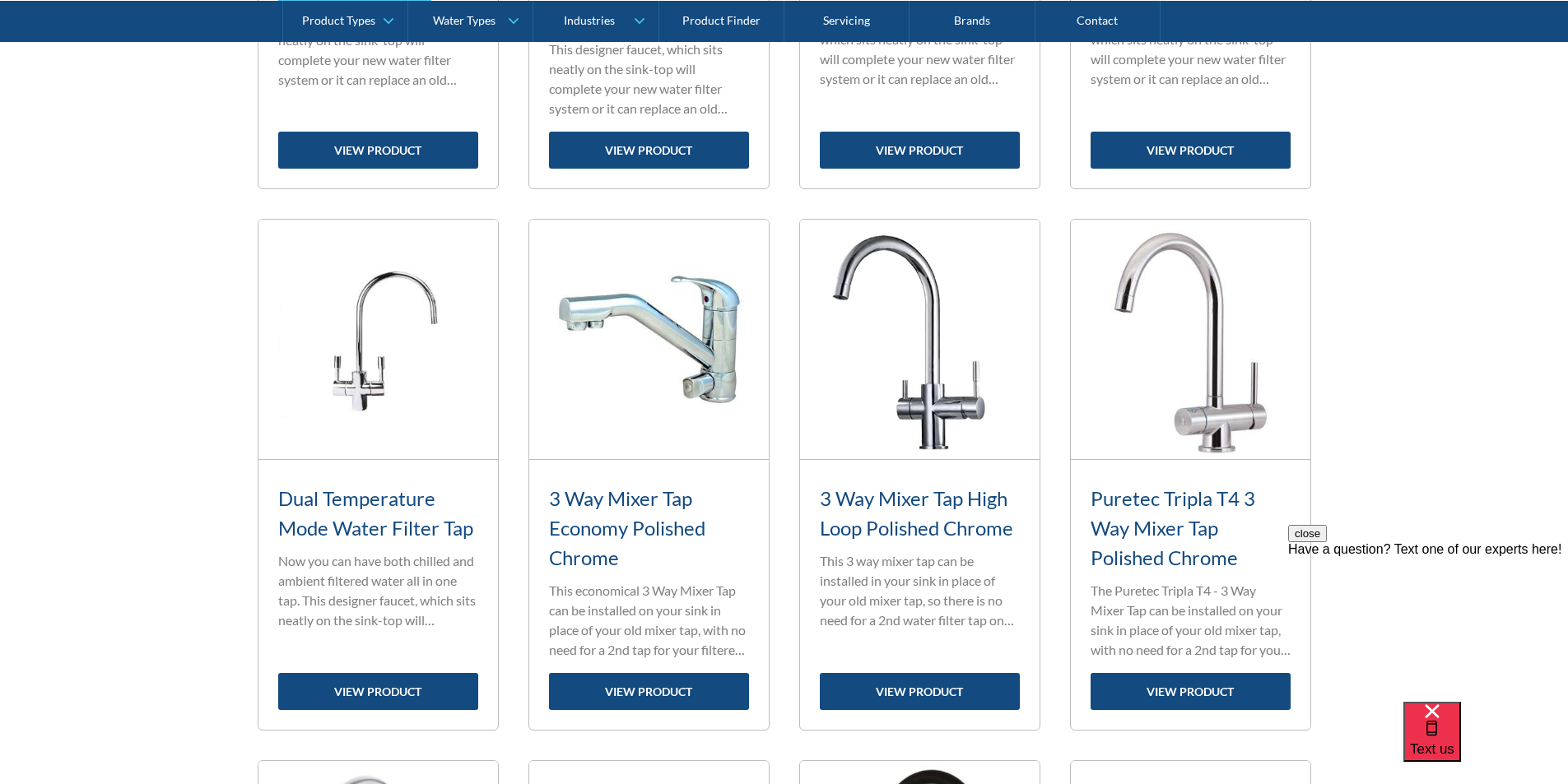
scroll to position [1728, 0]
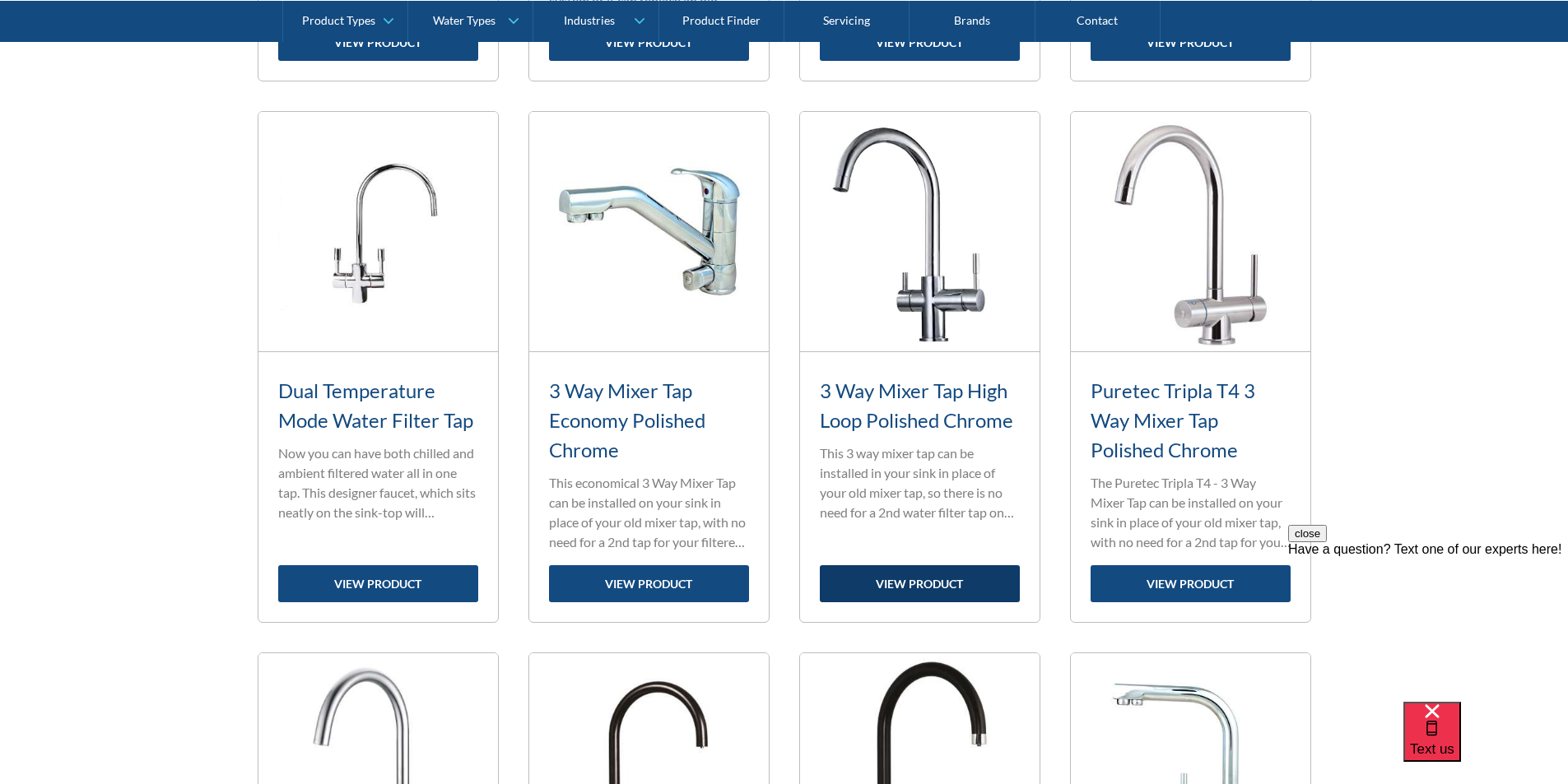
click at [912, 582] on link "view product" at bounding box center [919, 583] width 200 height 37
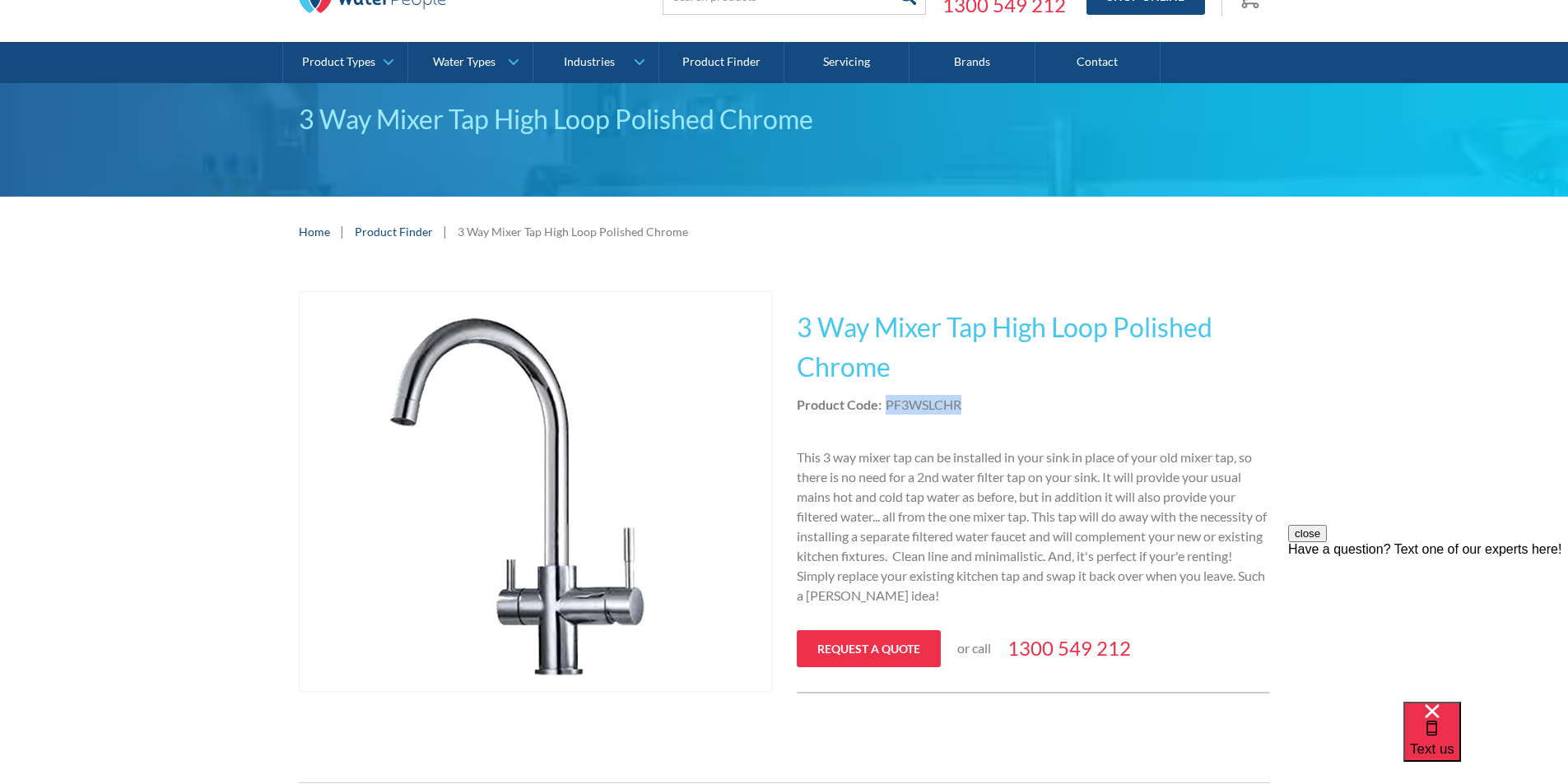
drag, startPoint x: 957, startPoint y: 406, endPoint x: 886, endPoint y: 407, distance: 71.0
click at [886, 407] on div "Product Code: PF3WSLCHR" at bounding box center [1033, 405] width 473 height 19
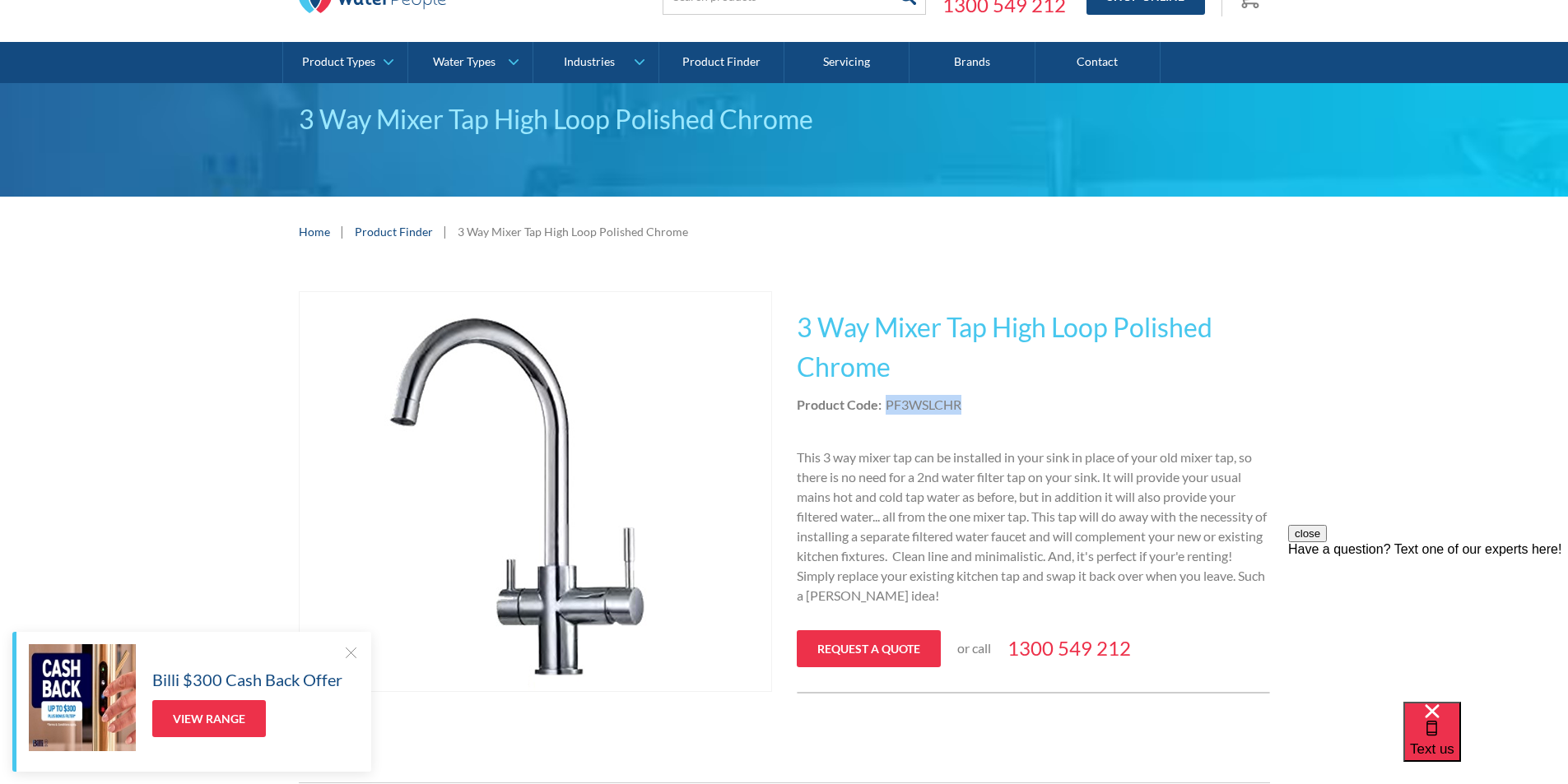
copy div "PF3WSLCHR"
click at [898, 372] on h1 "3 Way Mixer Tap High Loop Polished Chrome" at bounding box center [1033, 347] width 473 height 79
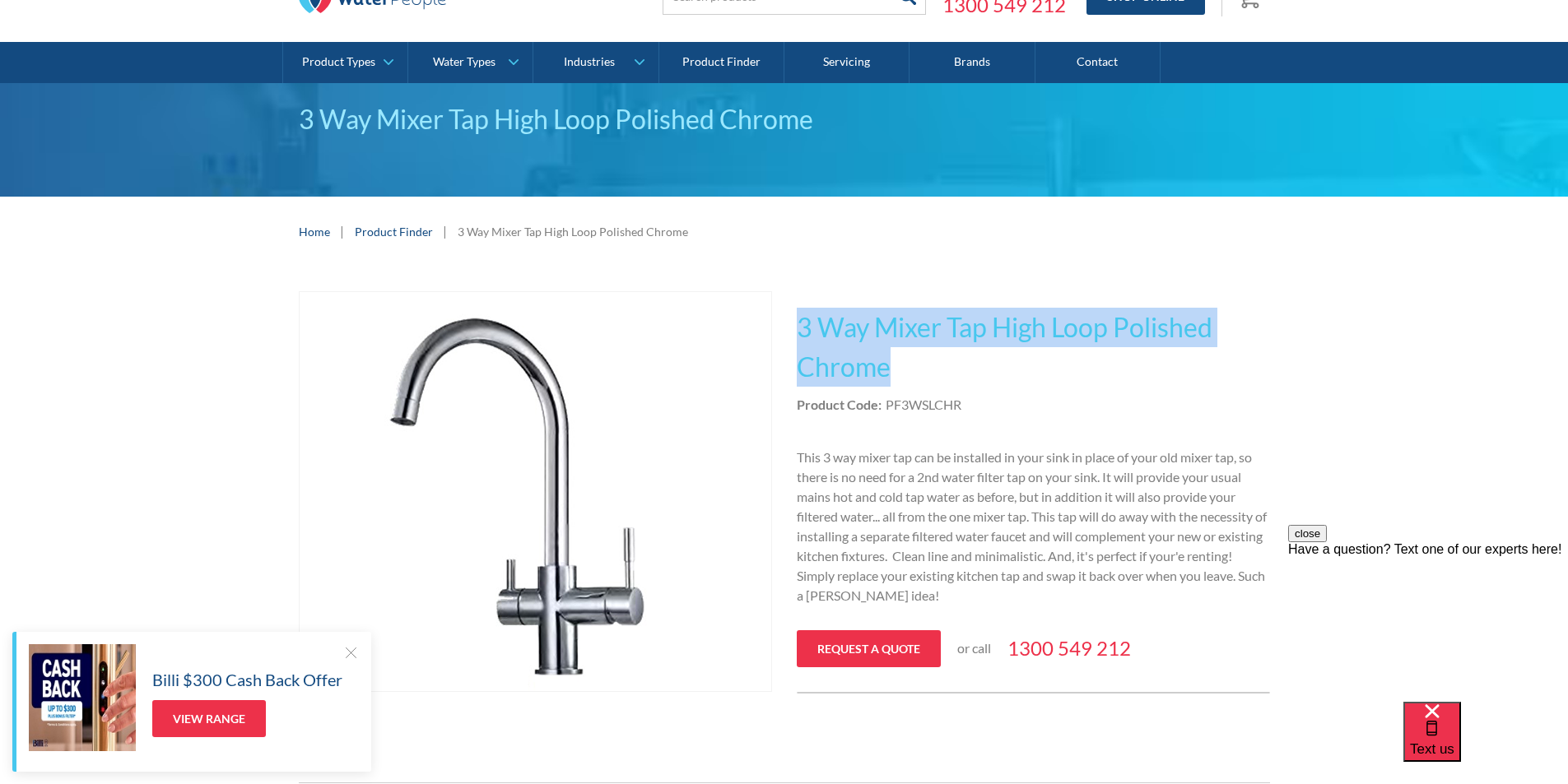
drag, startPoint x: 899, startPoint y: 363, endPoint x: 799, endPoint y: 324, distance: 107.3
click at [799, 324] on h1 "3 Way Mixer Tap High Loop Polished Chrome" at bounding box center [1033, 347] width 473 height 79
copy h1 "3 Way Mixer Tap High Loop Polished Chrome"
click at [1021, 385] on h1 "3 Way Mixer Tap High Loop Polished Chrome" at bounding box center [1033, 347] width 473 height 79
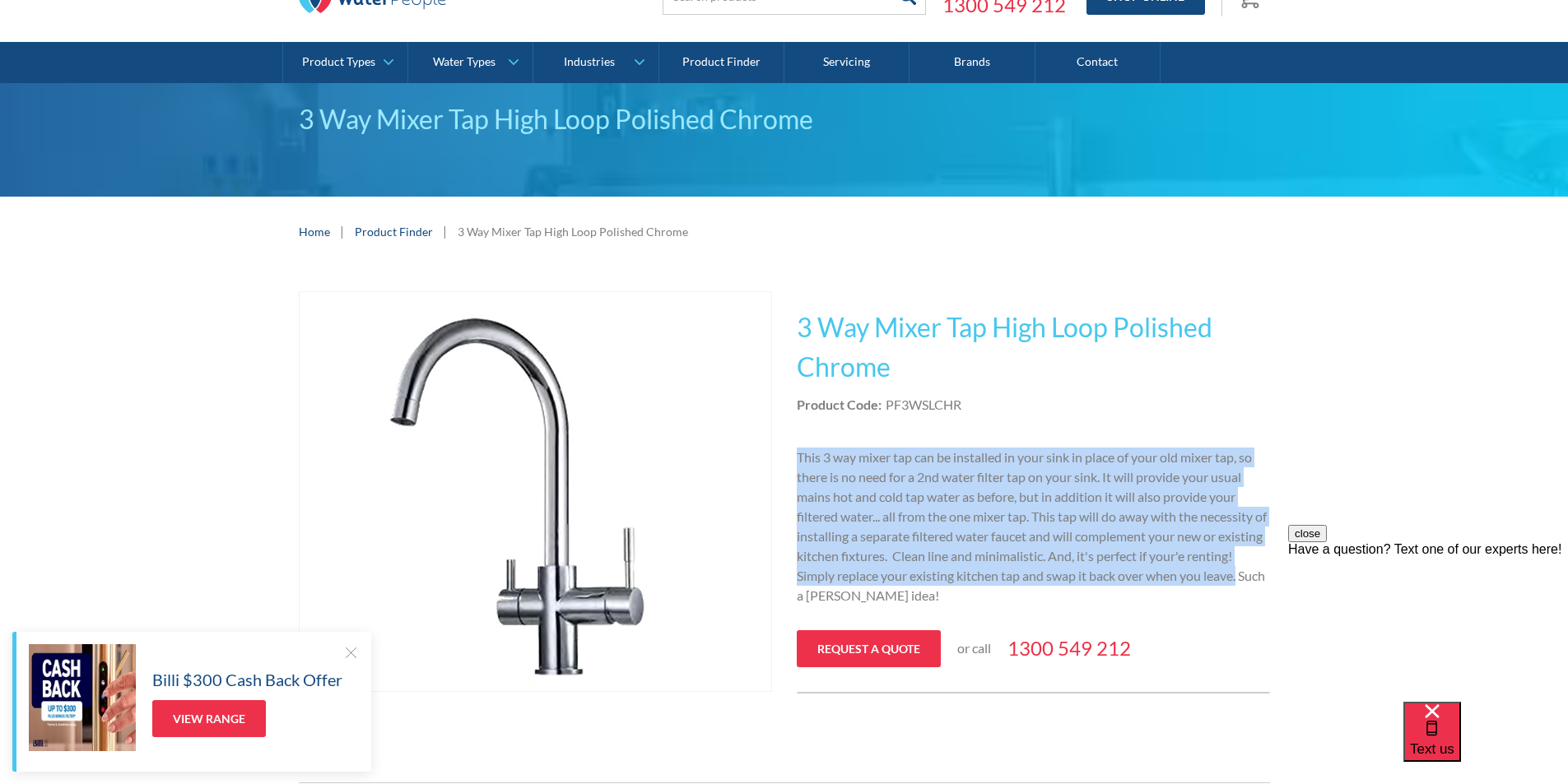
drag, startPoint x: 828, startPoint y: 597, endPoint x: 789, endPoint y: 454, distance: 148.2
click at [789, 453] on div "Play video Fits Most Brands Best Seller No items found. This tap design is incl…" at bounding box center [784, 496] width 971 height 409
copy p "This 3 way mixer tap can be installed in your sink in place of your old mixer t…"
click at [561, 438] on img "open lightbox" at bounding box center [536, 492] width 399 height 399
